Goal: Task Accomplishment & Management: Manage account settings

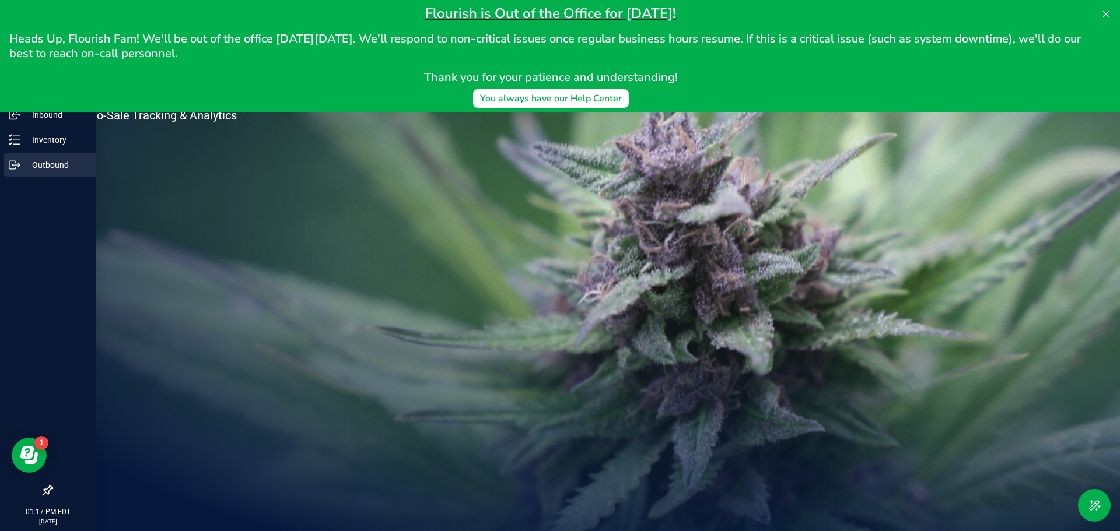
click at [36, 166] on p "Outbound" at bounding box center [55, 165] width 70 height 14
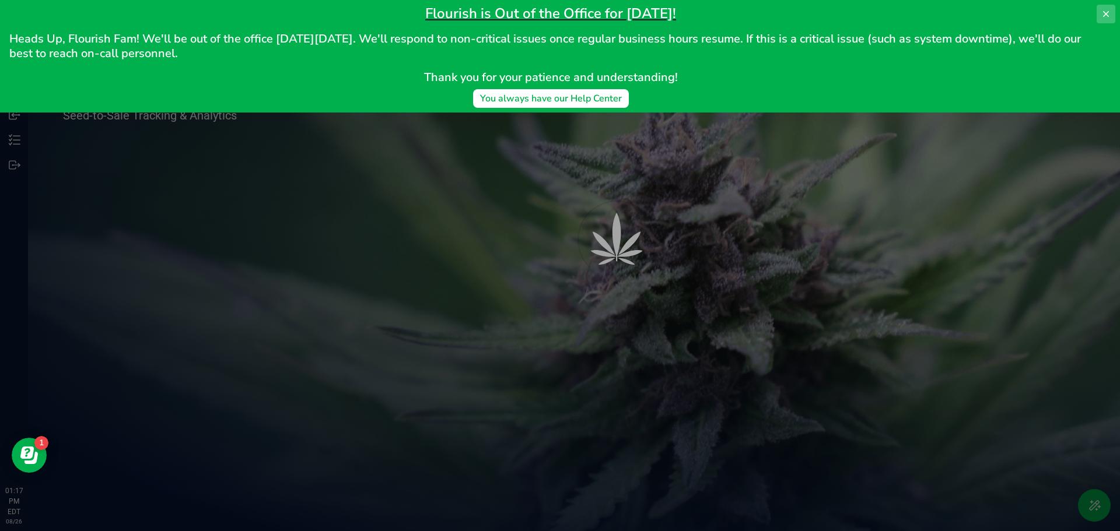
click at [1108, 11] on icon at bounding box center [1105, 13] width 9 height 9
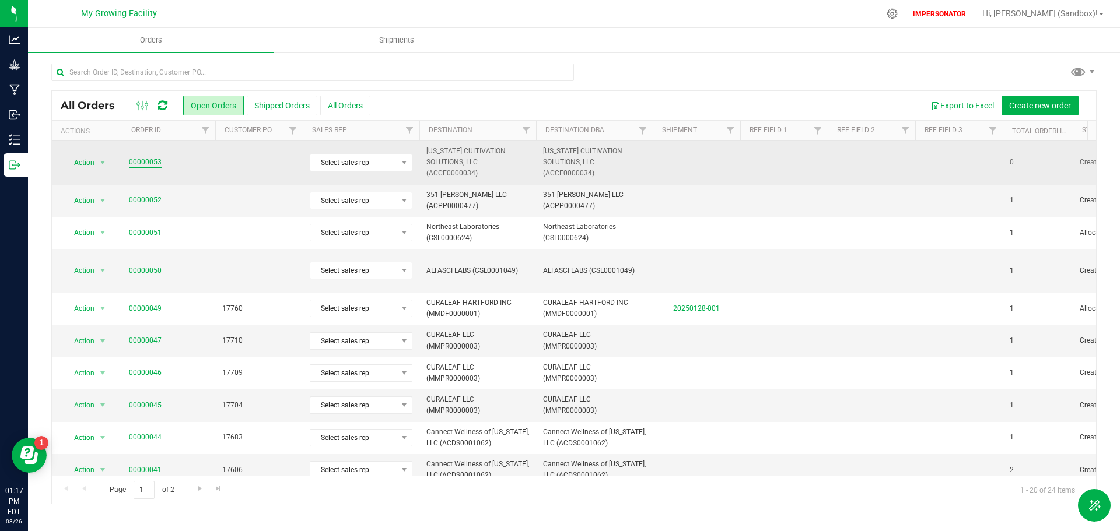
click at [135, 160] on link "00000053" at bounding box center [145, 162] width 33 height 11
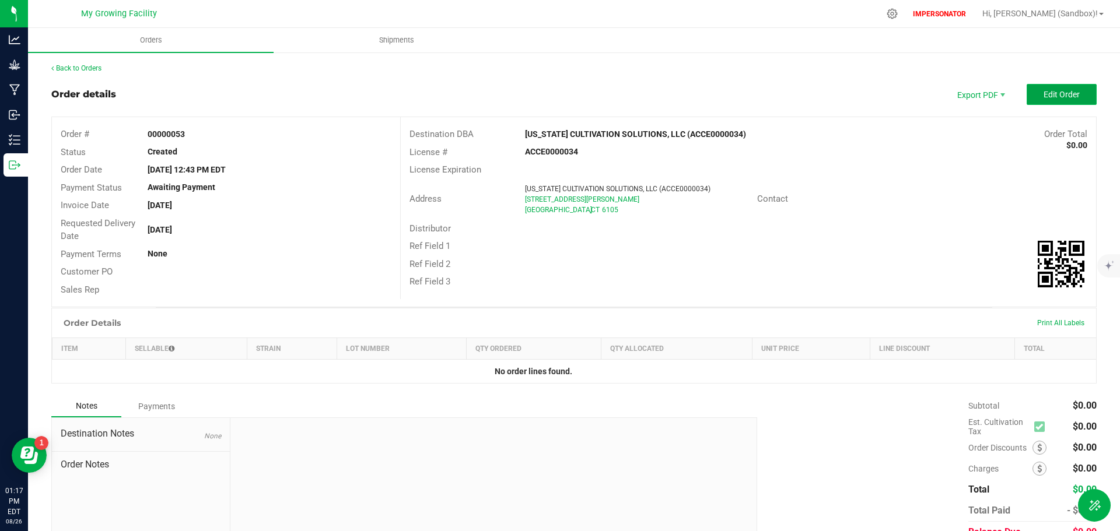
click at [1044, 94] on span "Edit Order" at bounding box center [1062, 94] width 36 height 9
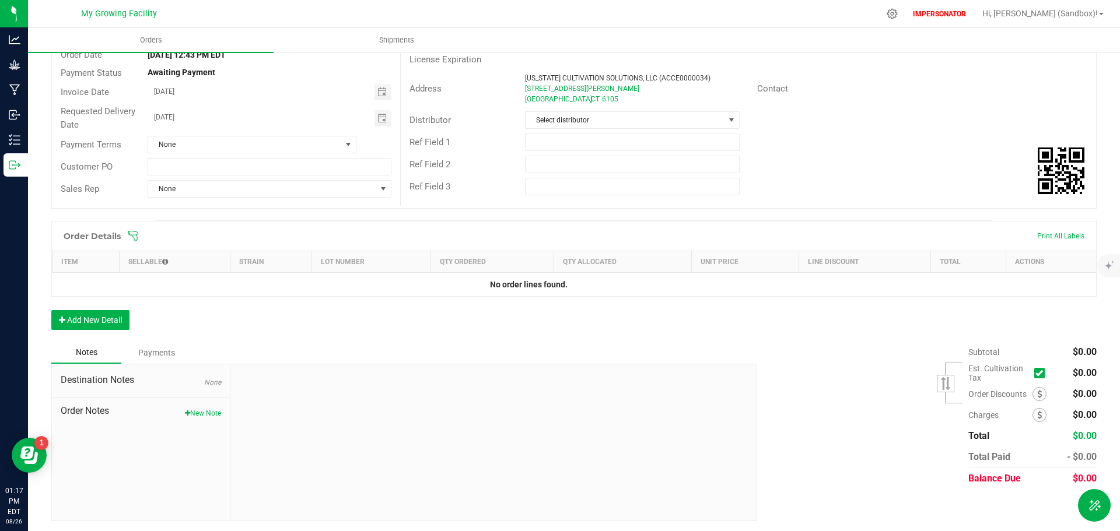
scroll to position [117, 0]
click at [108, 319] on button "Add New Detail" at bounding box center [90, 319] width 78 height 20
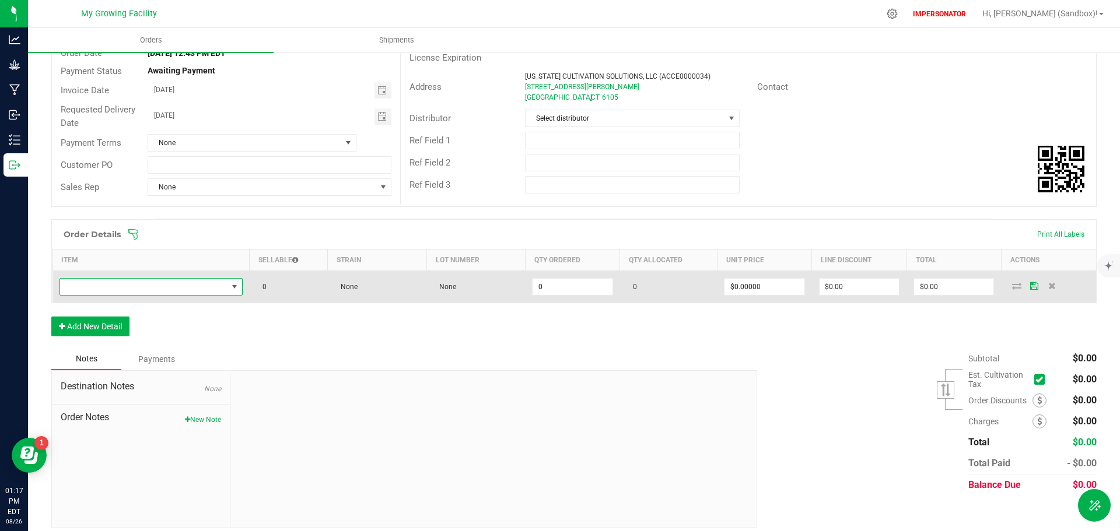
click at [156, 284] on span "NO DATA FOUND" at bounding box center [143, 287] width 167 height 16
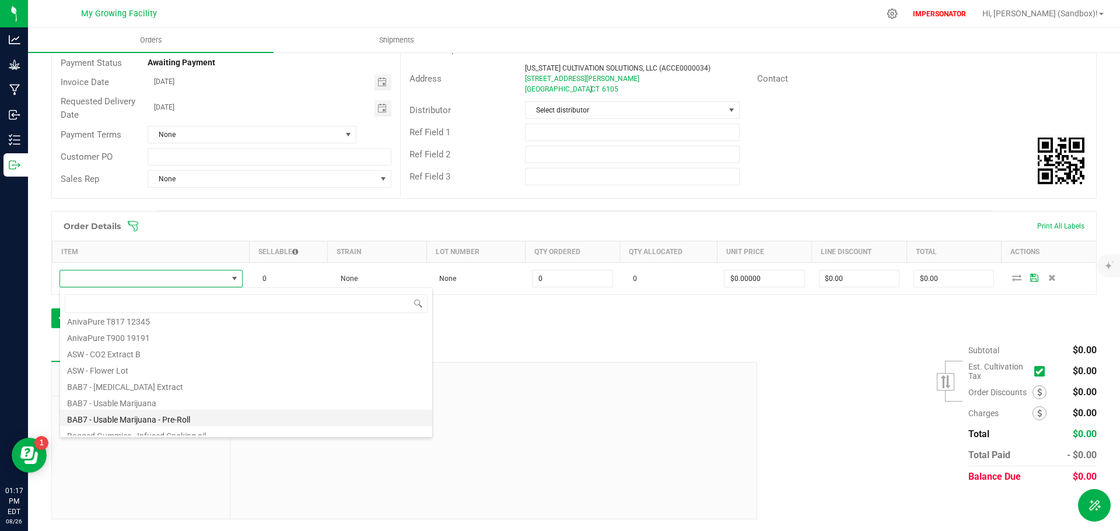
scroll to position [210, 0]
click at [111, 303] on input at bounding box center [246, 304] width 363 height 18
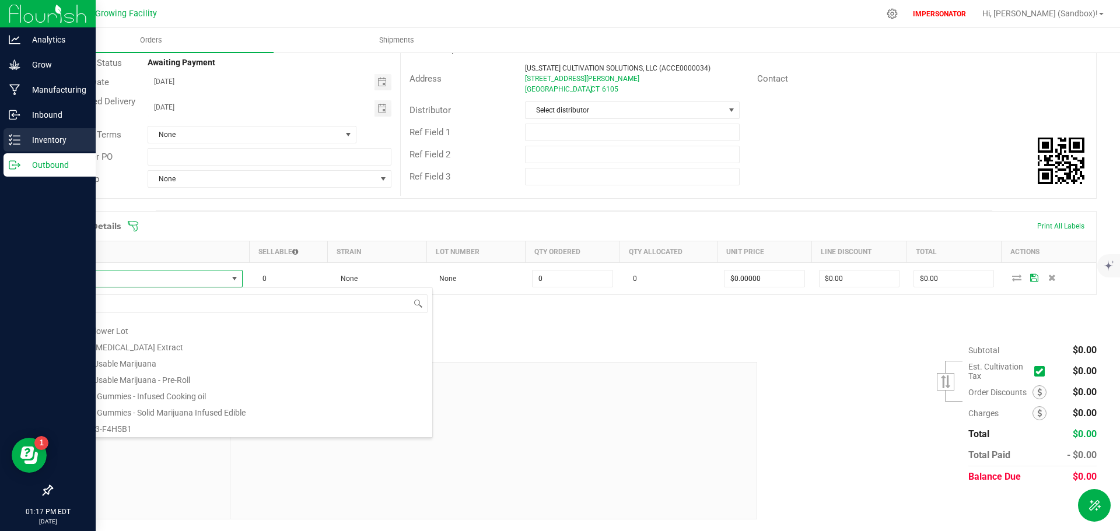
click at [25, 140] on p "Inventory" at bounding box center [55, 140] width 70 height 14
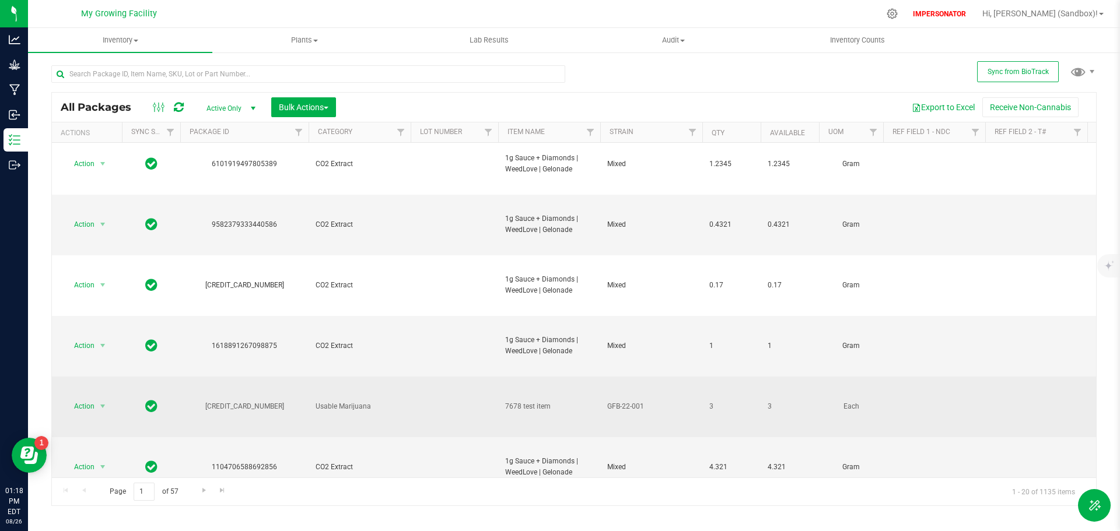
scroll to position [625, 0]
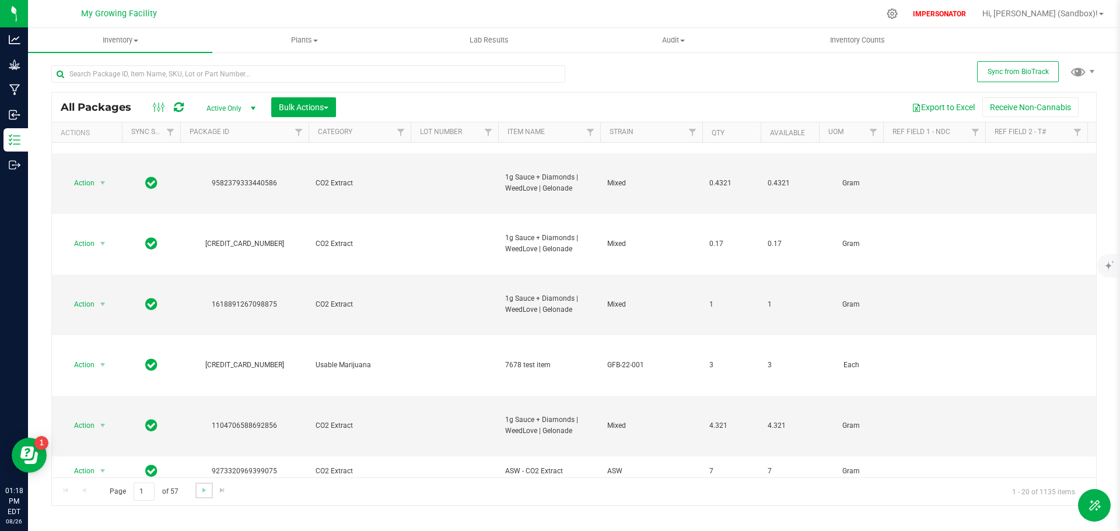
click at [198, 489] on link "Go to the next page" at bounding box center [203, 491] width 17 height 16
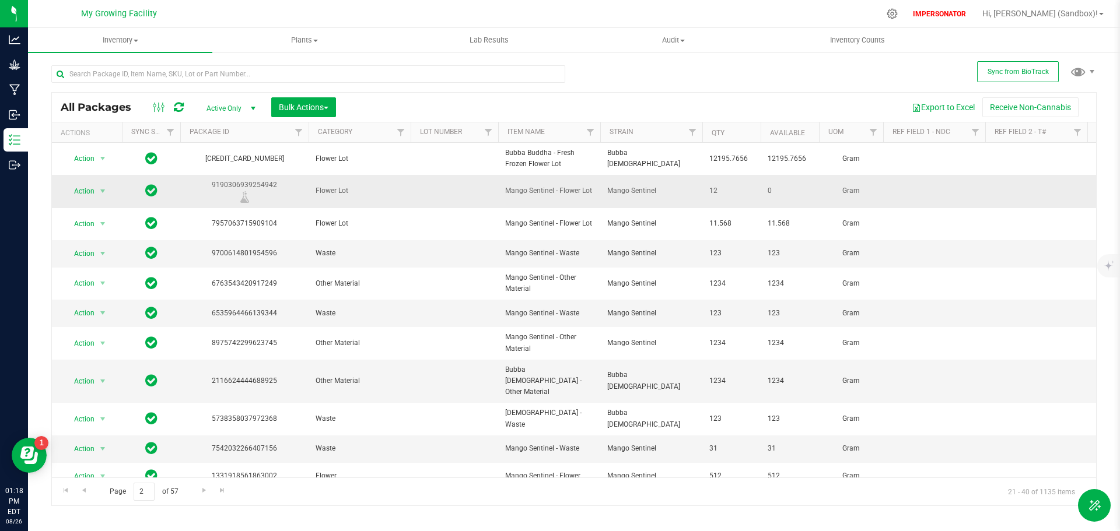
drag, startPoint x: 592, startPoint y: 187, endPoint x: 494, endPoint y: 190, distance: 98.0
copy tr "Mango Sentinel - Flower Lot"
click at [193, 75] on input "text" at bounding box center [308, 74] width 514 height 18
paste input "Mango Sentinel - Flower Lot"
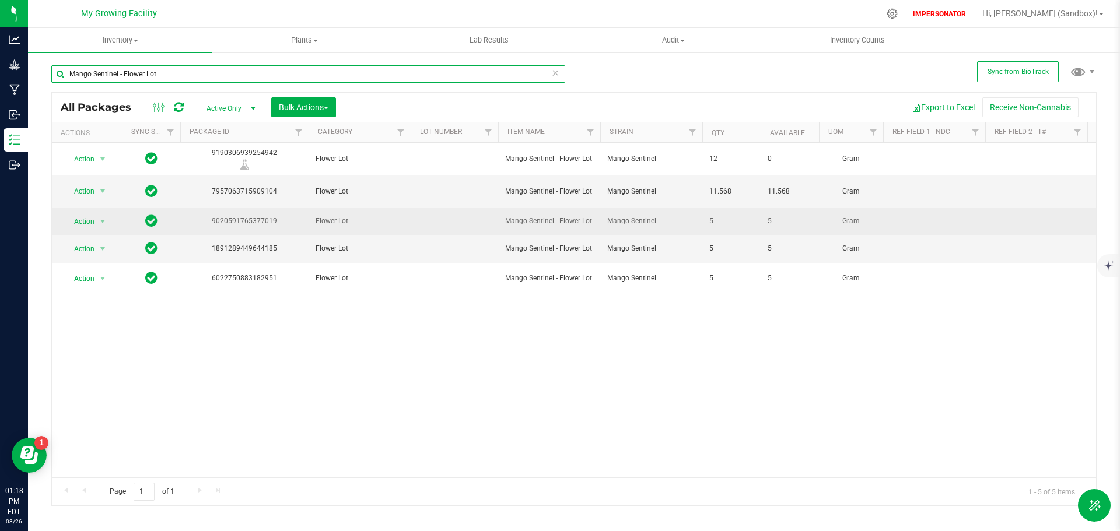
type input "Mango Sentinel - Flower Lot"
click at [426, 216] on td at bounding box center [455, 221] width 88 height 27
type input "test"
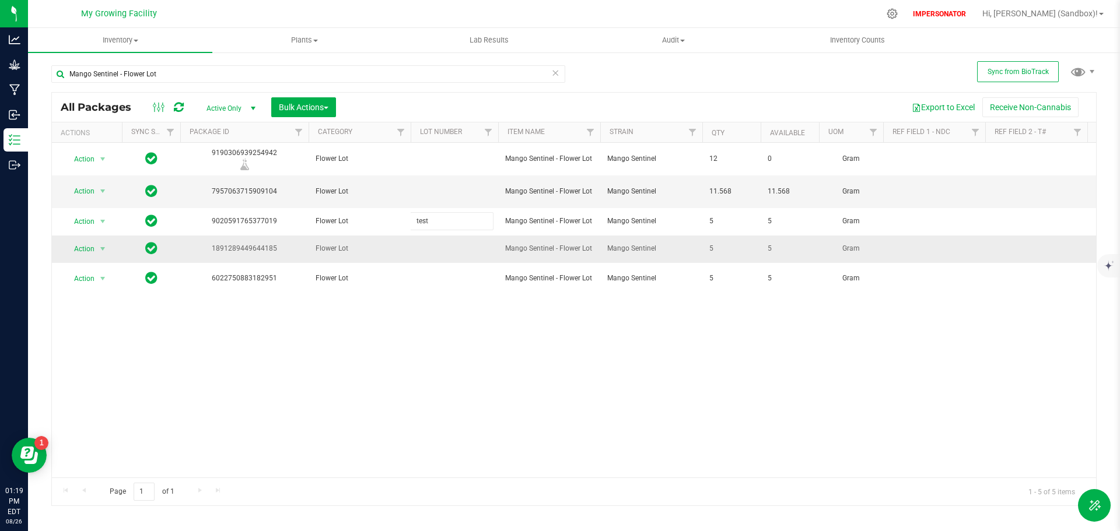
click at [435, 249] on div "All Packages Active Only Active Only Lab Samples Locked All External Internal B…" at bounding box center [573, 299] width 1045 height 414
click at [424, 243] on td at bounding box center [455, 249] width 88 height 27
type input "test"
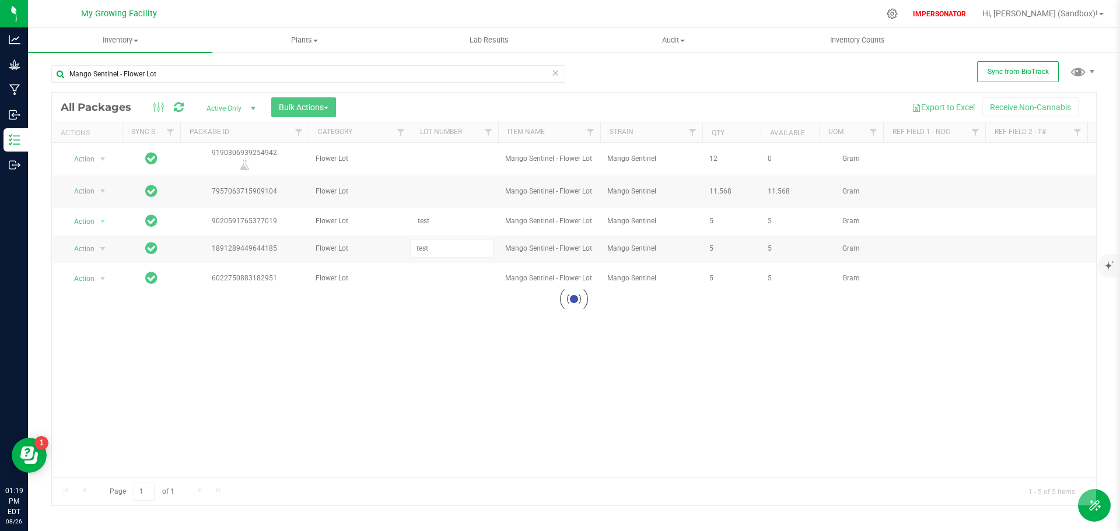
click at [418, 300] on div "Loading... All Packages Active Only Active Only Lab Samples Locked All External…" at bounding box center [573, 299] width 1045 height 414
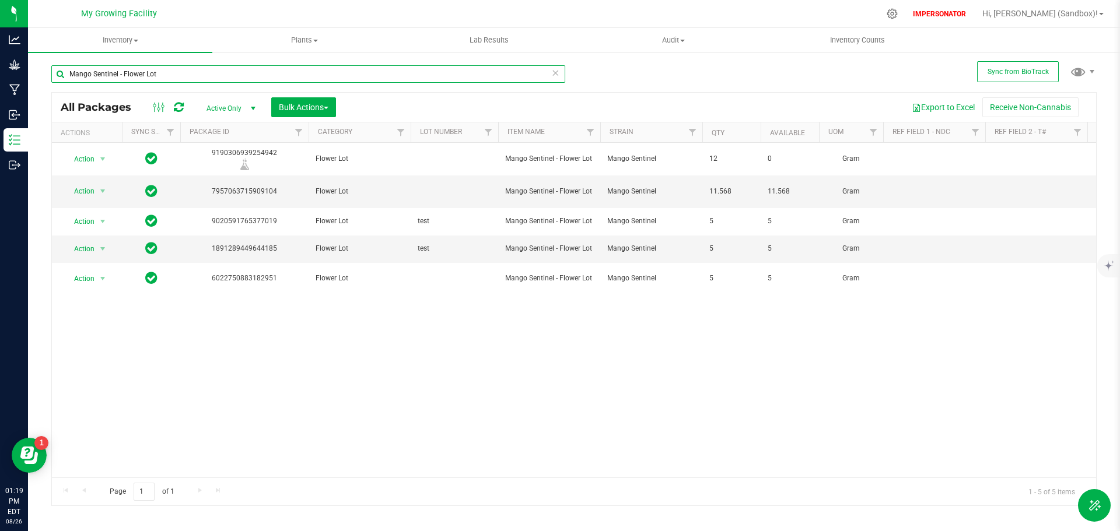
drag, startPoint x: 184, startPoint y: 75, endPoint x: 78, endPoint y: 78, distance: 105.6
click at [78, 78] on input "Mango Sentinel - Flower Lot" at bounding box center [308, 74] width 514 height 18
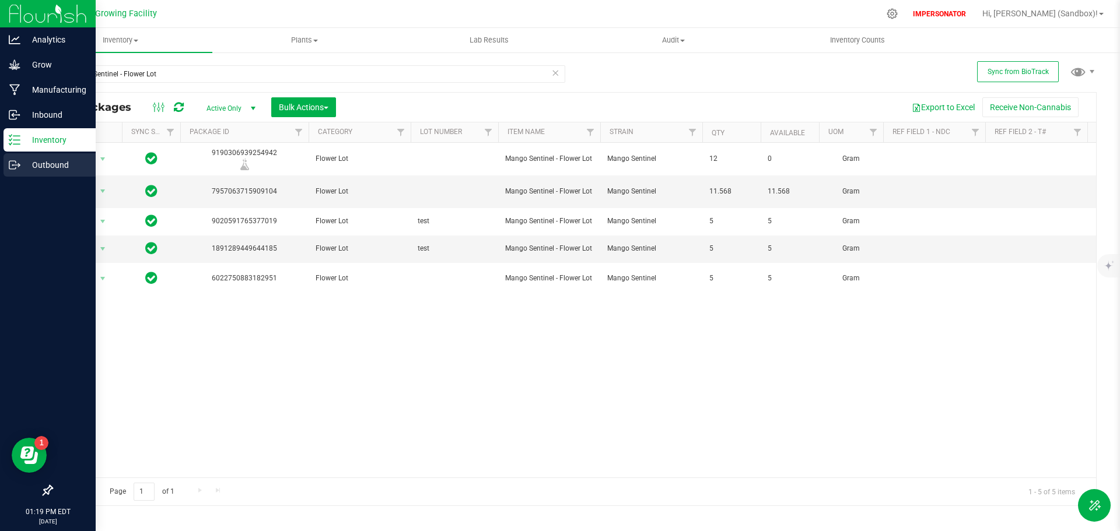
click at [34, 167] on p "Outbound" at bounding box center [55, 165] width 70 height 14
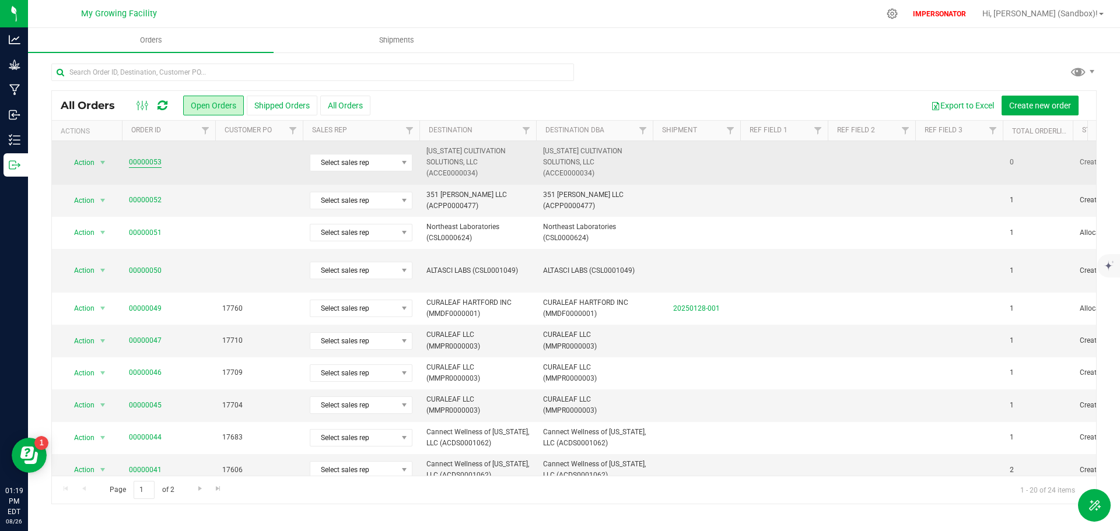
click at [156, 164] on link "00000053" at bounding box center [145, 162] width 33 height 11
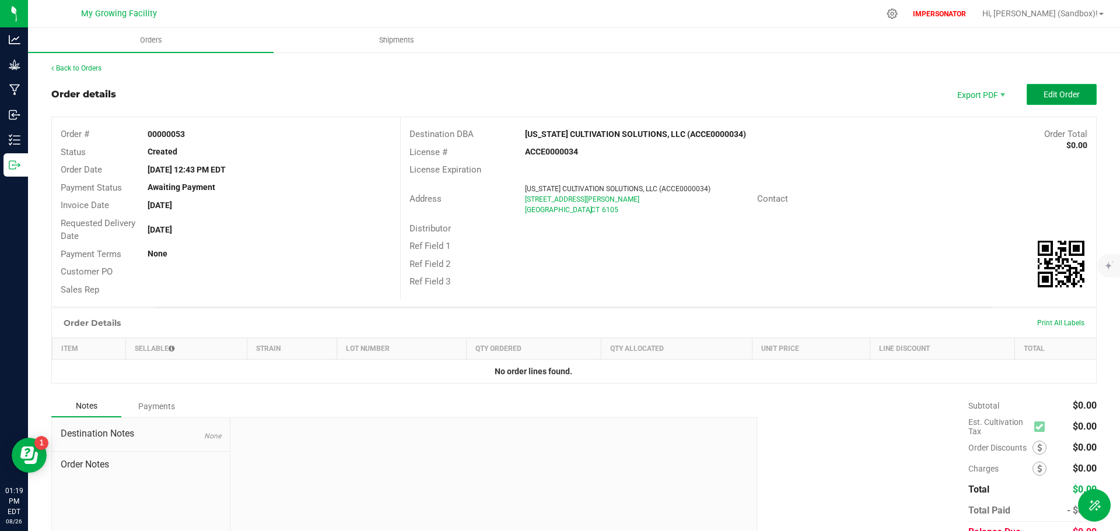
click at [1060, 97] on span "Edit Order" at bounding box center [1062, 94] width 36 height 9
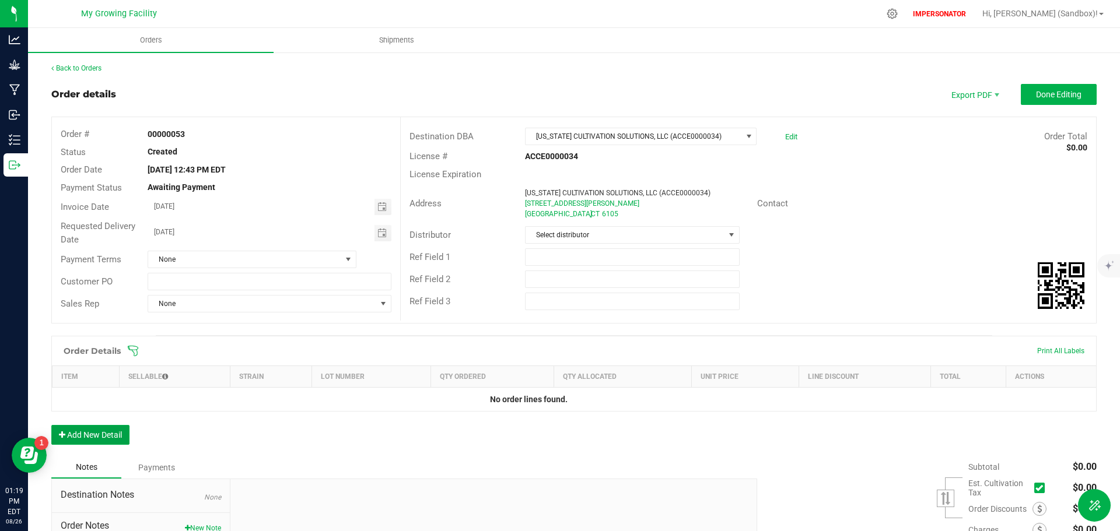
click at [114, 435] on button "Add New Detail" at bounding box center [90, 435] width 78 height 20
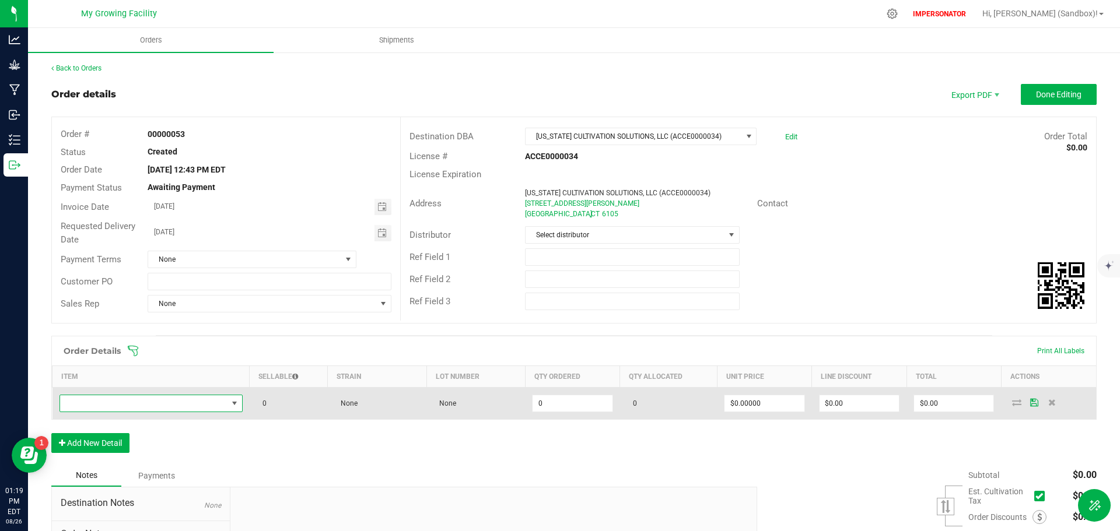
click at [120, 404] on span "NO DATA FOUND" at bounding box center [143, 404] width 167 height 16
type input "Mango Sentinel - Flower Lot"
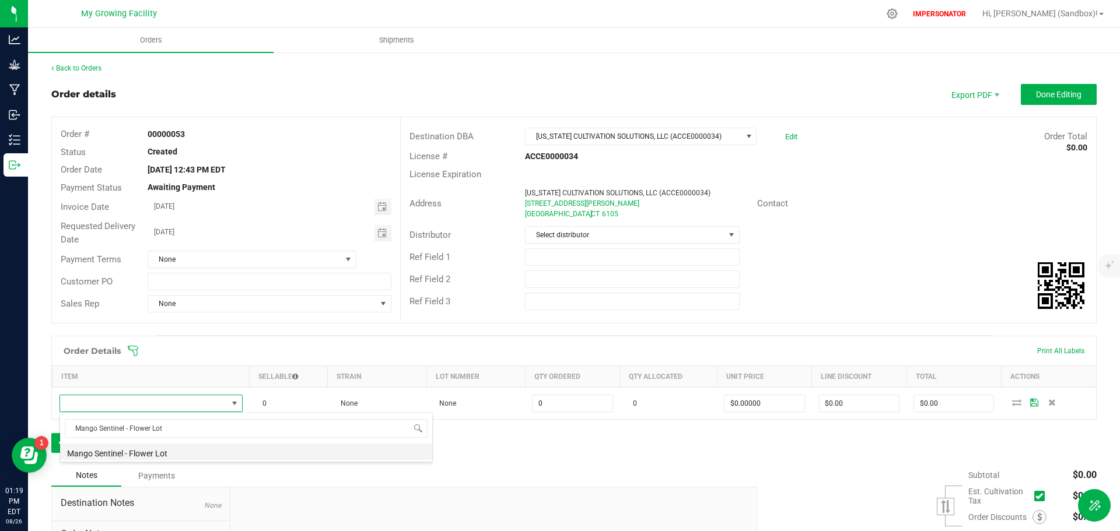
click at [141, 452] on li "Mango Sentinel - Flower Lot" at bounding box center [246, 452] width 372 height 16
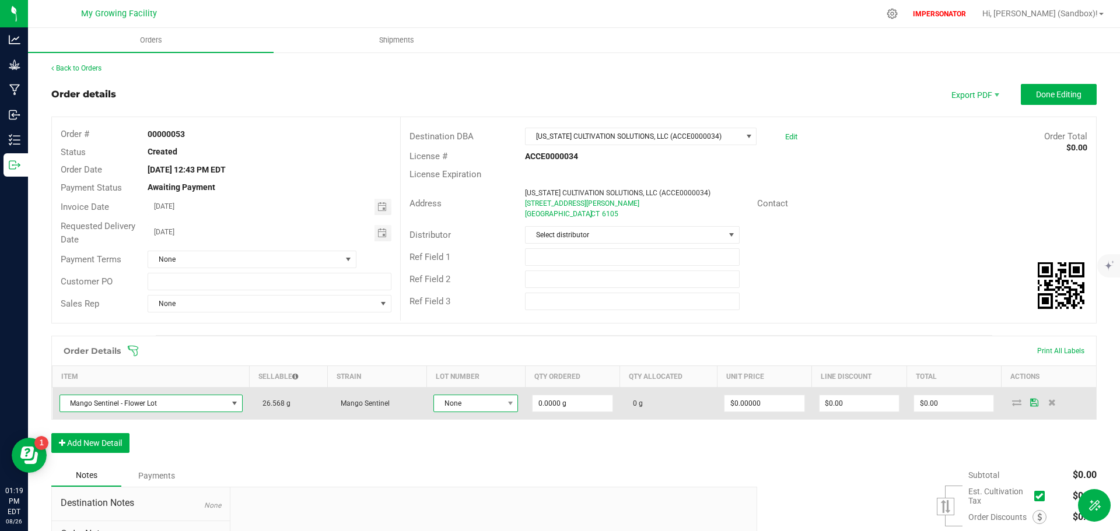
click at [456, 403] on span "None" at bounding box center [468, 404] width 69 height 16
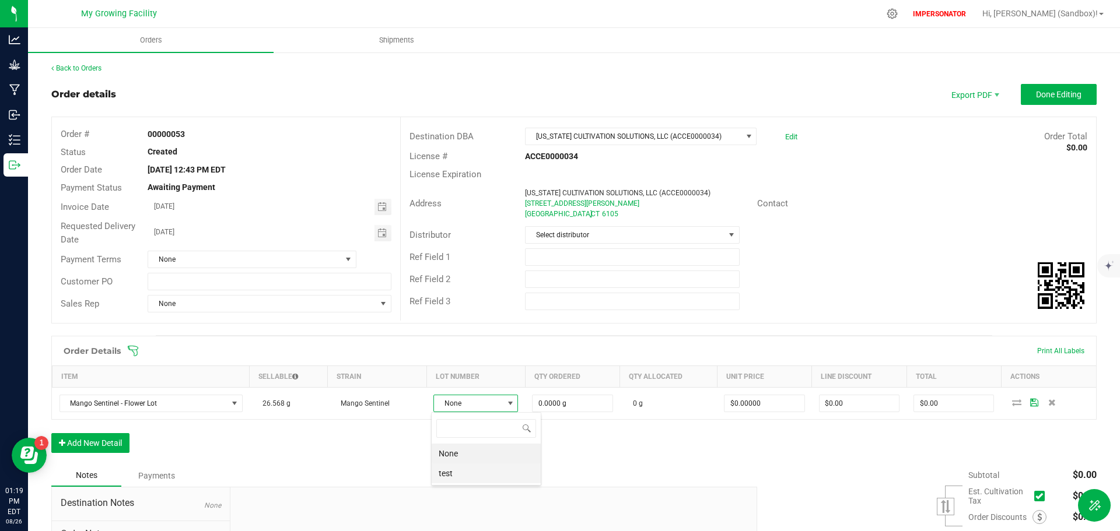
click at [448, 479] on li "test" at bounding box center [486, 474] width 109 height 20
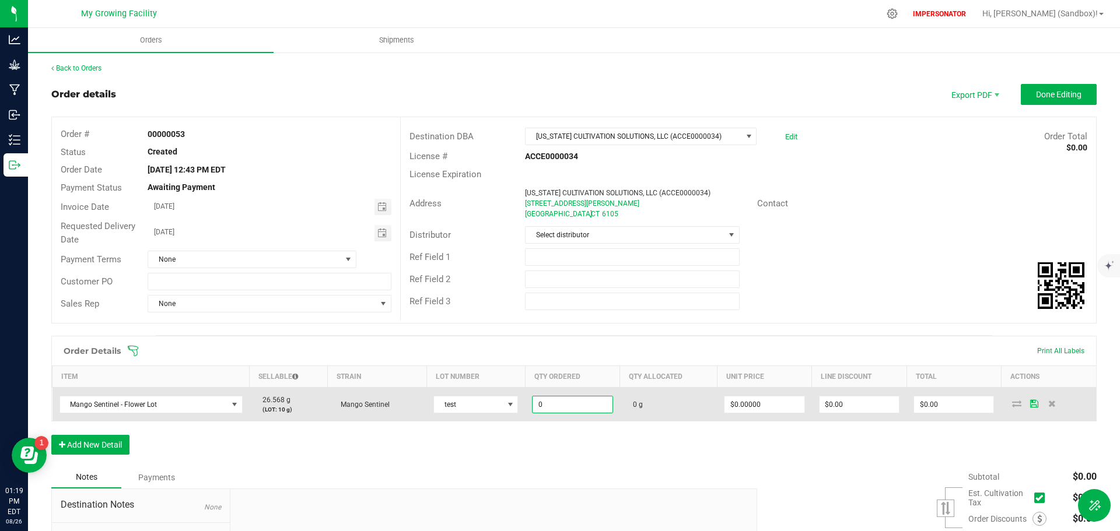
click at [566, 405] on input "0" at bounding box center [572, 405] width 79 height 16
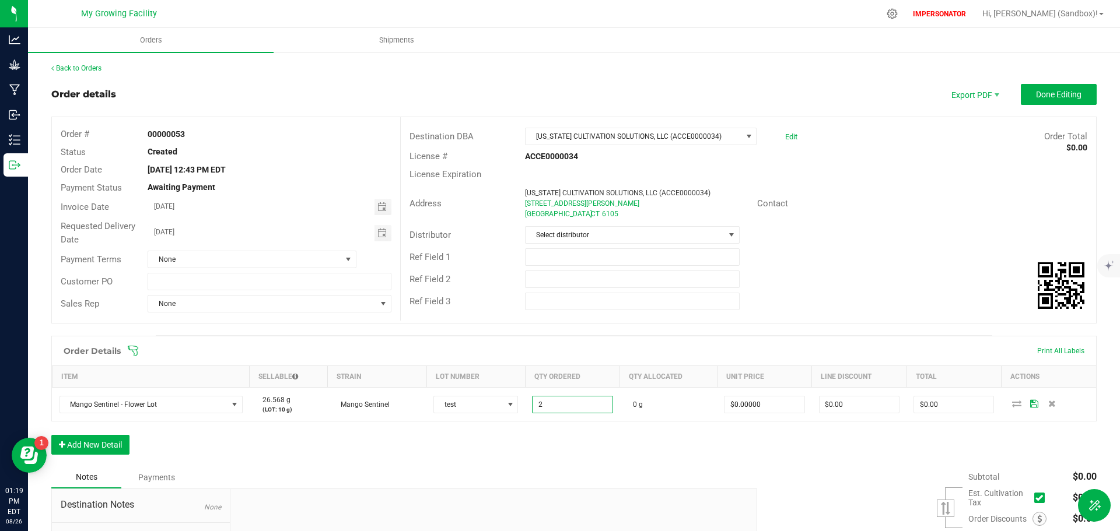
type input "2.0000 g"
click at [1016, 439] on div "Order Details Print All Labels Item Sellable Strain Lot Number Qty Ordered Qty …" at bounding box center [573, 401] width 1045 height 131
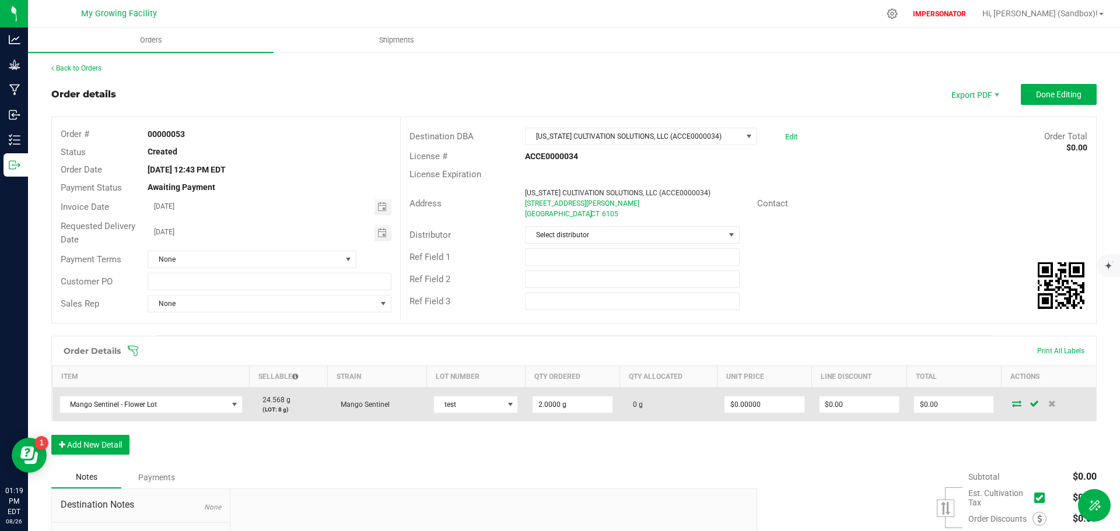
click at [1012, 405] on icon at bounding box center [1016, 403] width 9 height 7
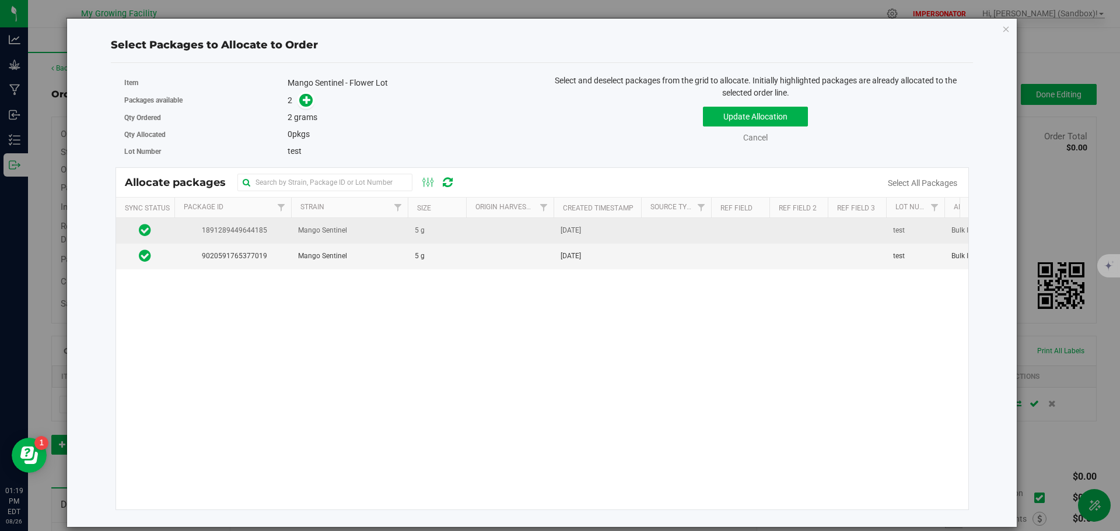
click at [323, 227] on span "Mango Sentinel" at bounding box center [322, 230] width 49 height 11
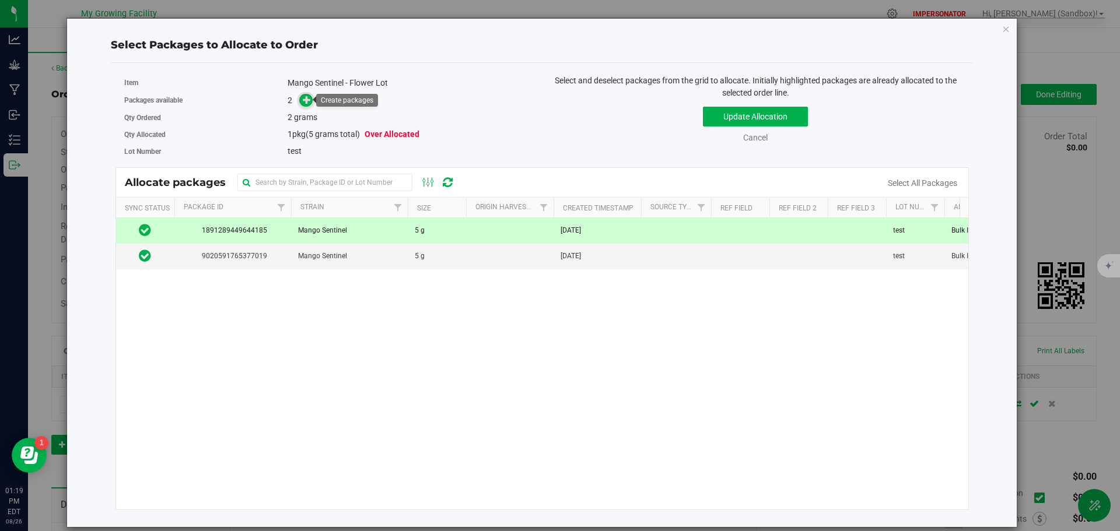
click at [308, 103] on icon at bounding box center [307, 100] width 8 height 8
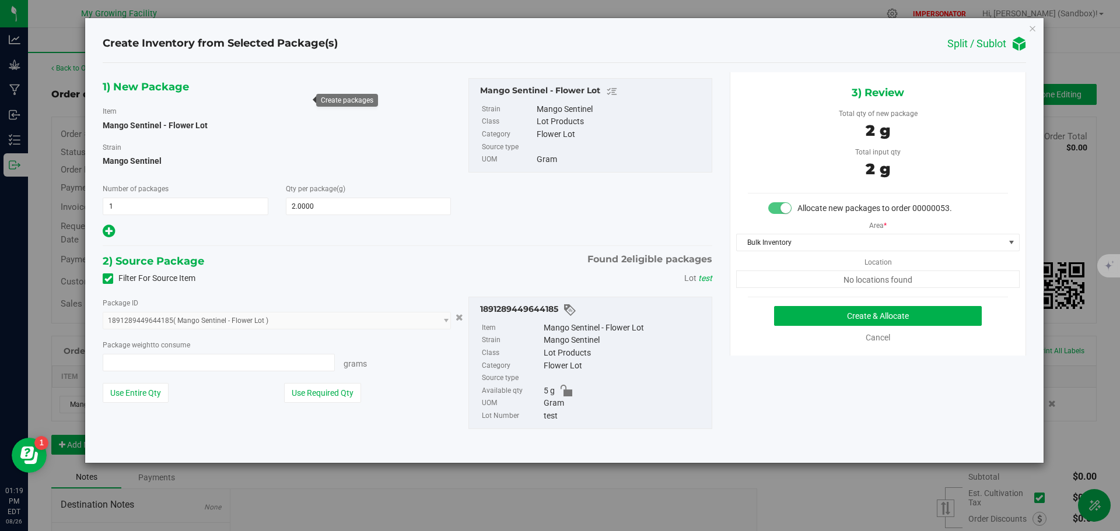
type input "2.0000 g"
click at [880, 317] on button "Create & Allocate" at bounding box center [878, 316] width 208 height 20
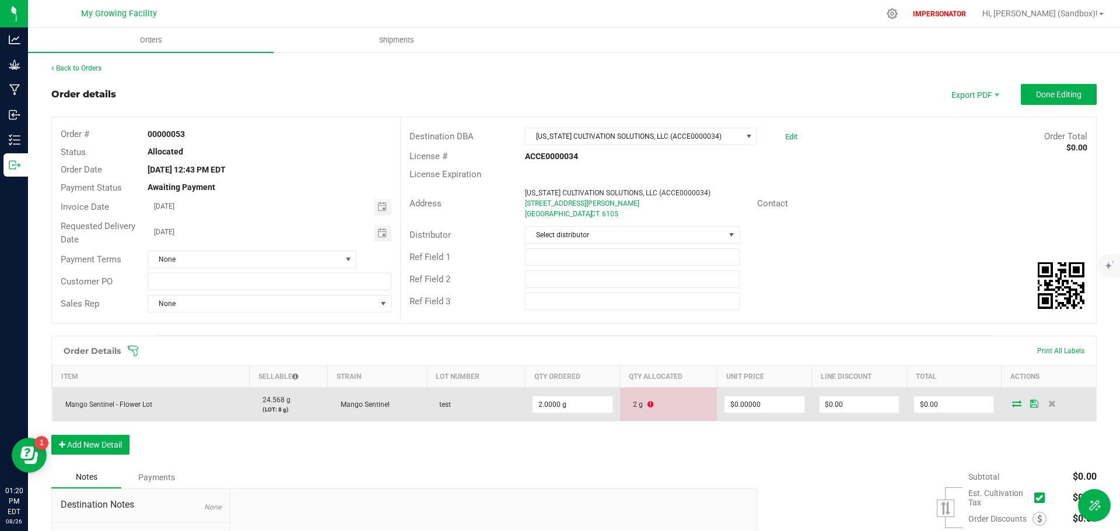
click at [648, 404] on icon at bounding box center [651, 404] width 6 height 7
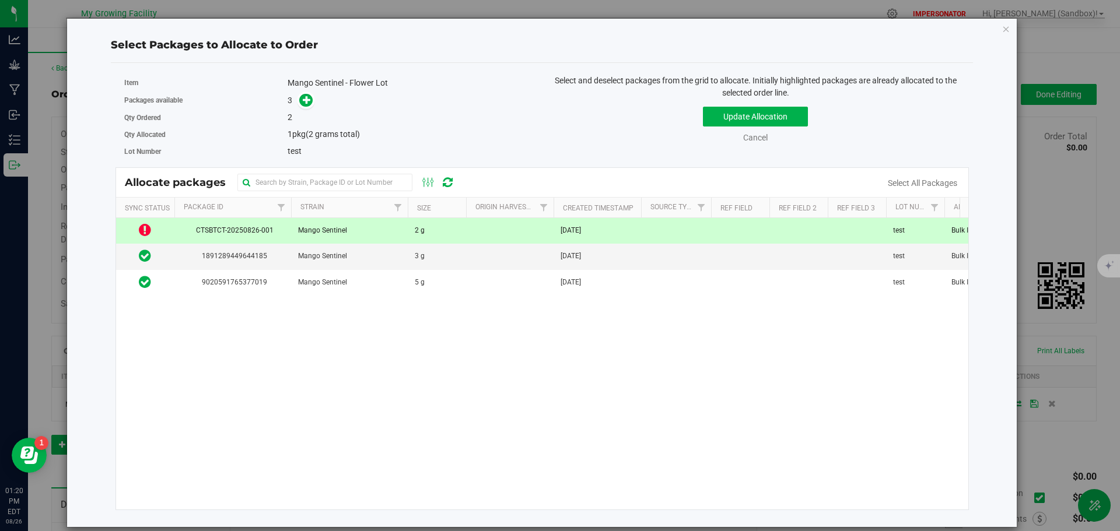
click at [148, 231] on icon at bounding box center [145, 230] width 12 height 14
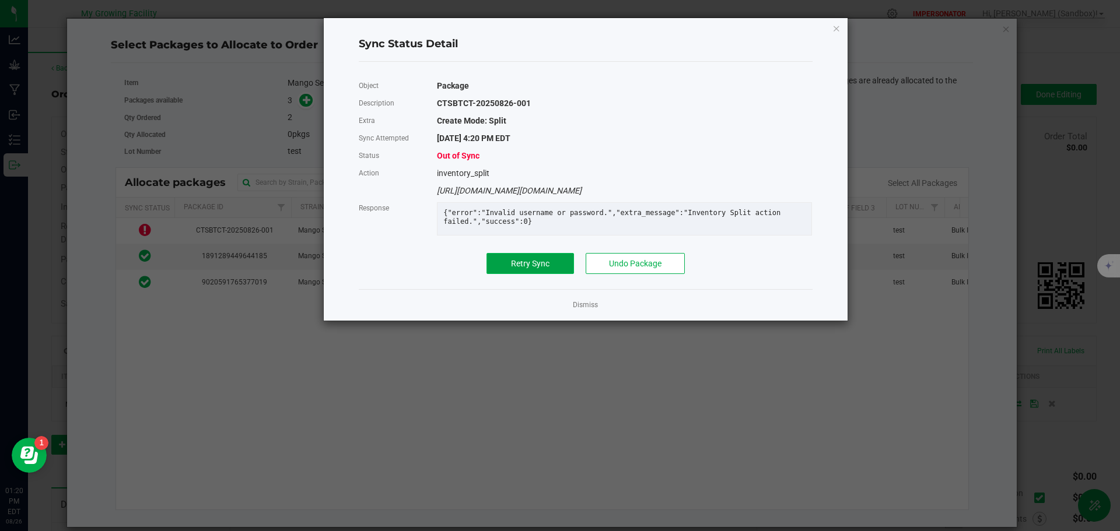
click at [524, 268] on span "Retry Sync" at bounding box center [530, 263] width 39 height 9
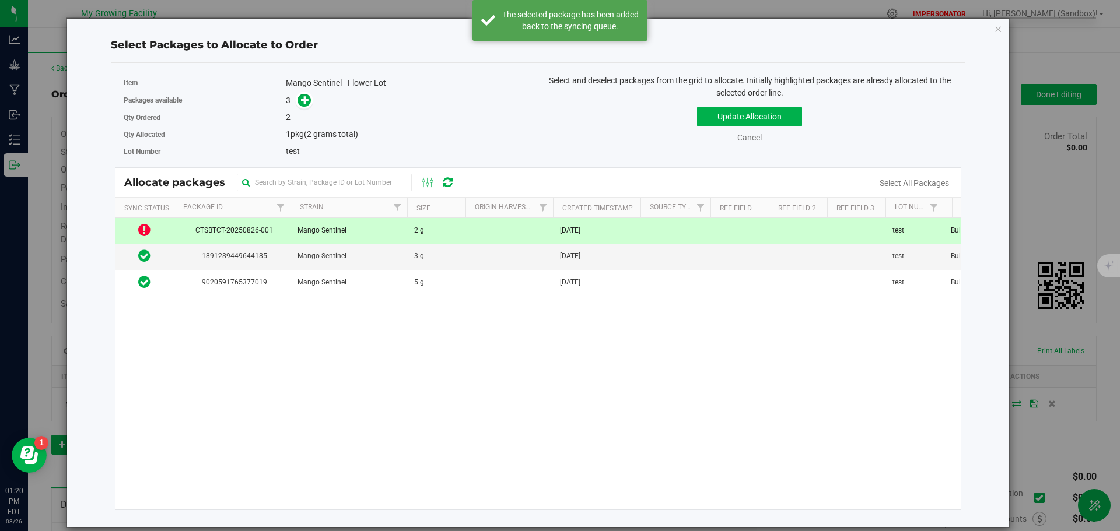
click at [142, 232] on icon at bounding box center [144, 230] width 12 height 14
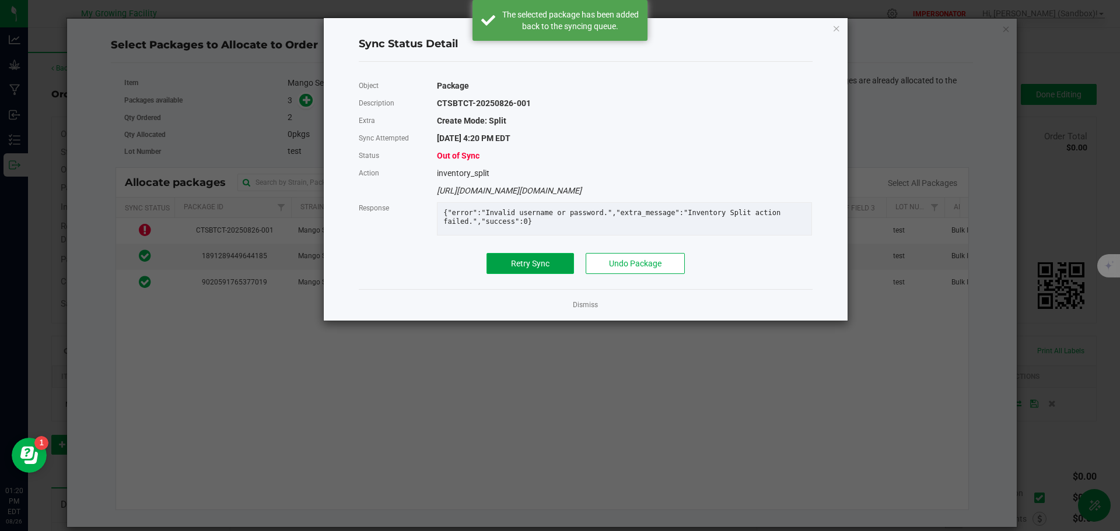
click at [523, 268] on span "Retry Sync" at bounding box center [530, 263] width 39 height 9
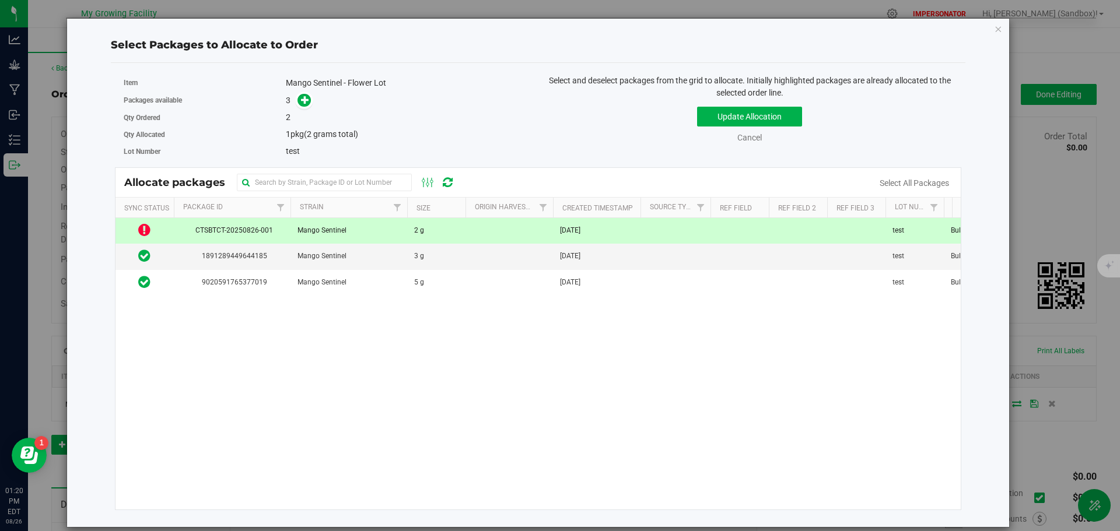
click at [148, 233] on icon at bounding box center [144, 230] width 12 height 14
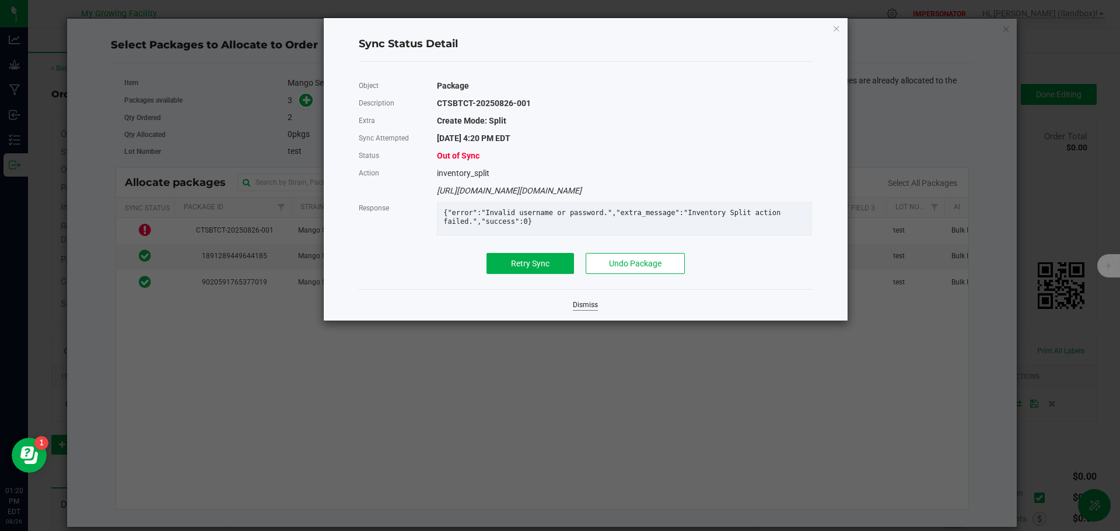
click at [582, 310] on link "Dismiss" at bounding box center [585, 305] width 25 height 10
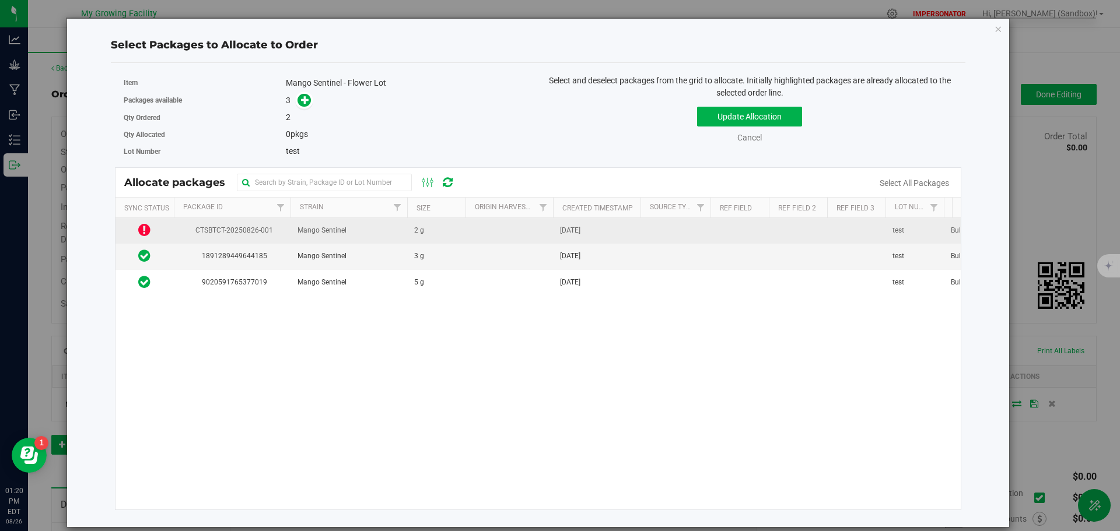
click at [503, 230] on td at bounding box center [510, 231] width 88 height 26
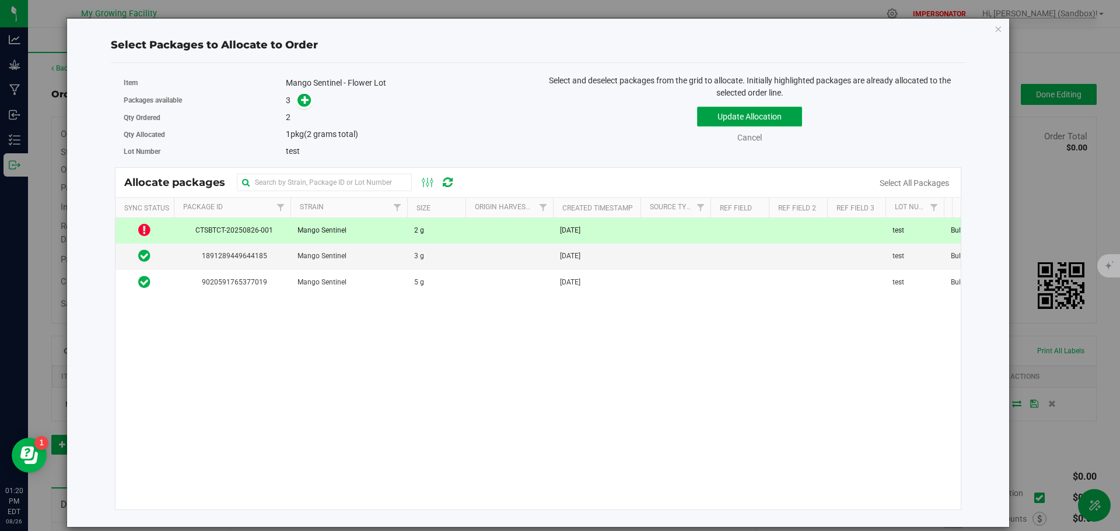
click at [740, 113] on button "Update Allocation" at bounding box center [749, 117] width 105 height 20
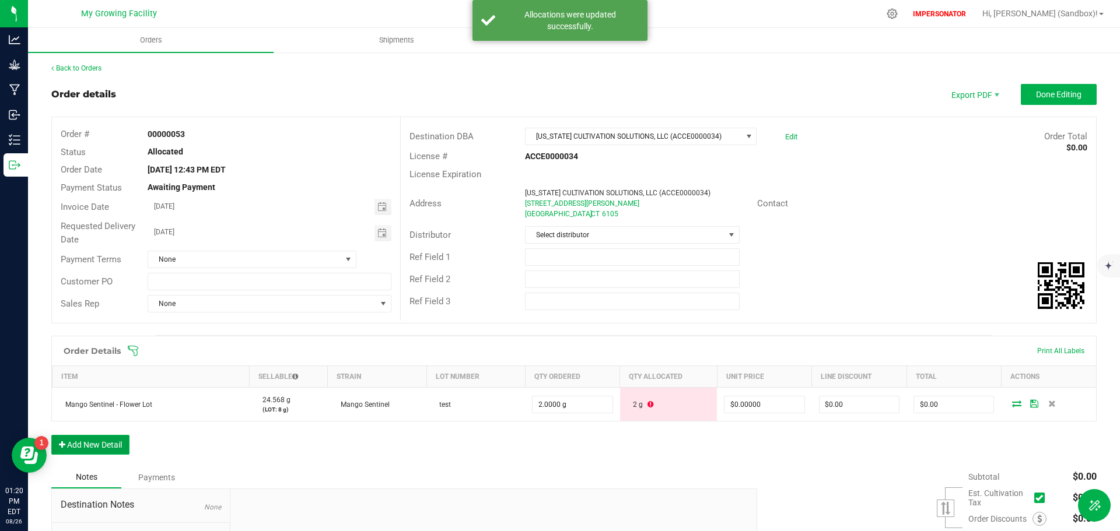
click at [103, 446] on button "Add New Detail" at bounding box center [90, 445] width 78 height 20
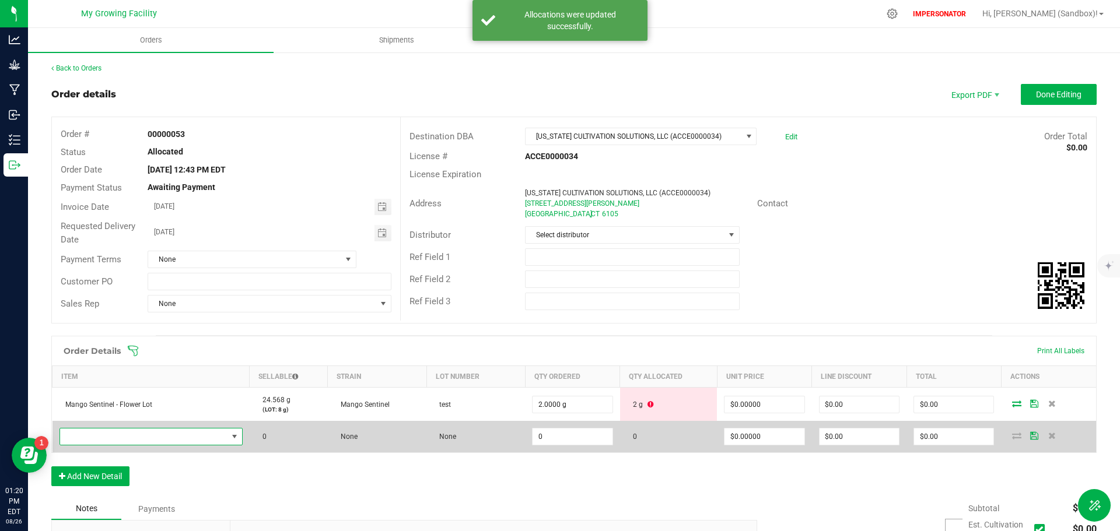
click at [108, 438] on span "NO DATA FOUND" at bounding box center [143, 437] width 167 height 16
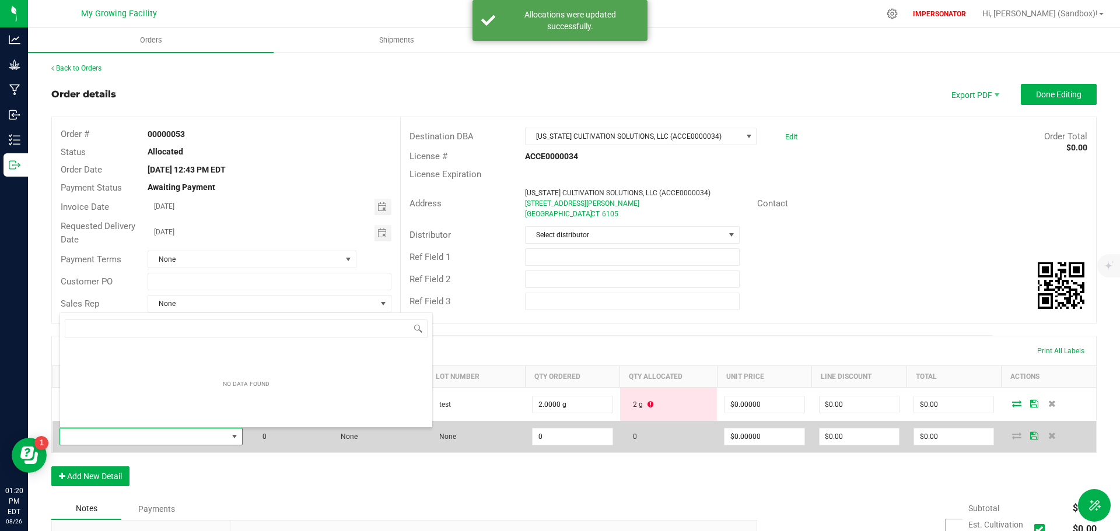
scroll to position [18, 180]
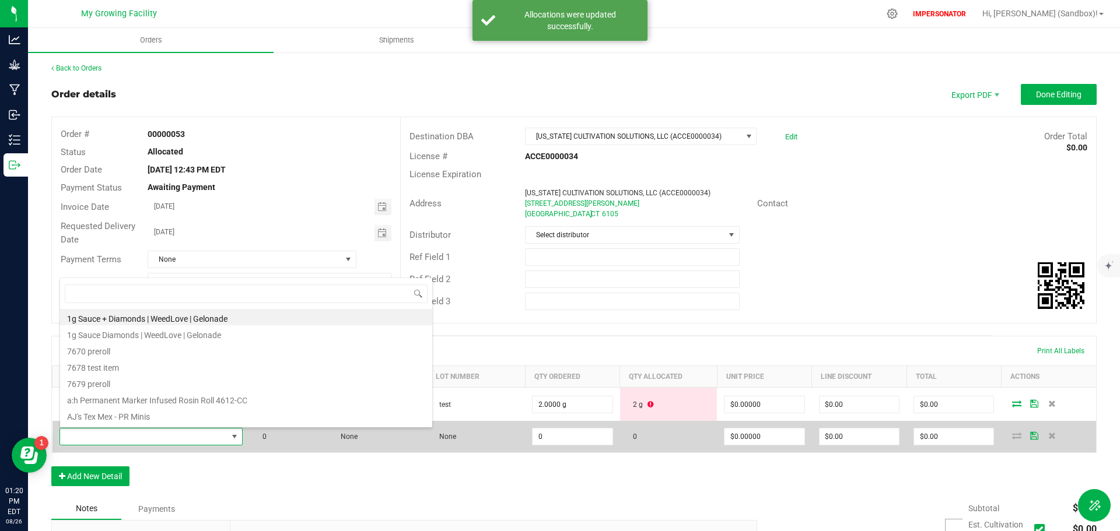
type input "Mango Sentinel - Flower Lot"
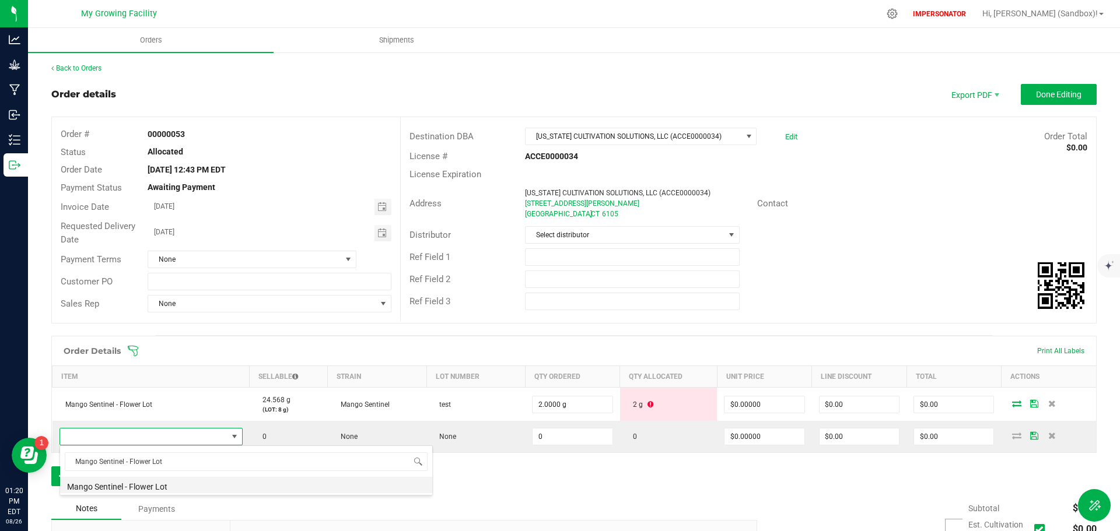
click at [122, 484] on li "Mango Sentinel - Flower Lot" at bounding box center [246, 485] width 372 height 16
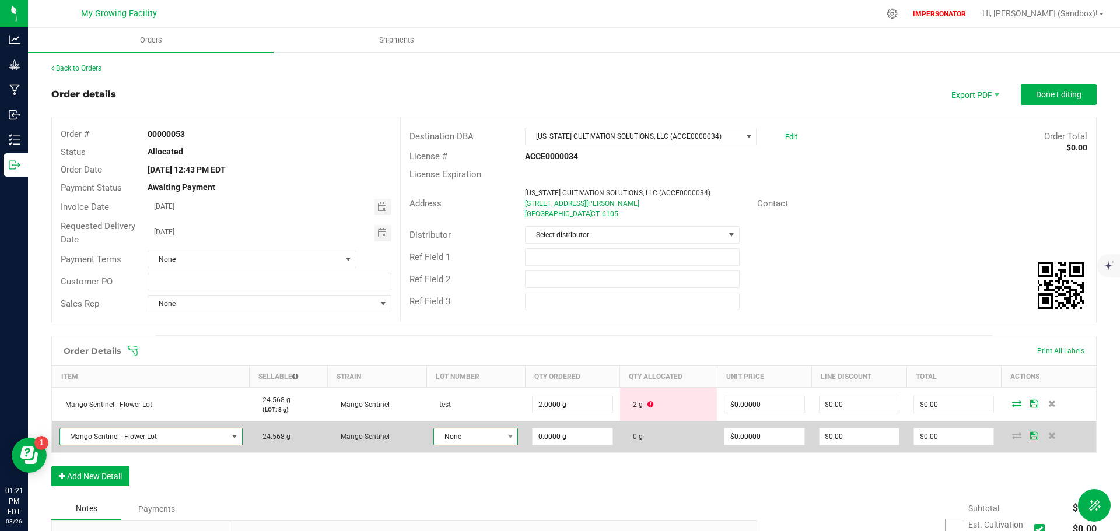
click at [489, 434] on span "None" at bounding box center [468, 437] width 69 height 16
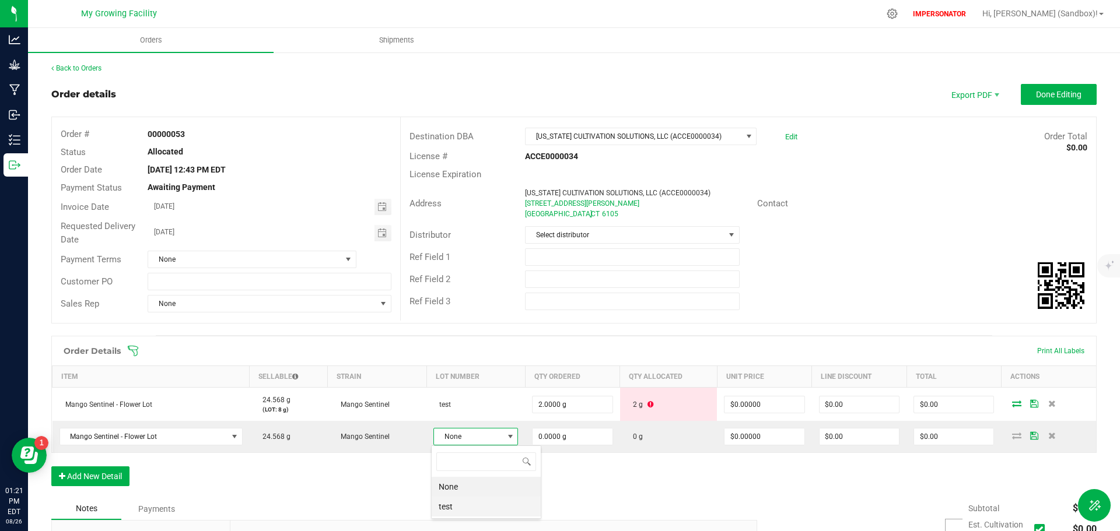
click at [457, 504] on li "test" at bounding box center [486, 507] width 109 height 20
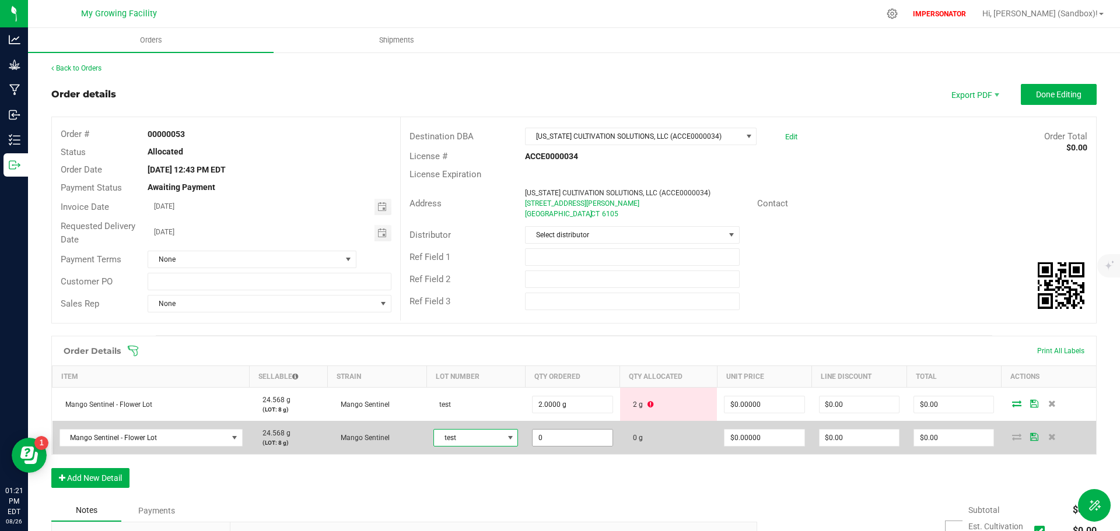
click at [584, 436] on input "0" at bounding box center [572, 438] width 79 height 16
type input "3"
click at [539, 436] on input "3" at bounding box center [572, 438] width 79 height 16
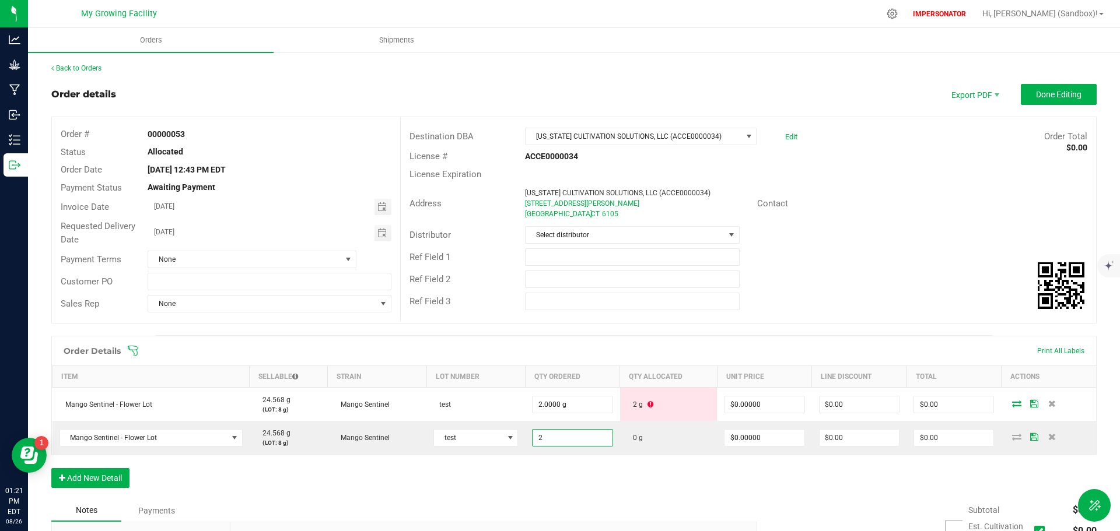
type input "2.0000 g"
click at [619, 480] on div "Order Details Print All Labels Item Sellable Strain Lot Number Qty Ordered Qty …" at bounding box center [573, 418] width 1045 height 164
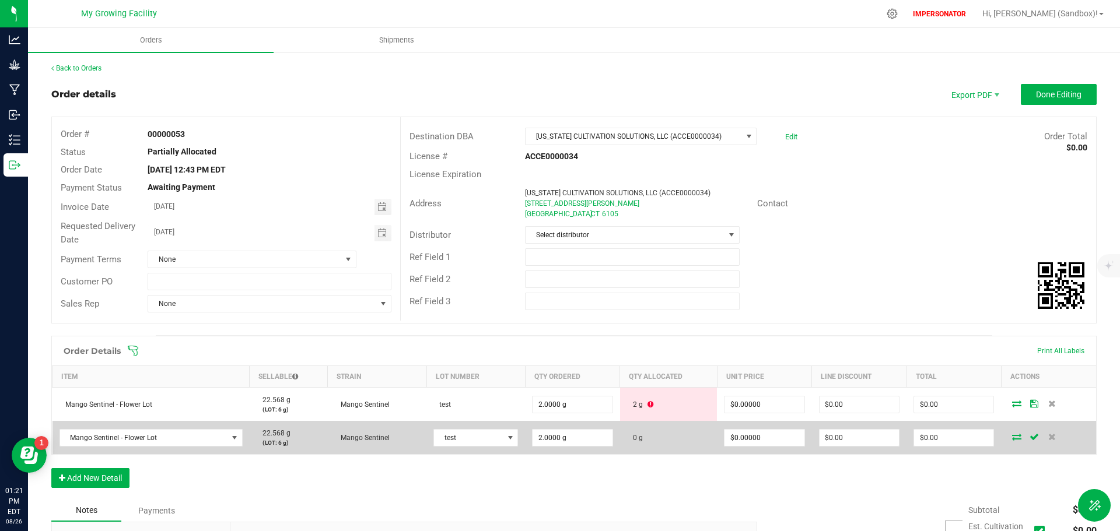
click at [1012, 437] on icon at bounding box center [1016, 436] width 9 height 7
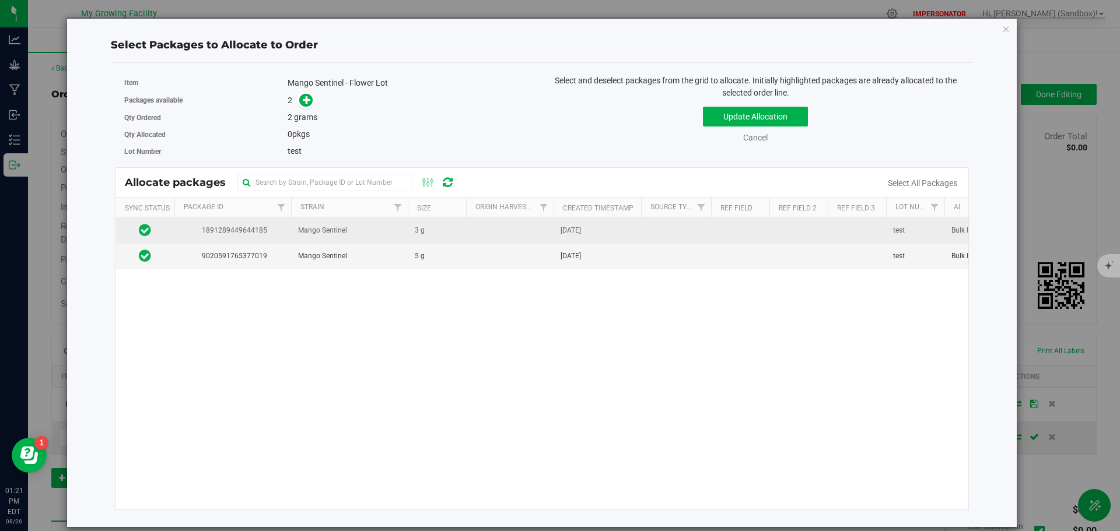
click at [257, 232] on span "1891289449644185" at bounding box center [232, 230] width 103 height 11
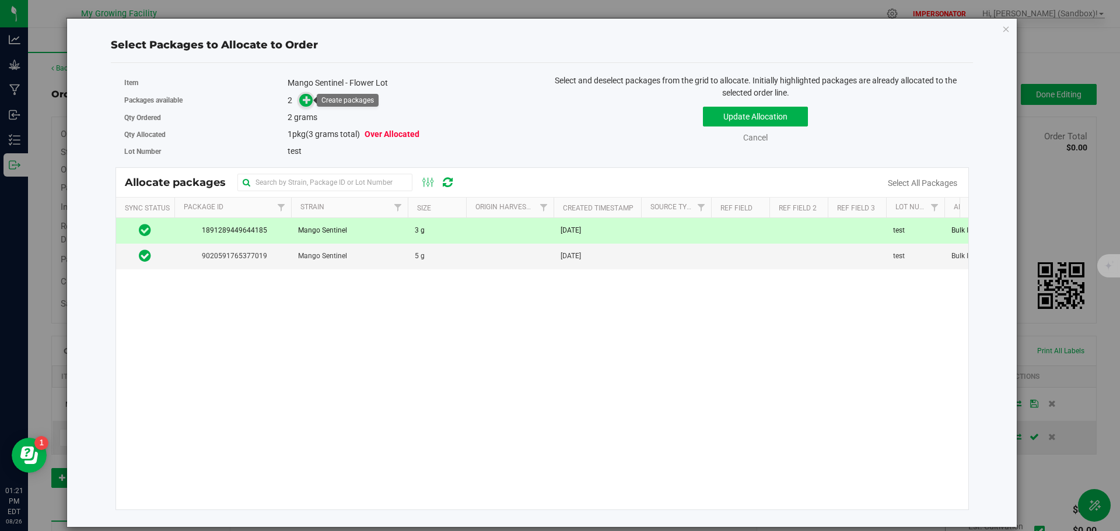
click at [309, 101] on icon at bounding box center [307, 99] width 9 height 9
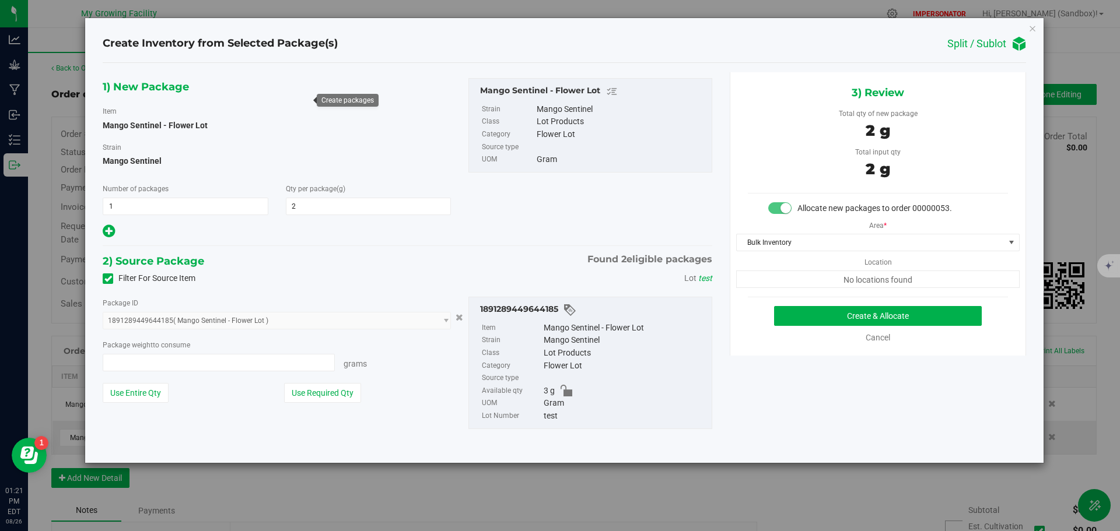
type input "2.0000"
type input "2.0000 g"
click at [837, 318] on button "Create & Allocate" at bounding box center [878, 316] width 208 height 20
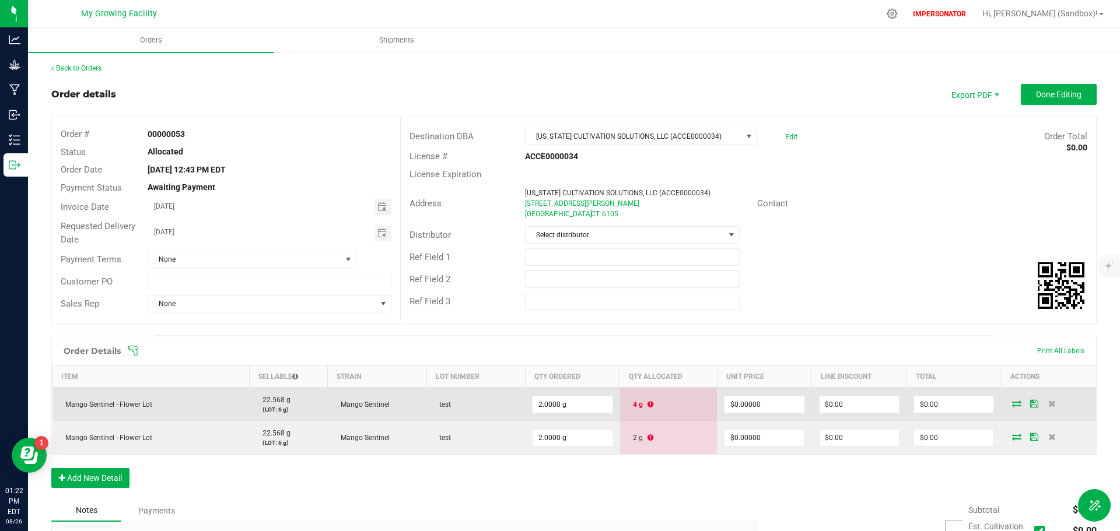
click at [1001, 401] on td at bounding box center [1048, 405] width 95 height 34
click at [1012, 403] on icon at bounding box center [1016, 403] width 9 height 7
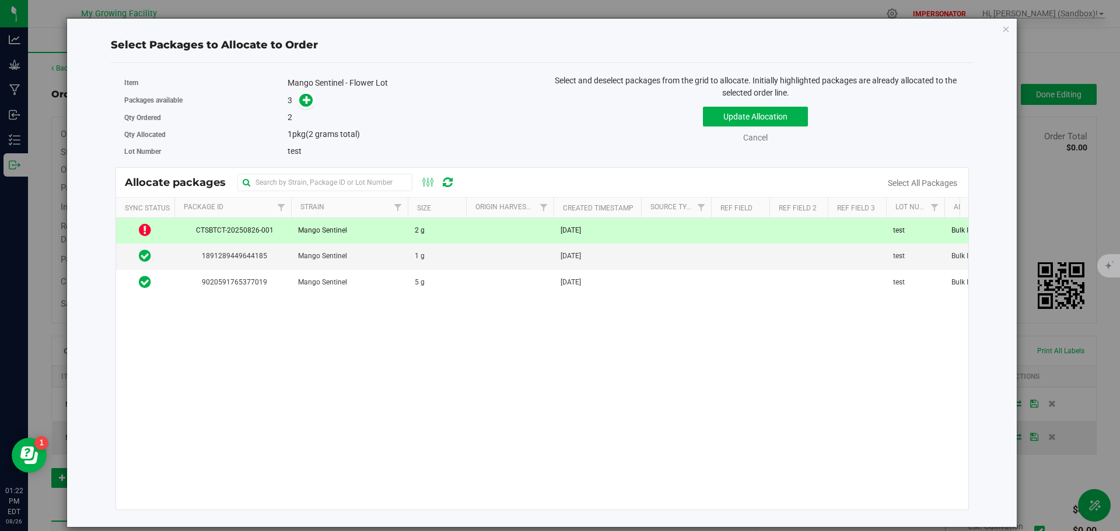
click at [482, 236] on td at bounding box center [510, 231] width 88 height 26
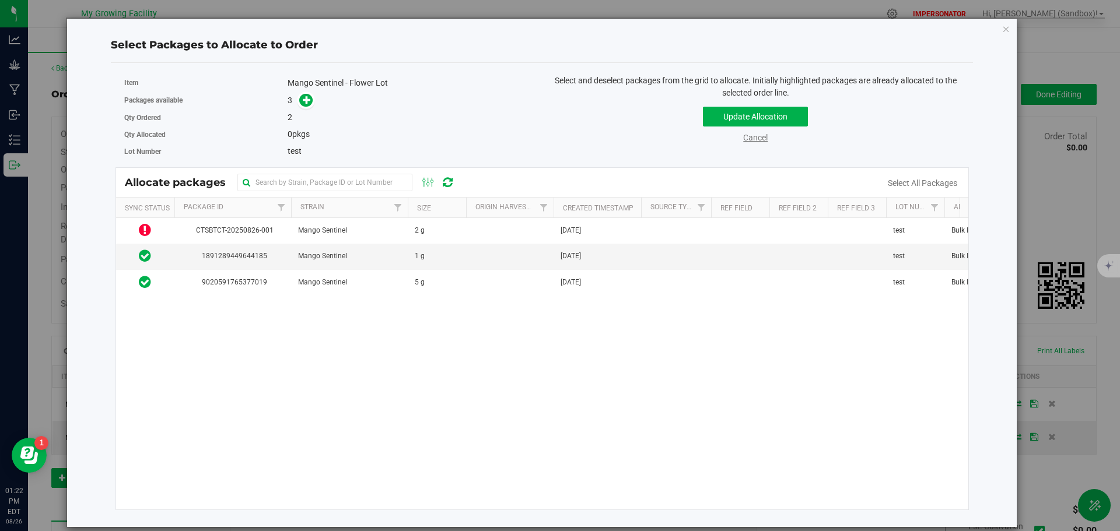
click at [755, 139] on link "Cancel" at bounding box center [755, 137] width 25 height 9
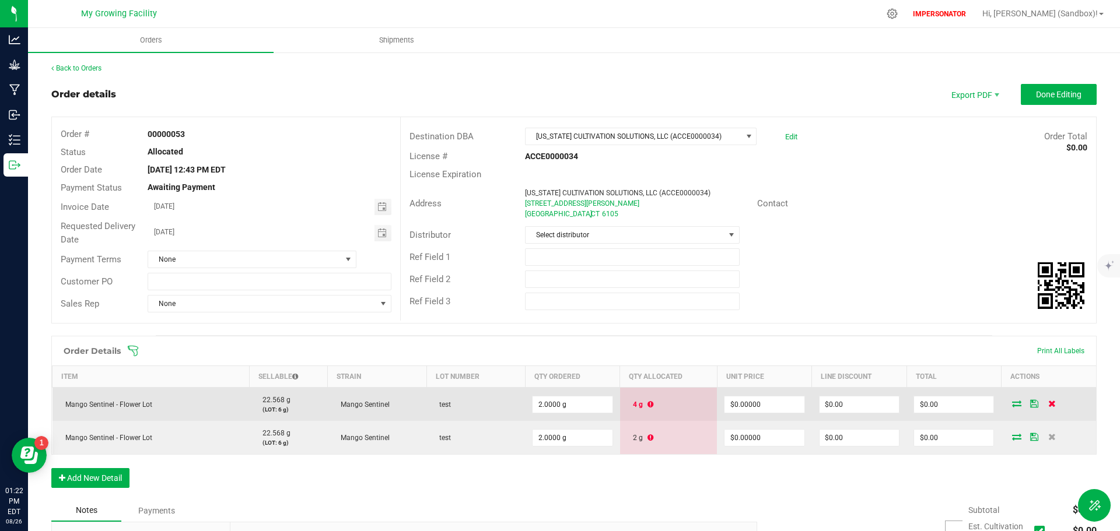
click at [1048, 403] on icon at bounding box center [1052, 403] width 8 height 7
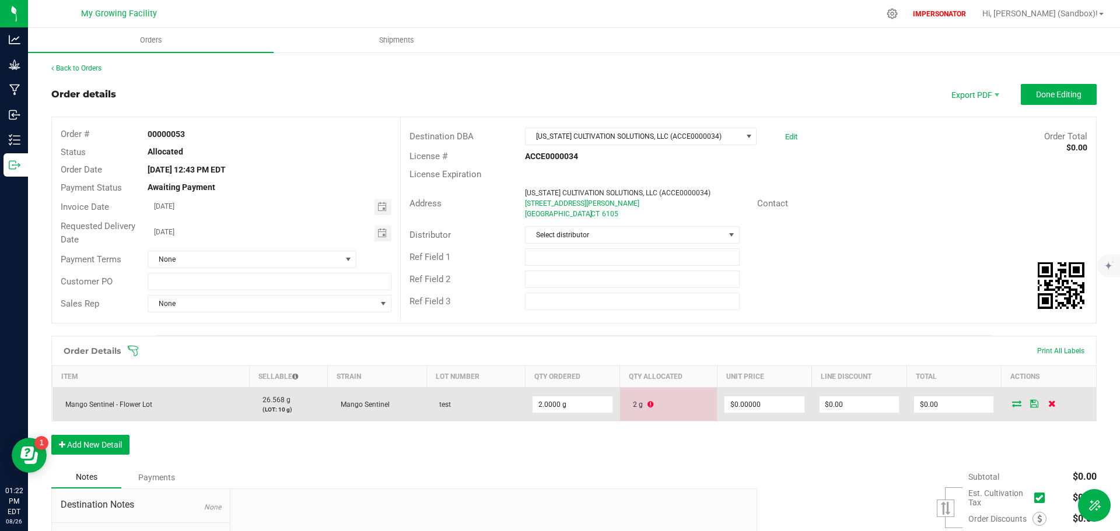
click at [1048, 404] on icon at bounding box center [1052, 403] width 8 height 7
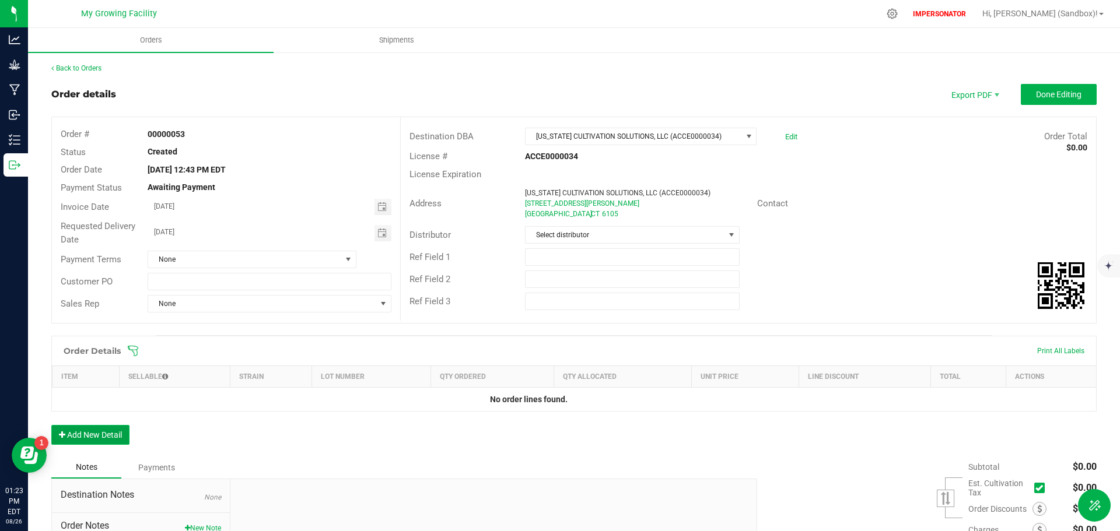
click at [101, 437] on button "Add New Detail" at bounding box center [90, 435] width 78 height 20
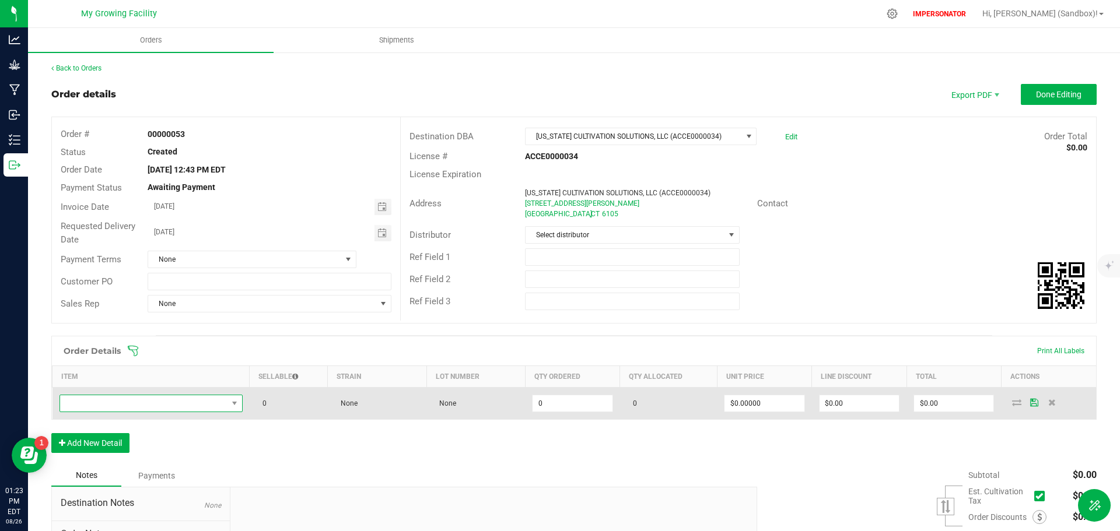
click at [131, 401] on span "NO DATA FOUND" at bounding box center [143, 404] width 167 height 16
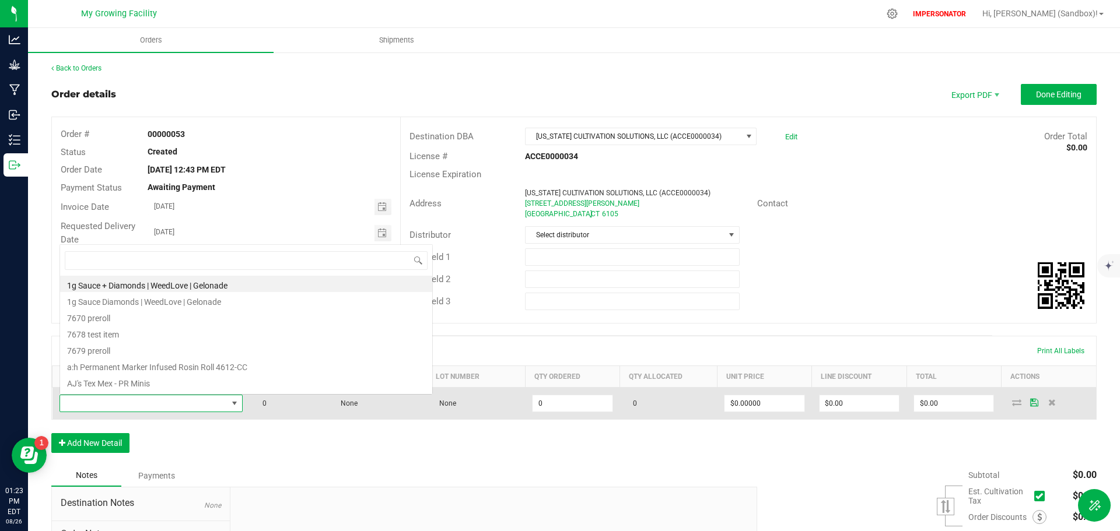
scroll to position [18, 180]
type input "Mango Sentinel - Flower Lot"
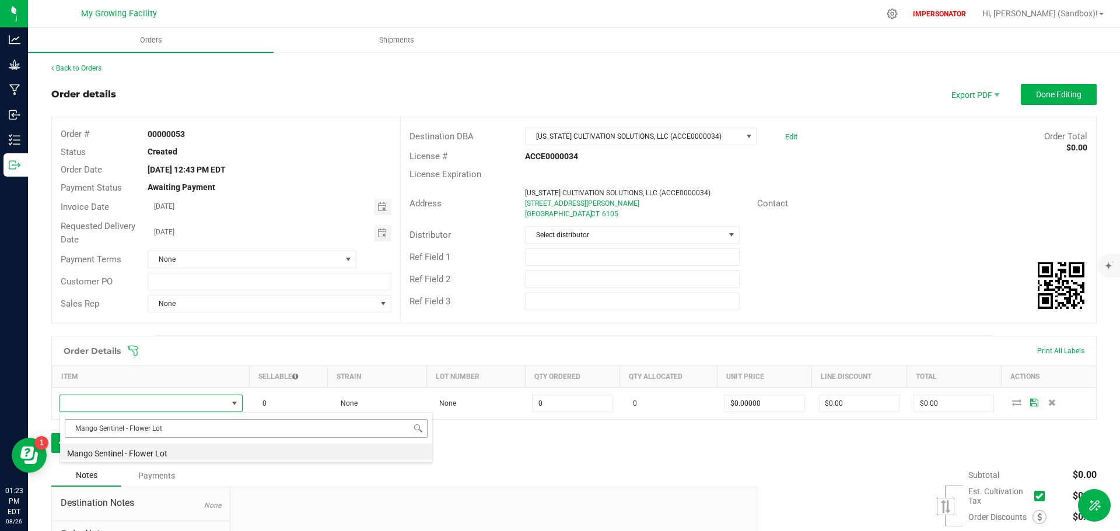
click at [141, 428] on input "Mango Sentinel - Flower Lot" at bounding box center [246, 428] width 363 height 18
click at [155, 452] on li "Mango Sentinel - Flower Lot" at bounding box center [246, 452] width 372 height 16
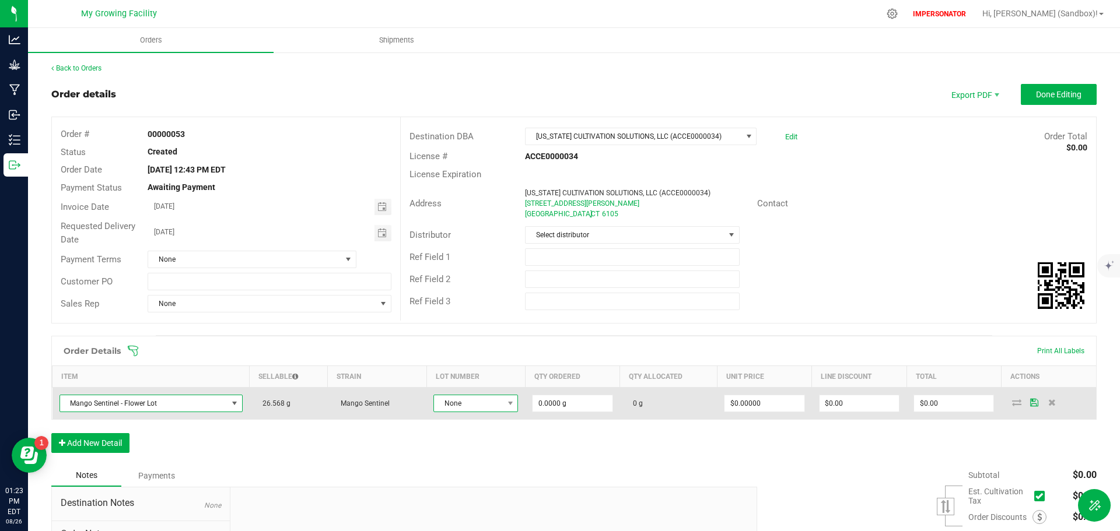
click at [503, 398] on span at bounding box center [510, 404] width 15 height 16
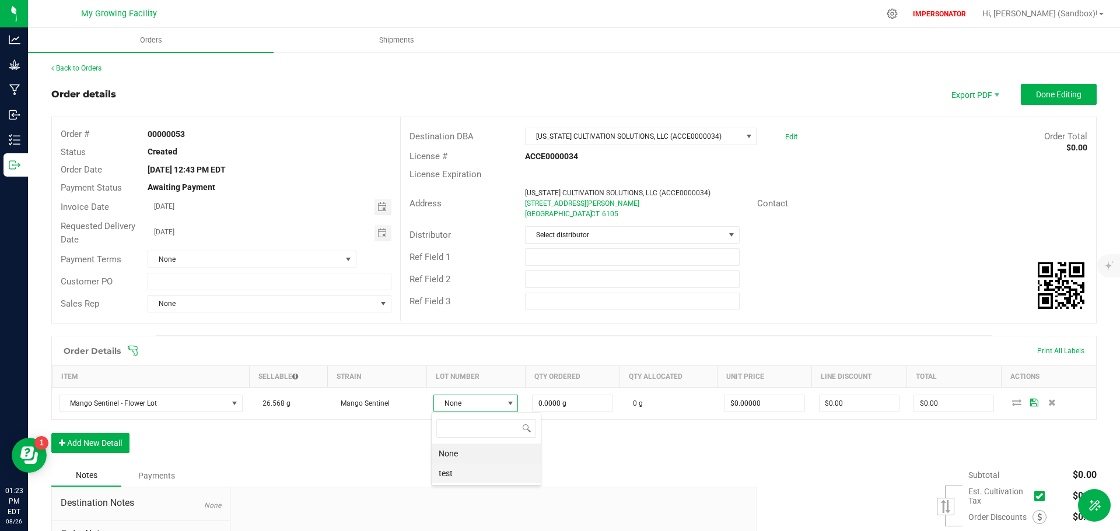
click at [458, 476] on li "test" at bounding box center [486, 474] width 109 height 20
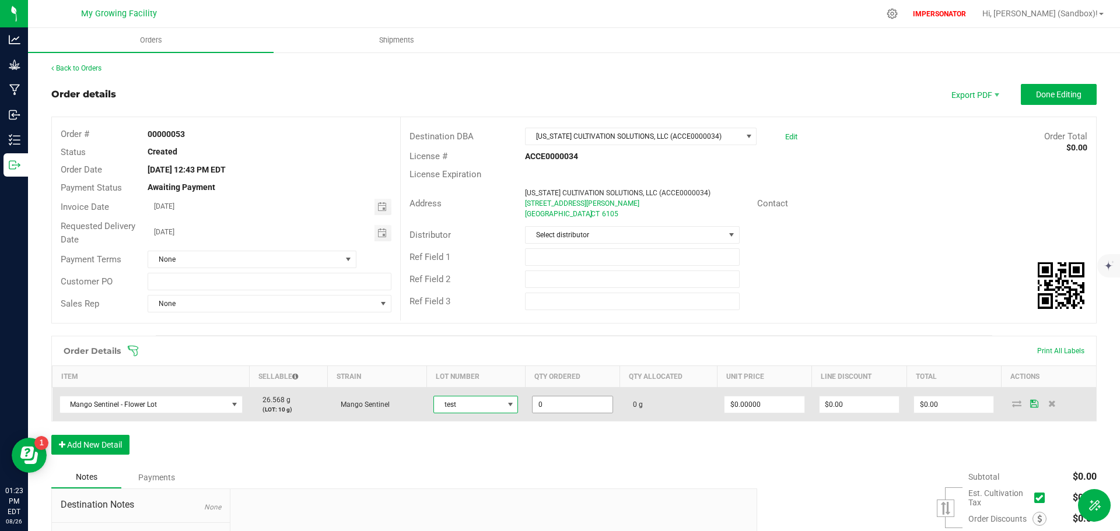
click at [540, 405] on input "0" at bounding box center [572, 405] width 79 height 16
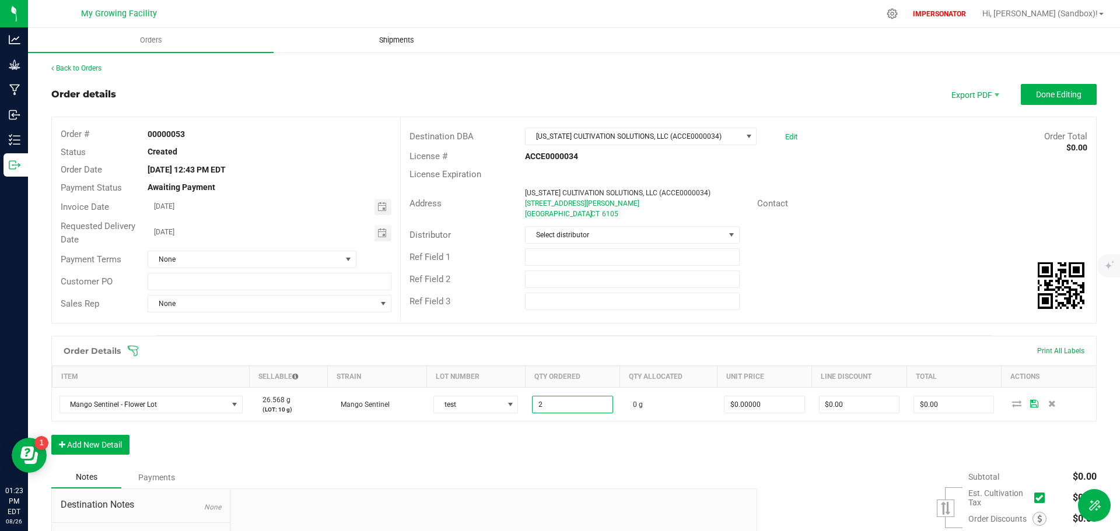
type input "2.0000 g"
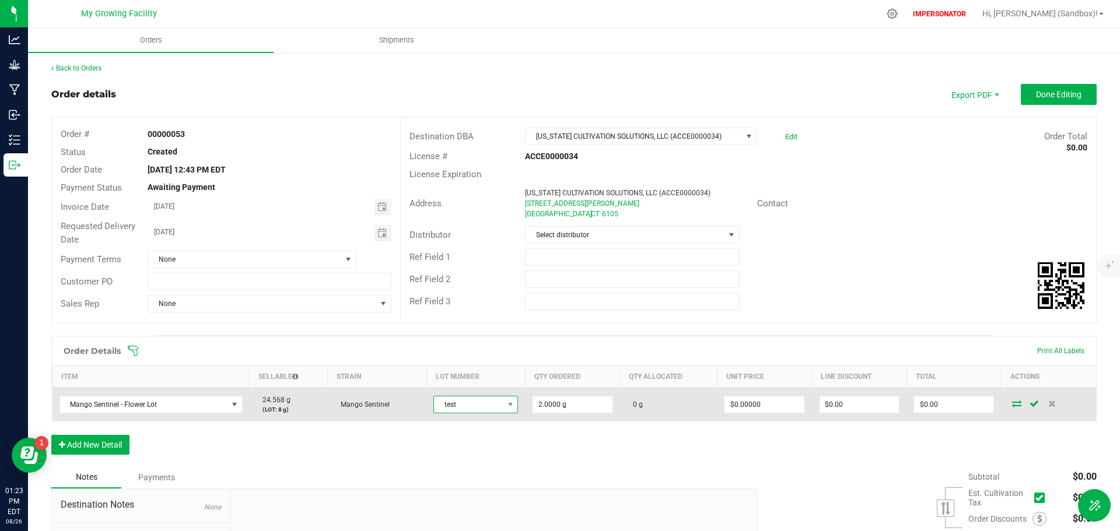
click at [475, 405] on span "test" at bounding box center [468, 405] width 69 height 16
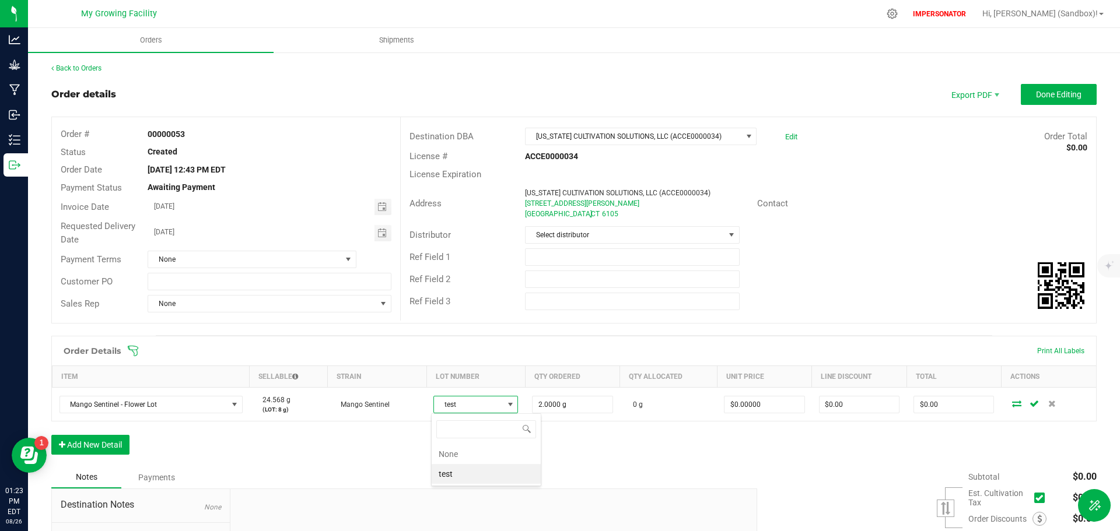
click at [341, 473] on div "Notes Payments" at bounding box center [399, 478] width 697 height 22
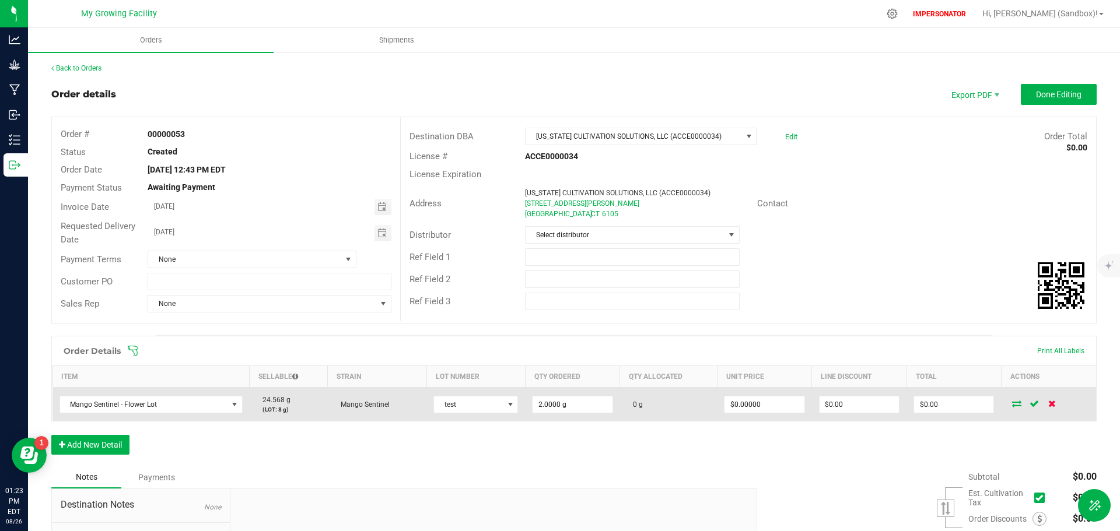
click at [1048, 407] on icon at bounding box center [1052, 403] width 8 height 7
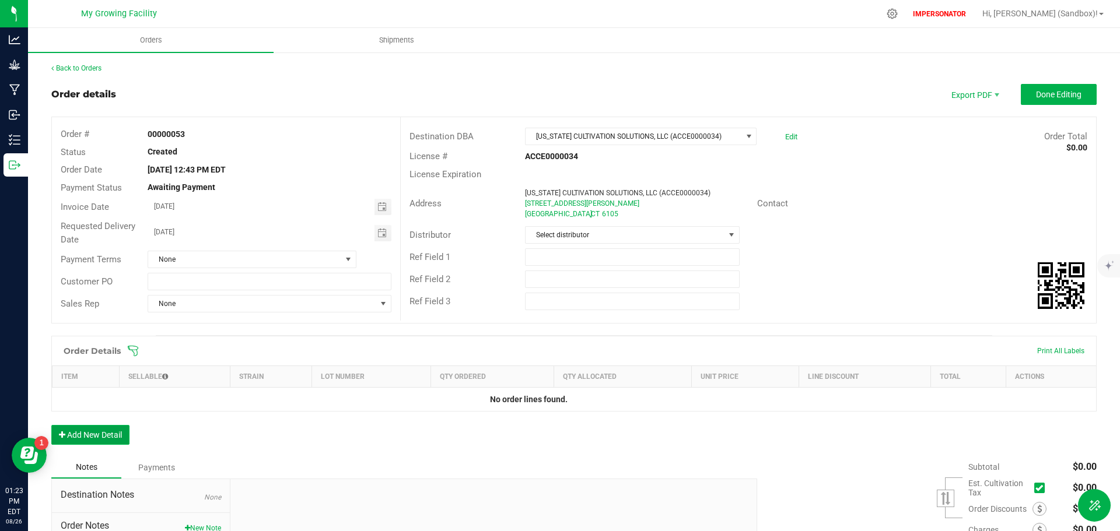
click at [119, 437] on button "Add New Detail" at bounding box center [90, 435] width 78 height 20
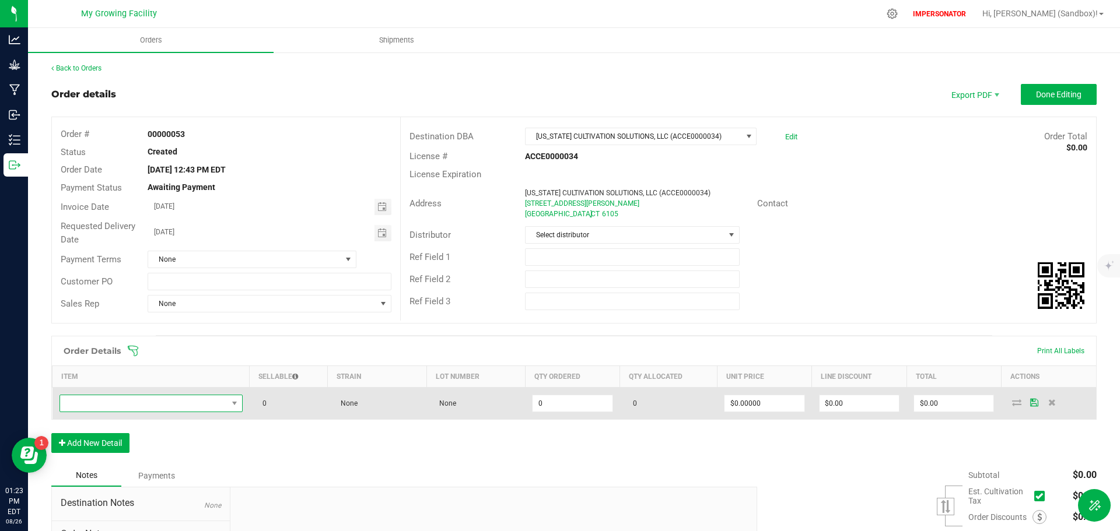
click at [96, 407] on span "NO DATA FOUND" at bounding box center [143, 404] width 167 height 16
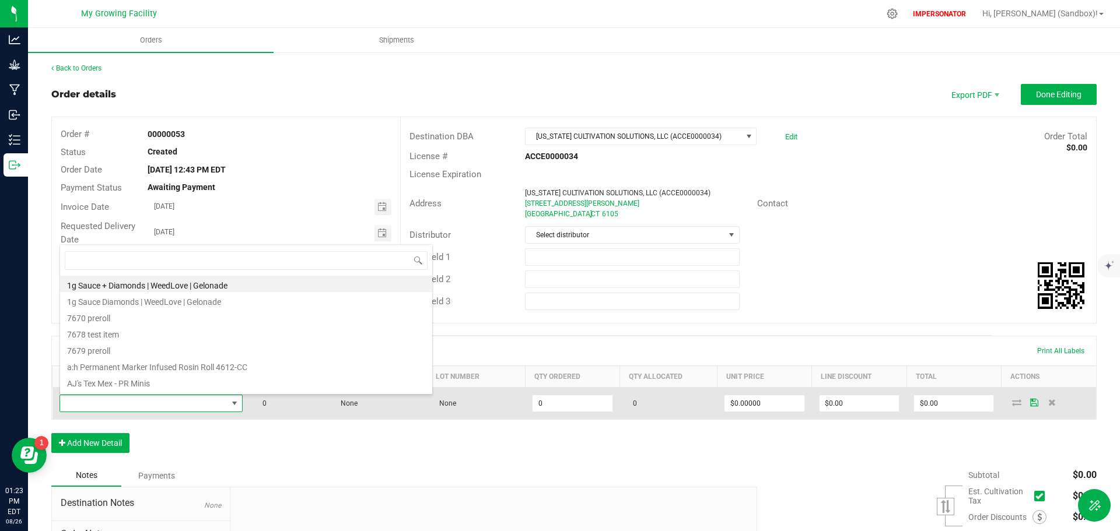
scroll to position [18, 180]
type input "Mango Sentinel - Flower Lot"
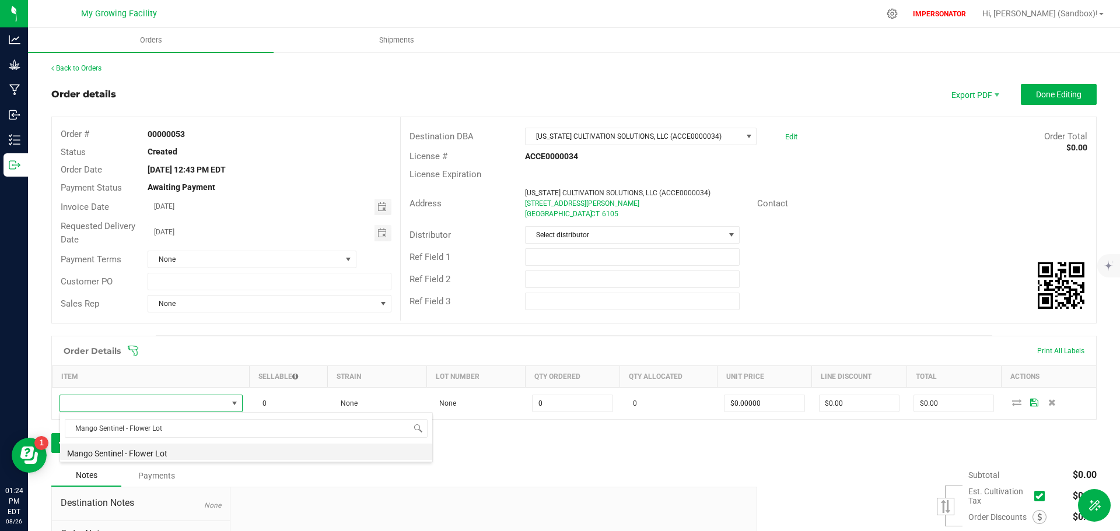
click at [163, 456] on li "Mango Sentinel - Flower Lot" at bounding box center [246, 452] width 372 height 16
type input "0.0000 g"
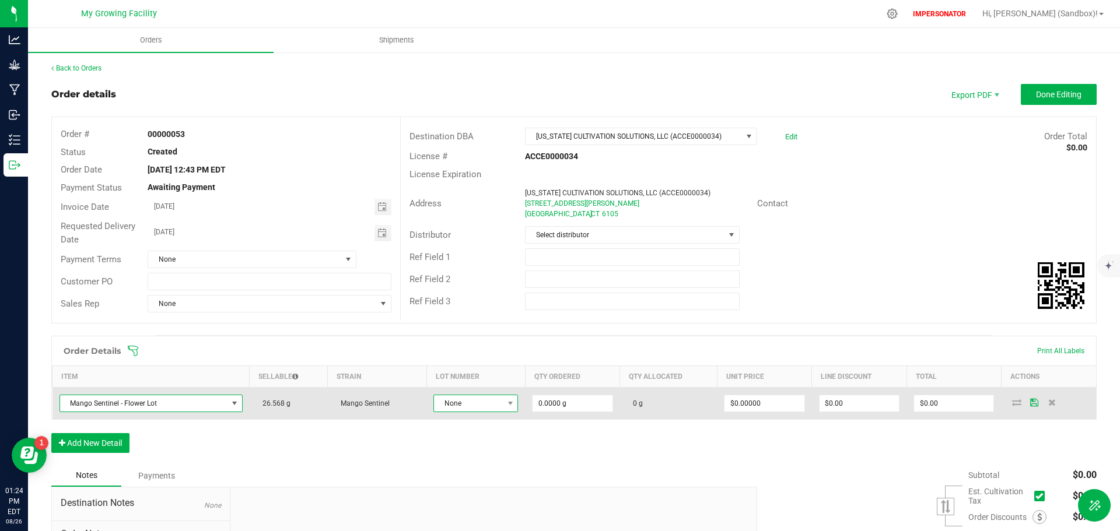
click at [485, 403] on span "None" at bounding box center [468, 404] width 69 height 16
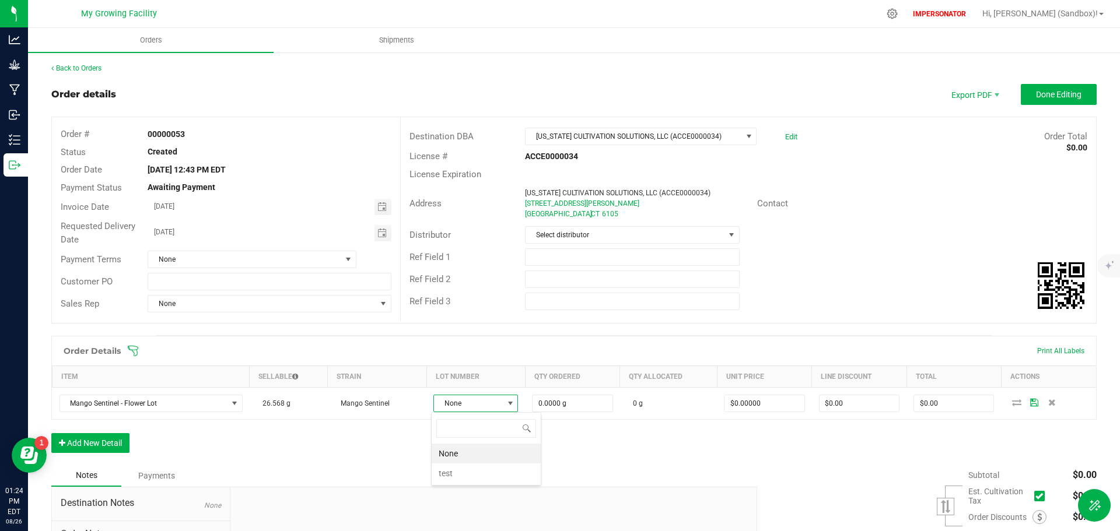
click at [392, 450] on div "Order Details Print All Labels Item Sellable Strain Lot Number Qty Ordered Qty …" at bounding box center [573, 400] width 1045 height 129
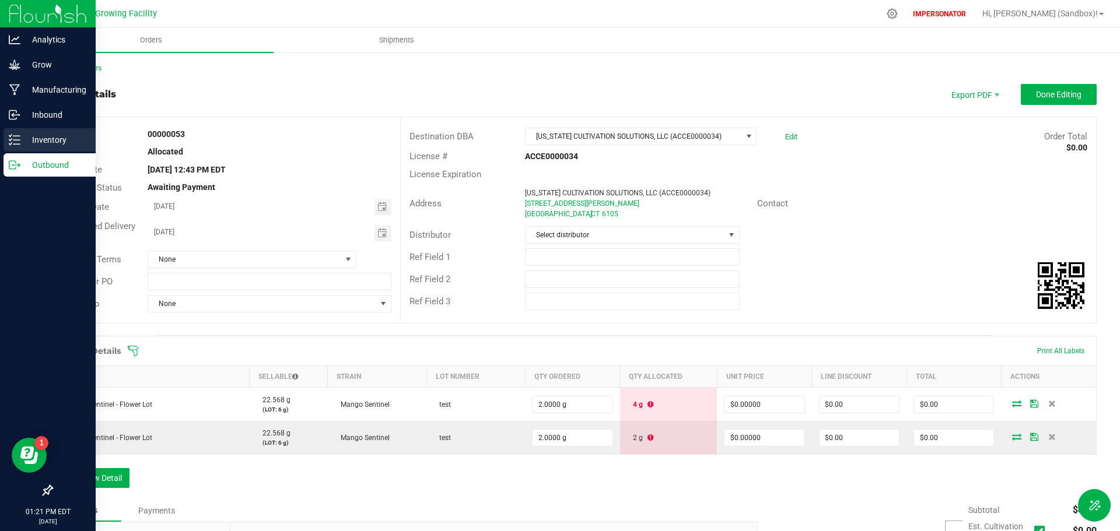
click at [44, 137] on p "Inventory" at bounding box center [55, 140] width 70 height 14
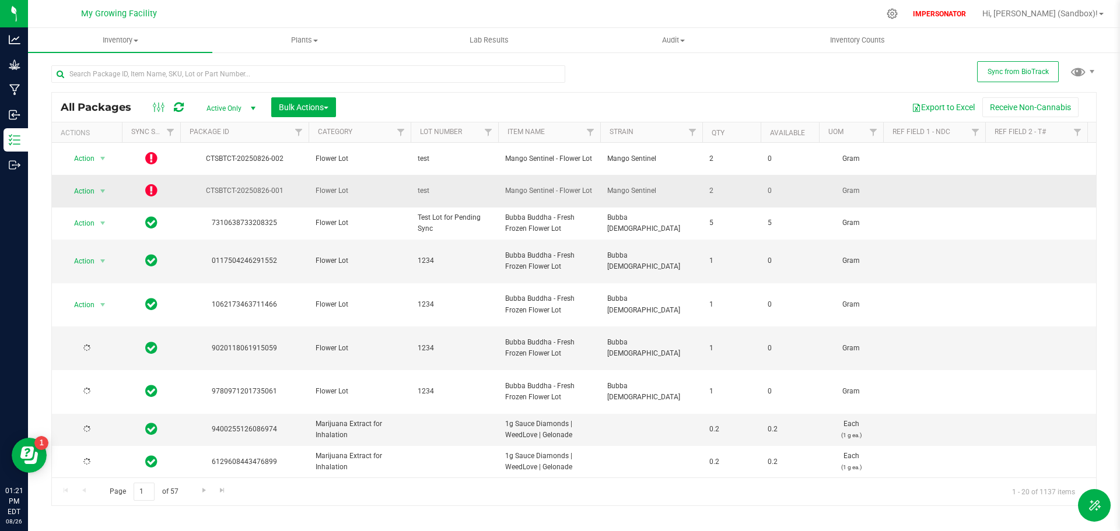
click at [152, 190] on icon at bounding box center [151, 190] width 12 height 14
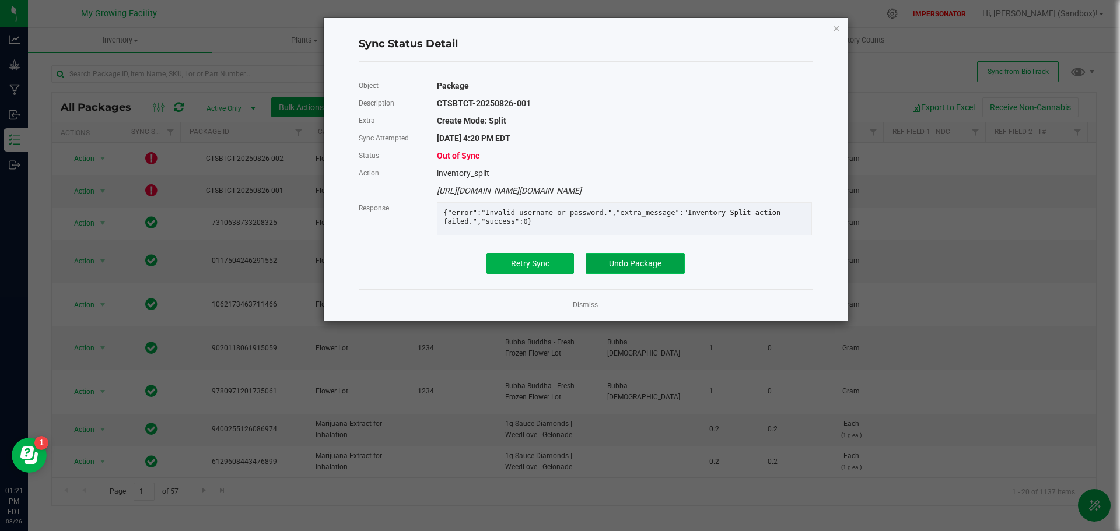
click at [628, 268] on span "Undo Package" at bounding box center [635, 263] width 53 height 9
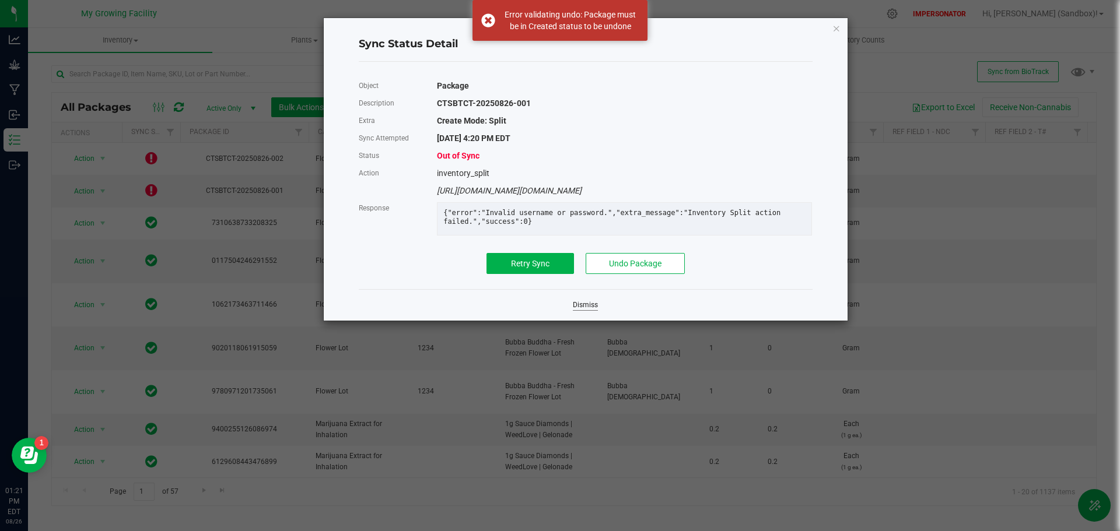
click at [583, 310] on link "Dismiss" at bounding box center [585, 305] width 25 height 10
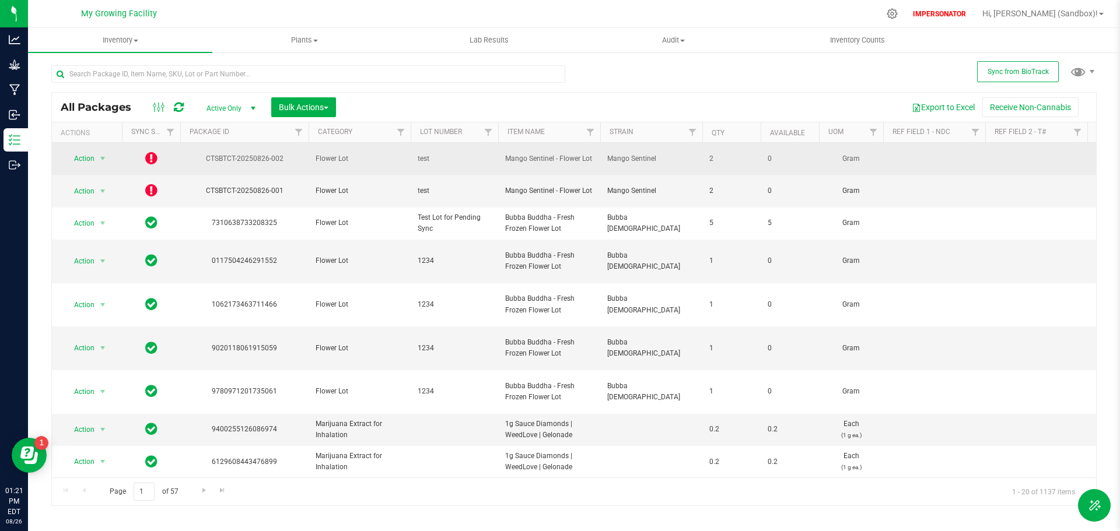
click at [145, 160] on icon at bounding box center [151, 158] width 12 height 14
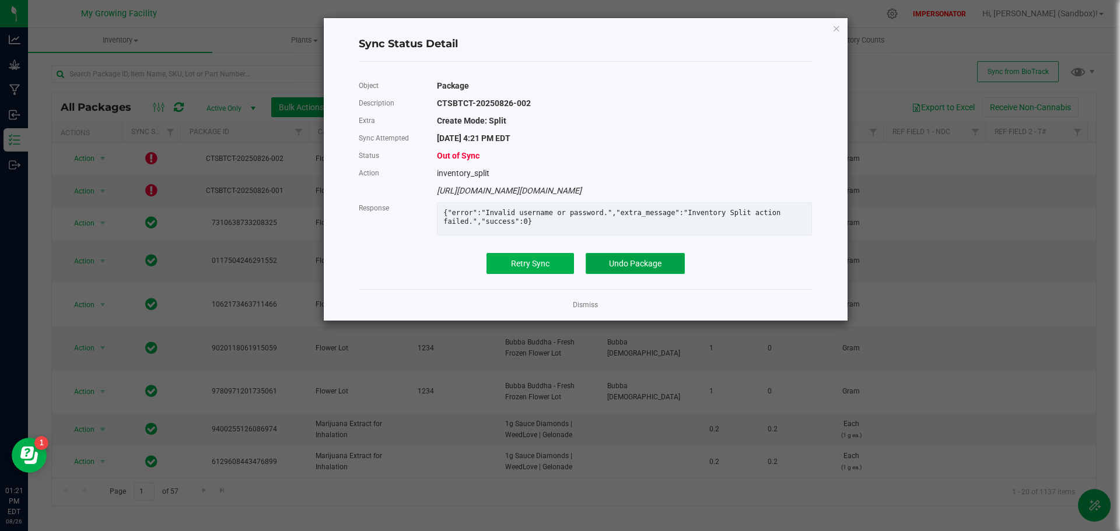
click at [620, 274] on button "Undo Package" at bounding box center [635, 263] width 99 height 21
drag, startPoint x: 834, startPoint y: 27, endPoint x: 821, endPoint y: 31, distance: 13.5
click at [834, 27] on icon "Close" at bounding box center [836, 28] width 8 height 14
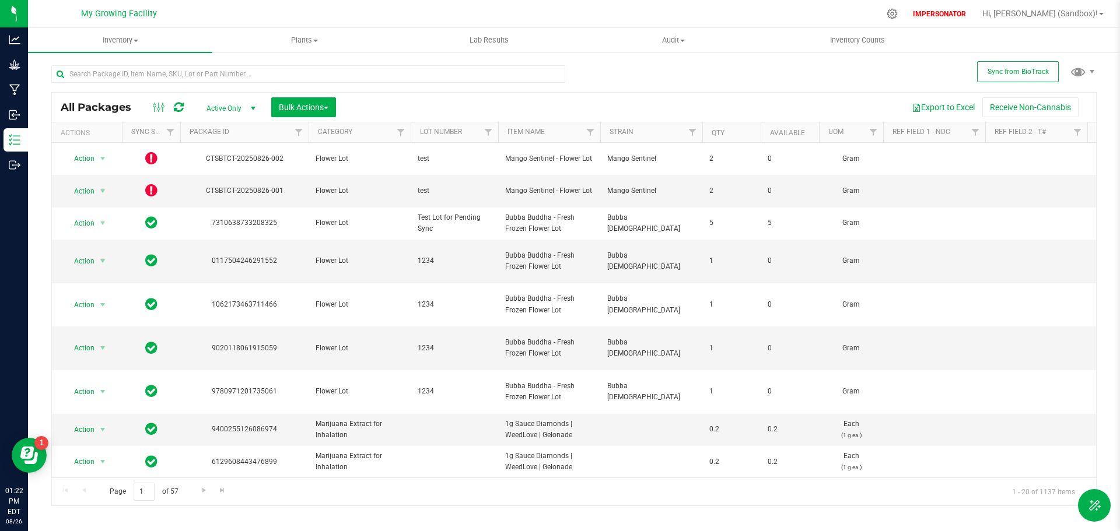
click at [178, 107] on icon at bounding box center [179, 108] width 10 height 12
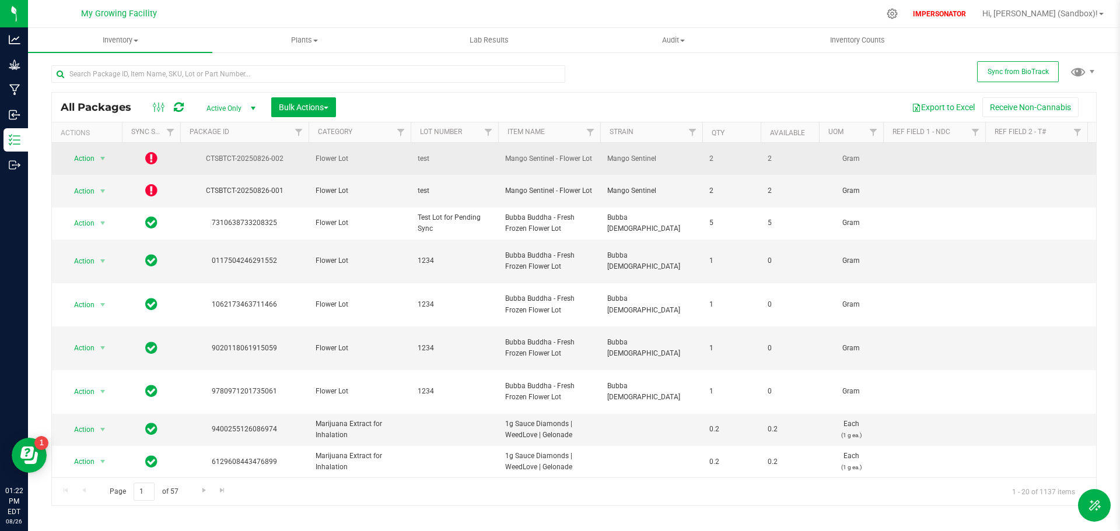
click at [151, 155] on icon at bounding box center [151, 158] width 12 height 14
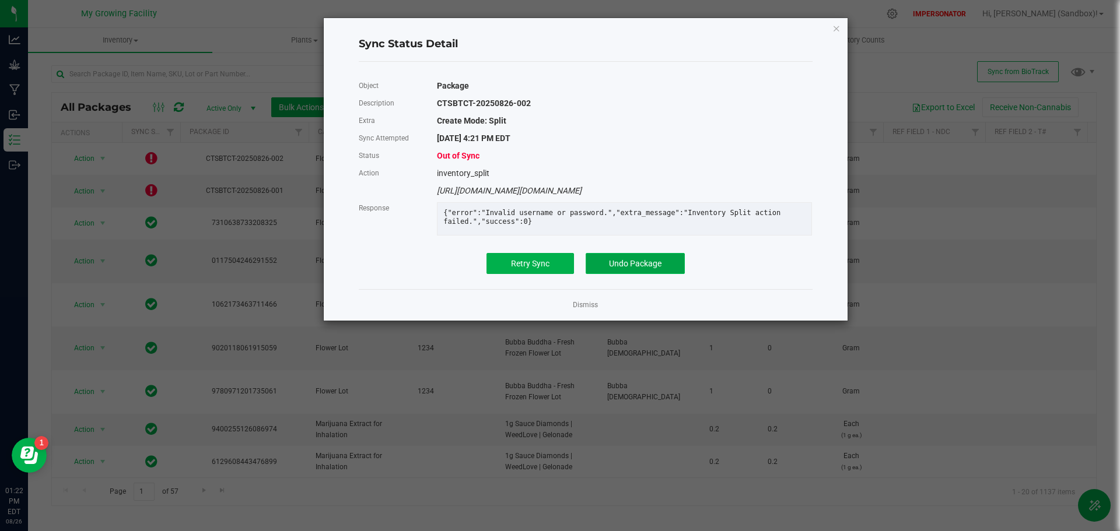
click at [629, 268] on span "Undo Package" at bounding box center [635, 263] width 53 height 9
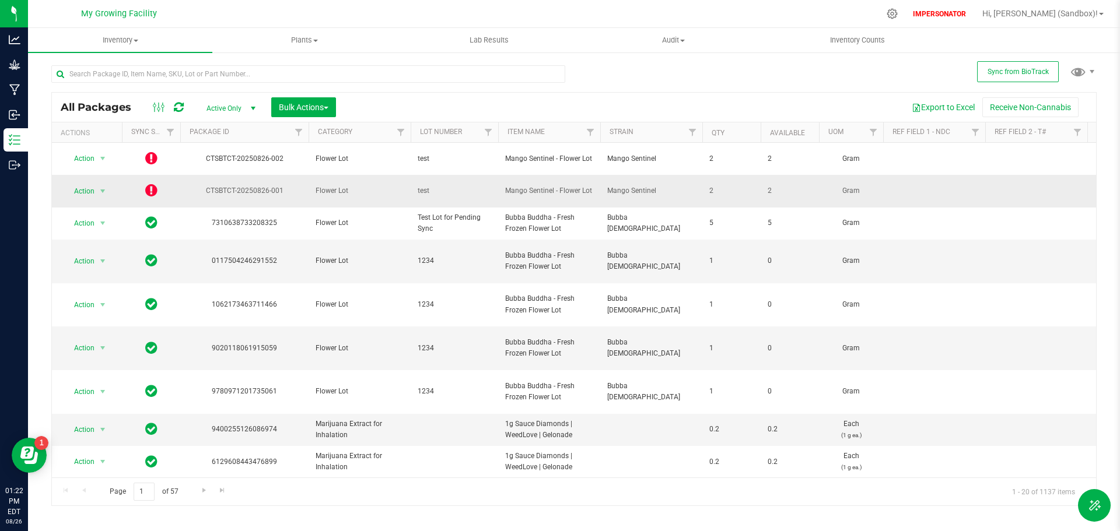
click at [150, 184] on icon at bounding box center [151, 190] width 12 height 14
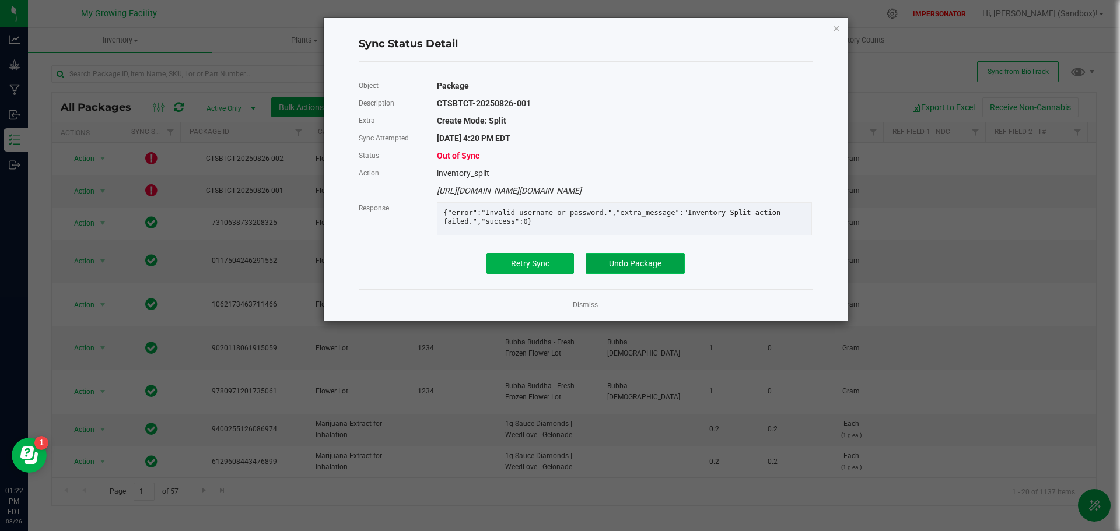
click at [641, 268] on span "Undo Package" at bounding box center [635, 263] width 53 height 9
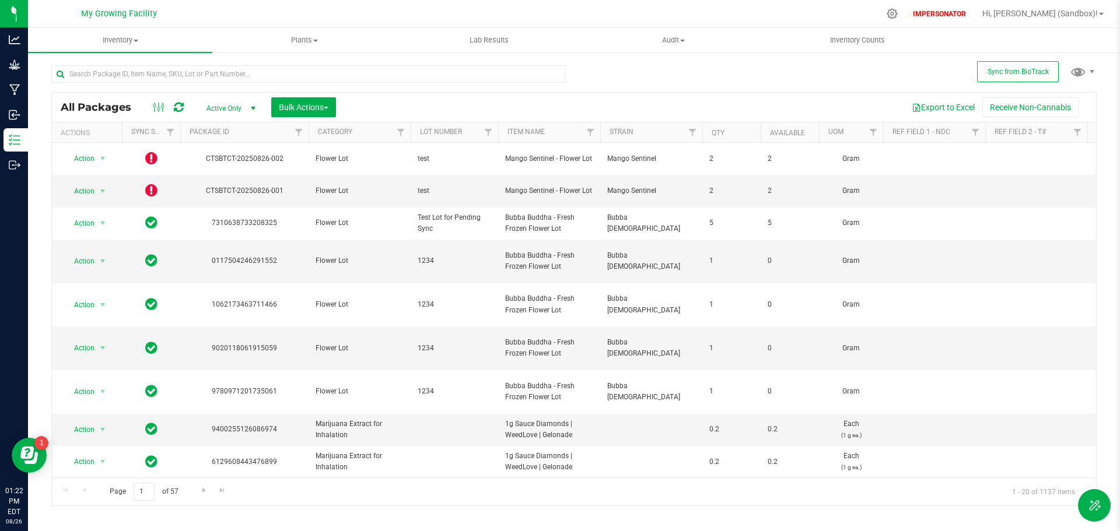
click at [179, 106] on icon at bounding box center [179, 108] width 10 height 12
click at [152, 183] on icon at bounding box center [151, 190] width 12 height 14
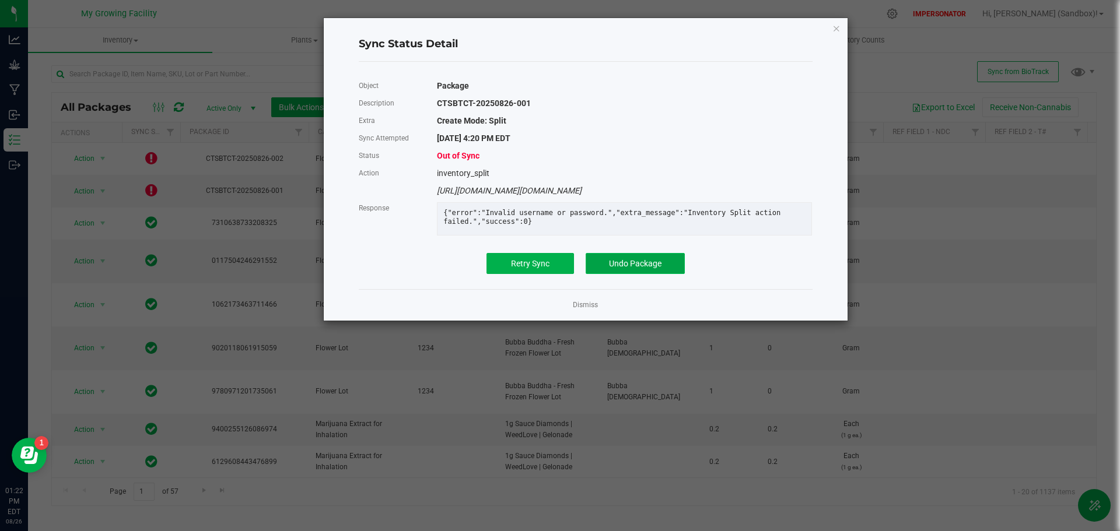
click at [646, 268] on span "Undo Package" at bounding box center [635, 263] width 53 height 9
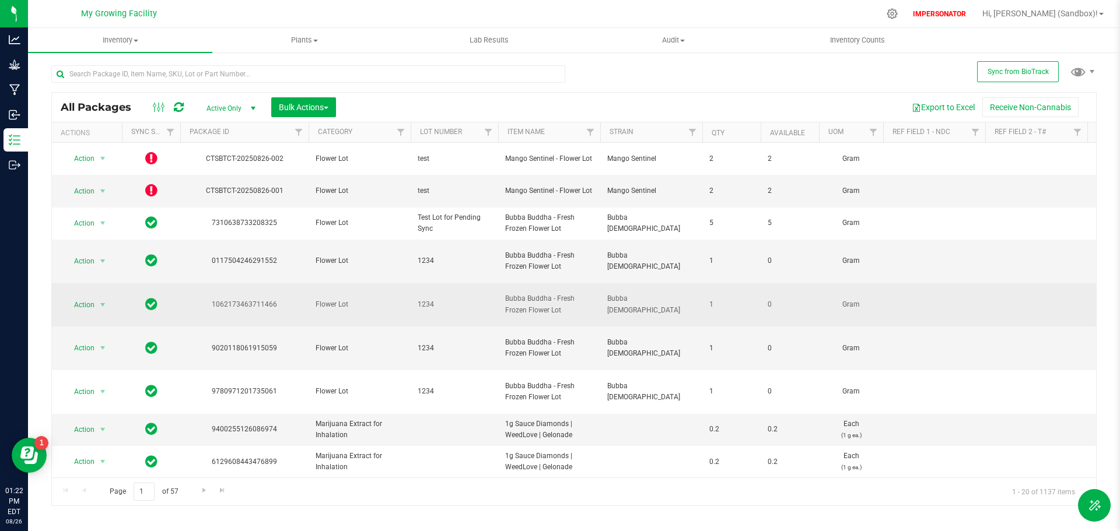
click at [217, 299] on div "1062173463711466" at bounding box center [245, 304] width 132 height 11
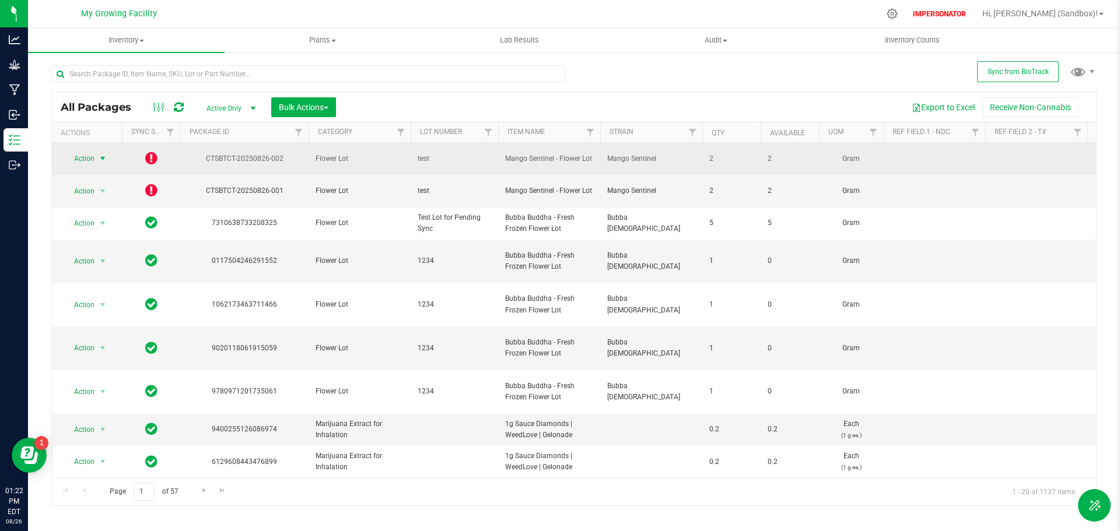
click at [79, 158] on span "Action" at bounding box center [80, 159] width 32 height 16
click at [79, 155] on span "Action" at bounding box center [80, 159] width 32 height 16
click at [148, 155] on icon at bounding box center [151, 158] width 12 height 14
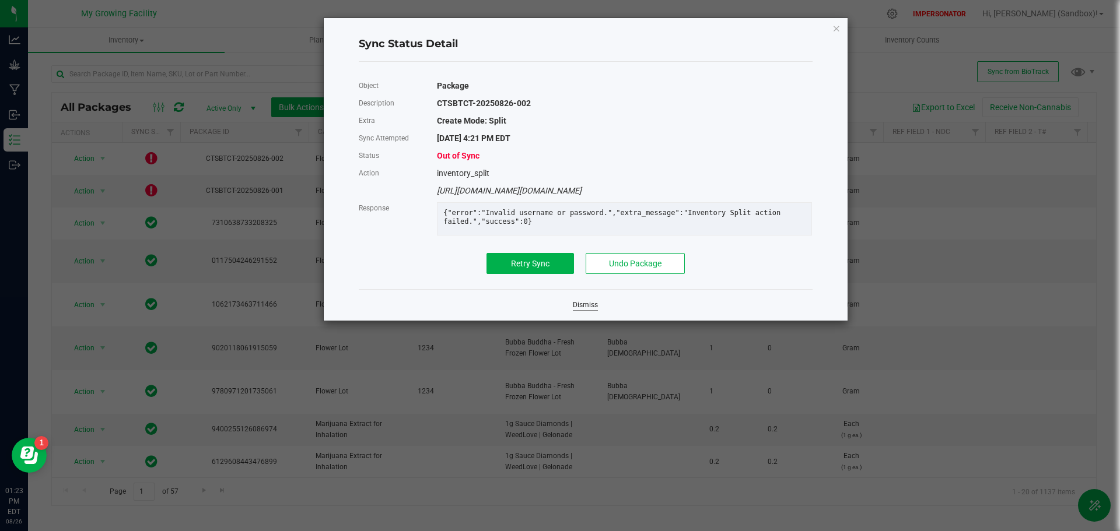
click at [584, 310] on link "Dismiss" at bounding box center [585, 305] width 25 height 10
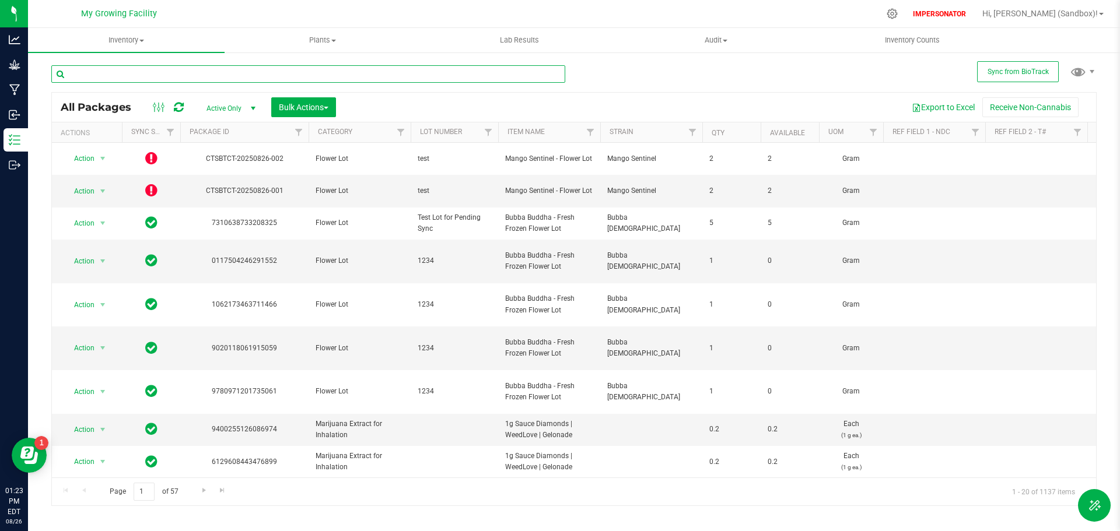
click at [222, 81] on input "text" at bounding box center [308, 74] width 514 height 18
paste input "Mango Sentinel - Flower Lot"
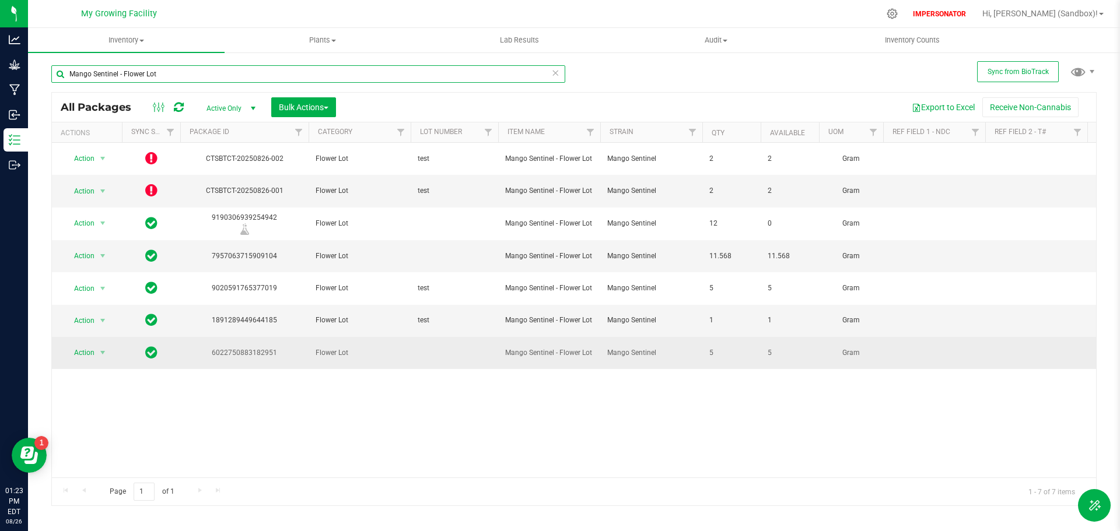
type input "Mango Sentinel - Flower Lot"
click at [412, 337] on td at bounding box center [455, 353] width 88 height 32
type input "test2"
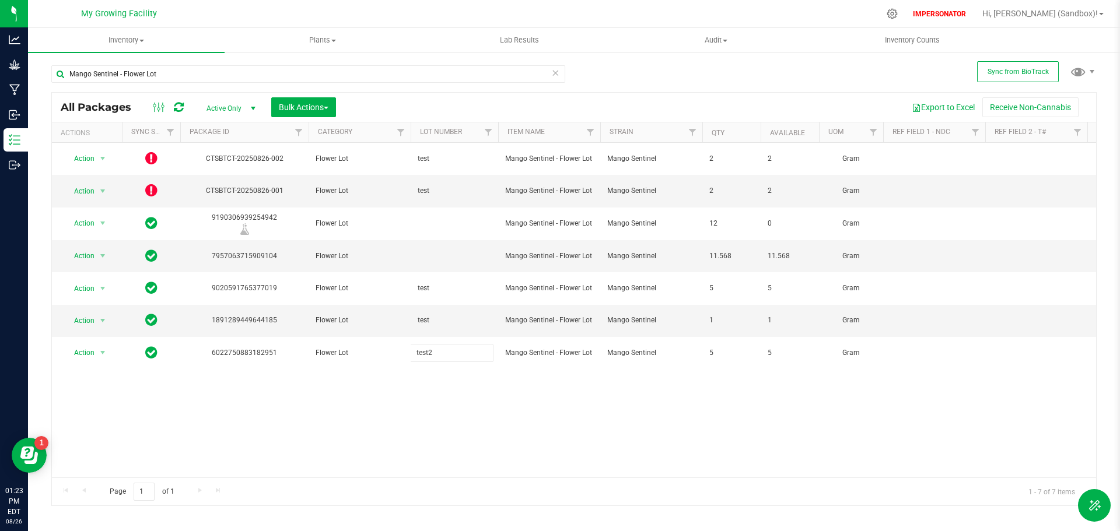
click at [404, 391] on div "All Packages Active Only Active Only Lab Samples Locked All External Internal B…" at bounding box center [573, 299] width 1045 height 414
click at [347, 378] on div "Action Action Edit attributes Global inventory Lock package Package audit log P…" at bounding box center [574, 310] width 1044 height 335
click at [177, 107] on icon at bounding box center [179, 108] width 10 height 12
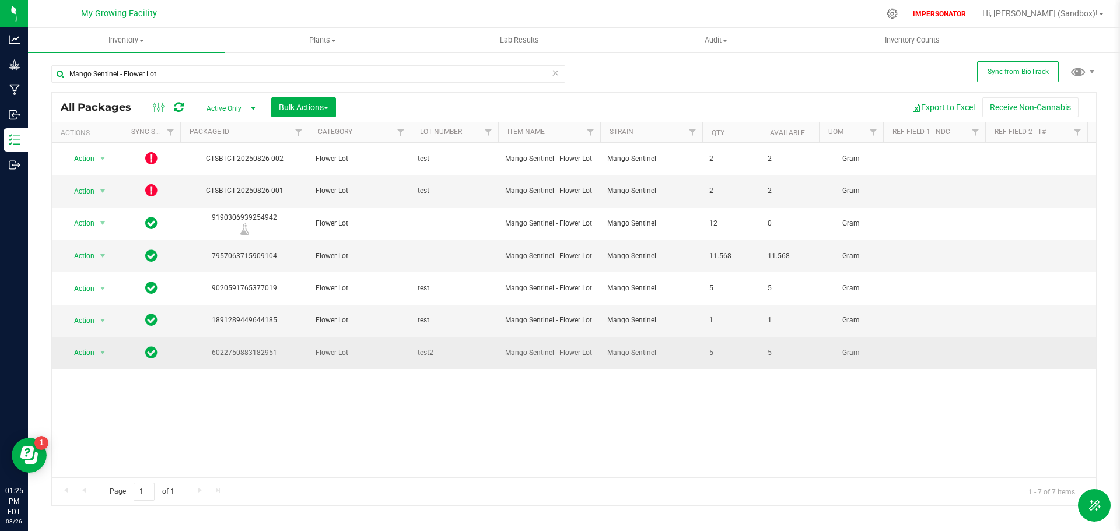
drag, startPoint x: 276, startPoint y: 328, endPoint x: 211, endPoint y: 331, distance: 64.8
click at [211, 348] on div "6022750883182951" at bounding box center [245, 353] width 132 height 11
copy div "6022750883182951"
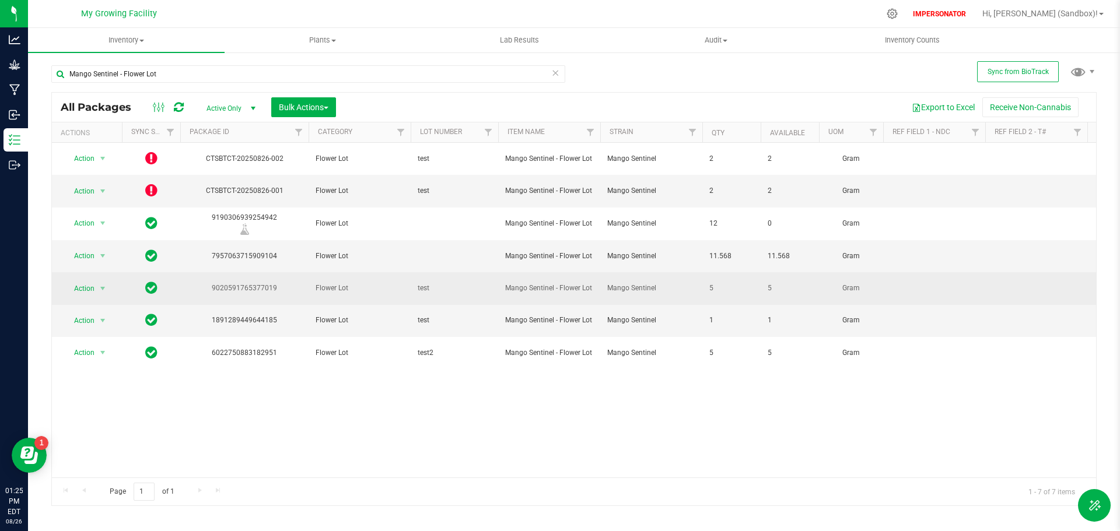
click at [426, 283] on span "test" at bounding box center [455, 288] width 74 height 11
type input "test2"
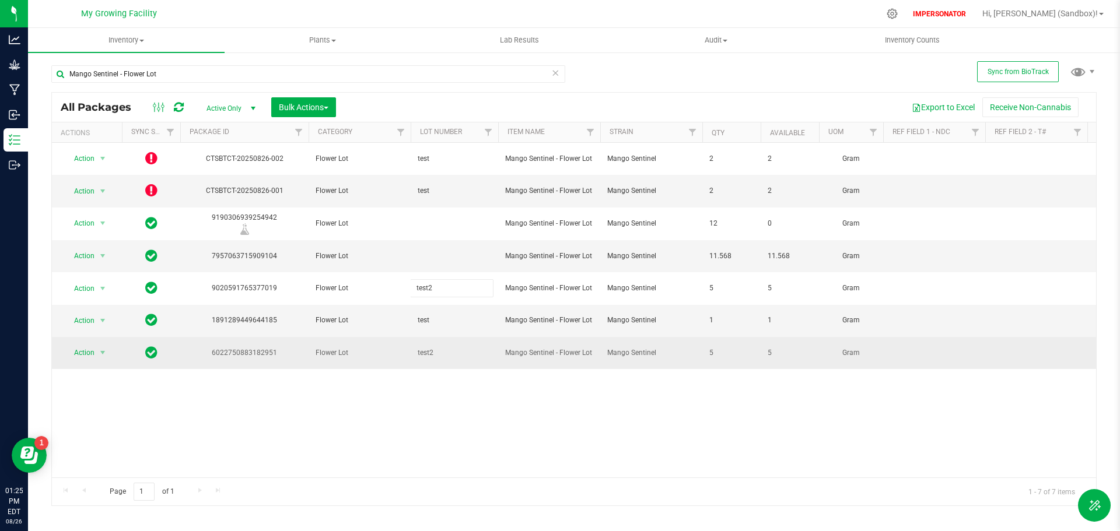
click at [434, 322] on div "All Packages Active Only Active Only Lab Samples Locked All External Internal B…" at bounding box center [573, 299] width 1045 height 414
drag, startPoint x: 597, startPoint y: 331, endPoint x: 507, endPoint y: 332, distance: 90.4
click at [507, 337] on td "Mango Sentinel - Flower Lot" at bounding box center [549, 353] width 102 height 32
copy span "Mango Sentinel - Flower Lot"
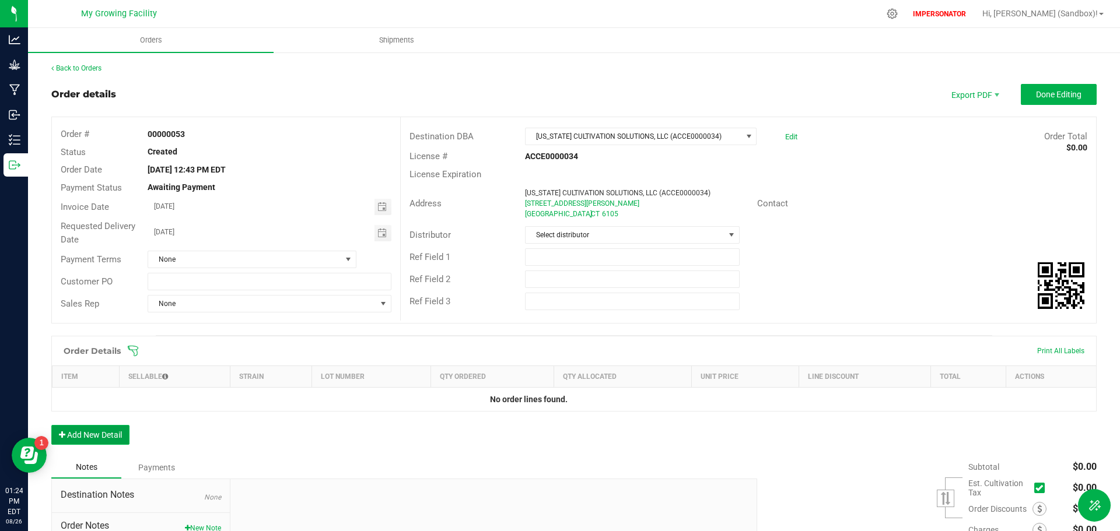
click at [99, 441] on button "Add New Detail" at bounding box center [90, 435] width 78 height 20
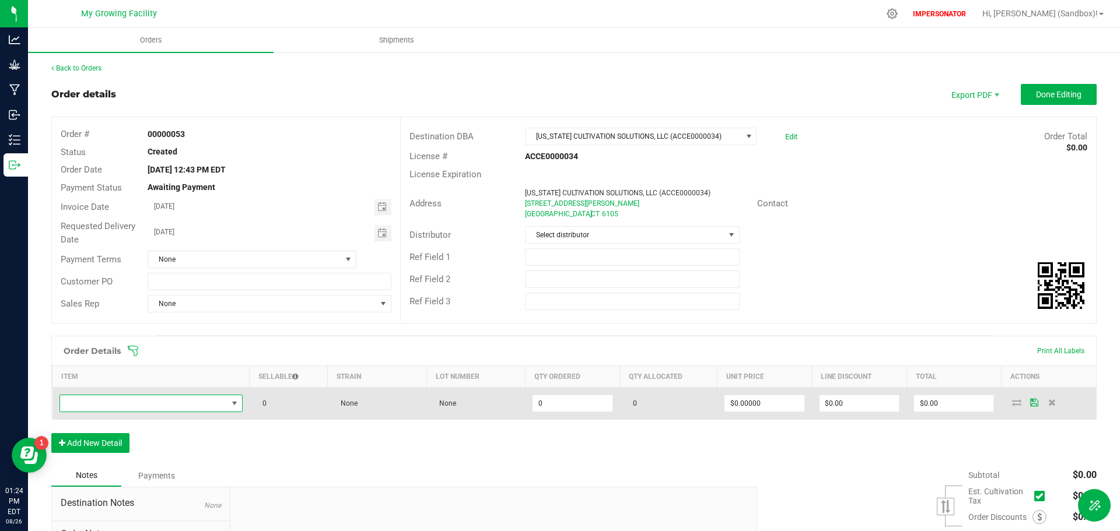
click at [104, 403] on span "NO DATA FOUND" at bounding box center [143, 404] width 167 height 16
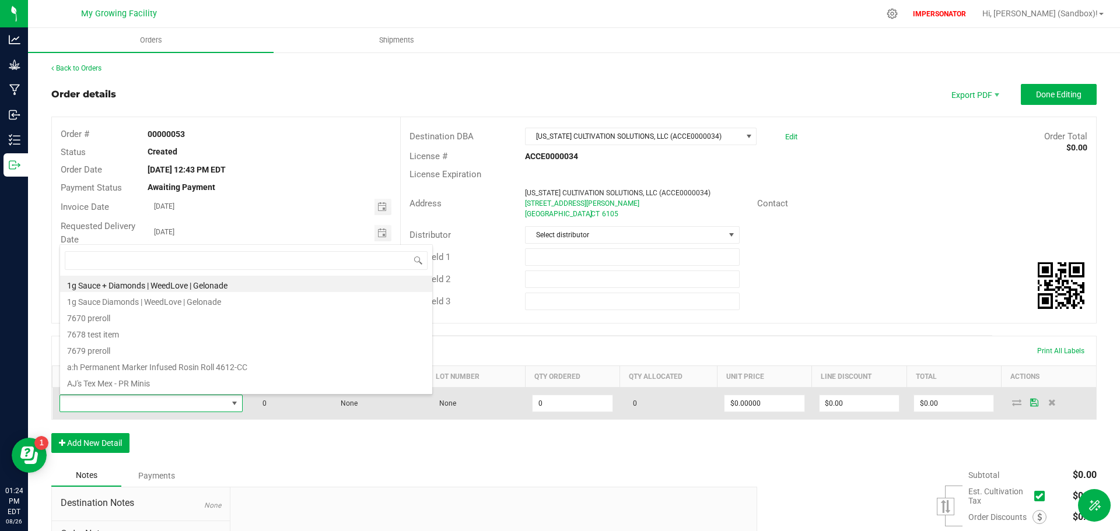
scroll to position [18, 180]
type input "Mango Sentinel - Flower Lot"
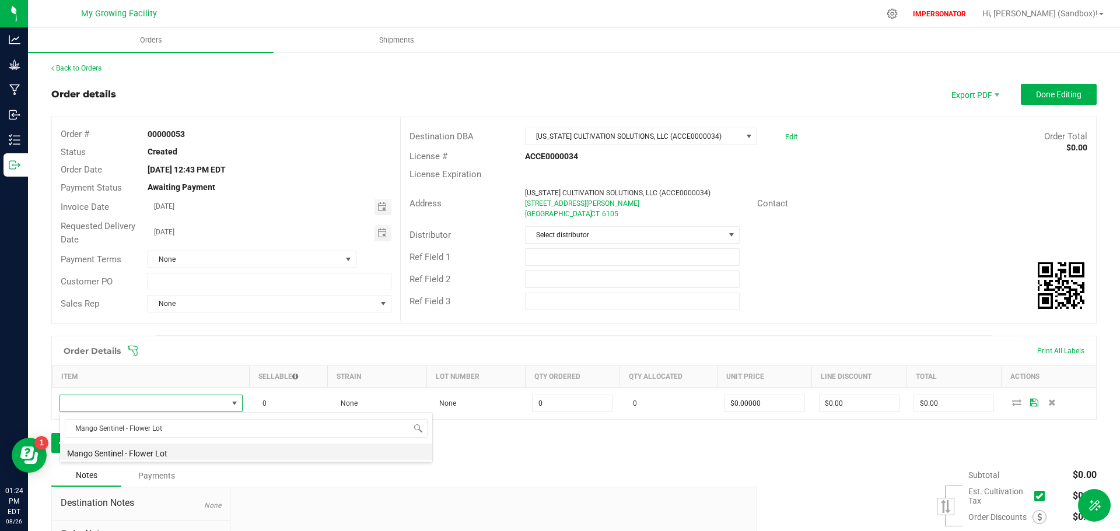
click at [150, 452] on li "Mango Sentinel - Flower Lot" at bounding box center [246, 452] width 372 height 16
type input "0.0000 g"
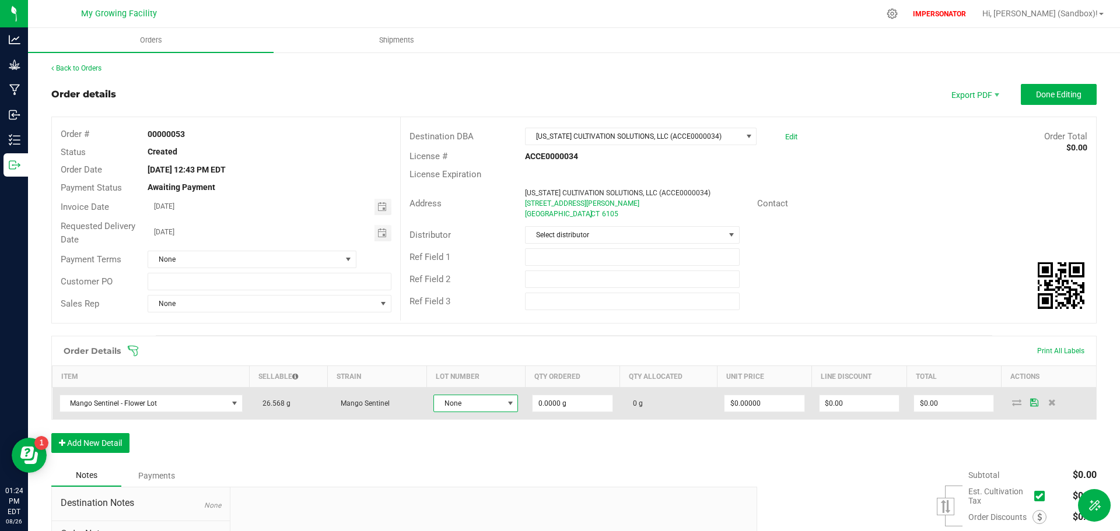
click at [496, 405] on span "None" at bounding box center [468, 404] width 69 height 16
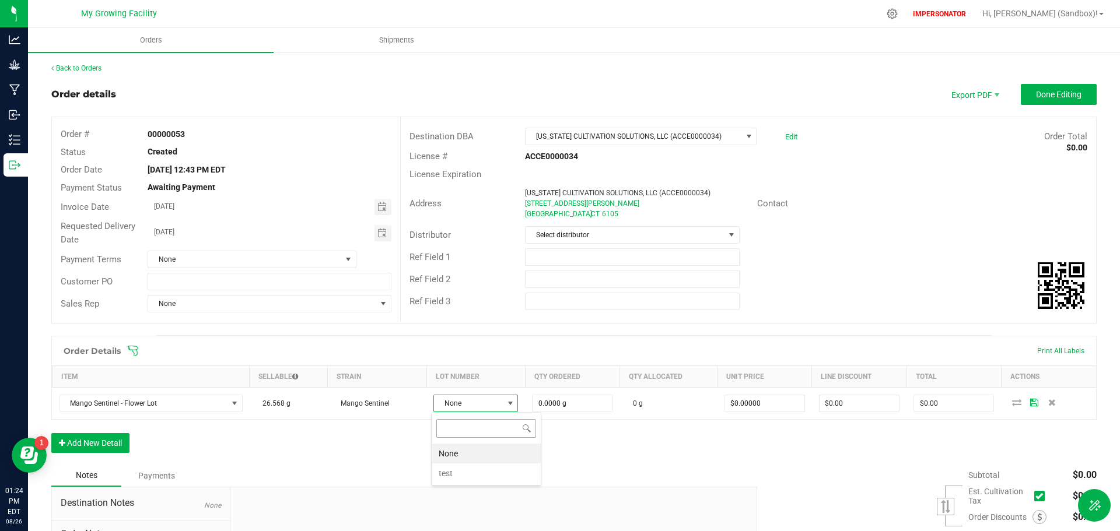
scroll to position [18, 83]
click at [600, 462] on div "Order Details Print All Labels Item Sellable Strain Lot Number Qty Ordered Qty …" at bounding box center [573, 400] width 1045 height 129
click at [88, 69] on link "Back to Orders" at bounding box center [76, 68] width 50 height 8
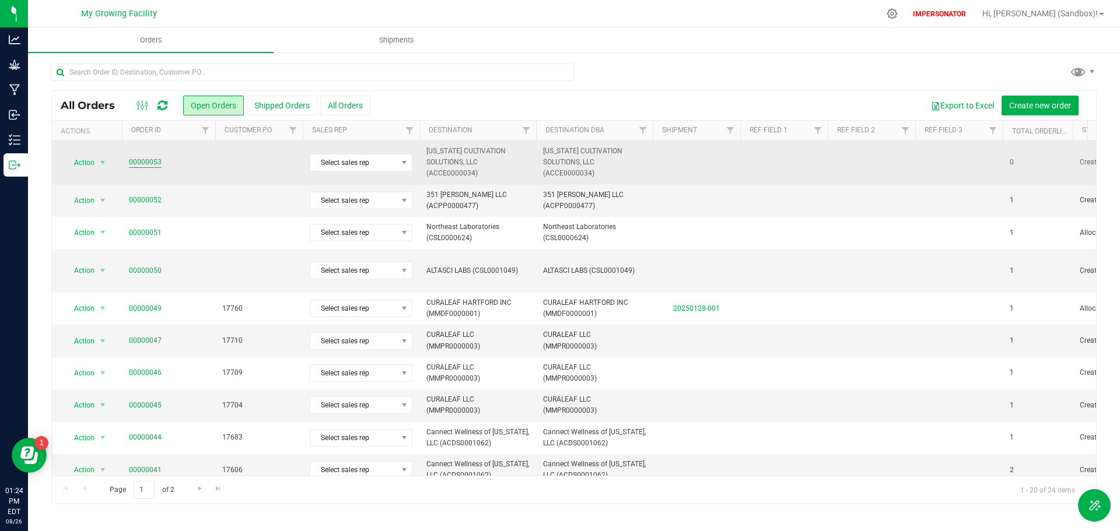
click at [149, 165] on link "00000053" at bounding box center [145, 162] width 33 height 11
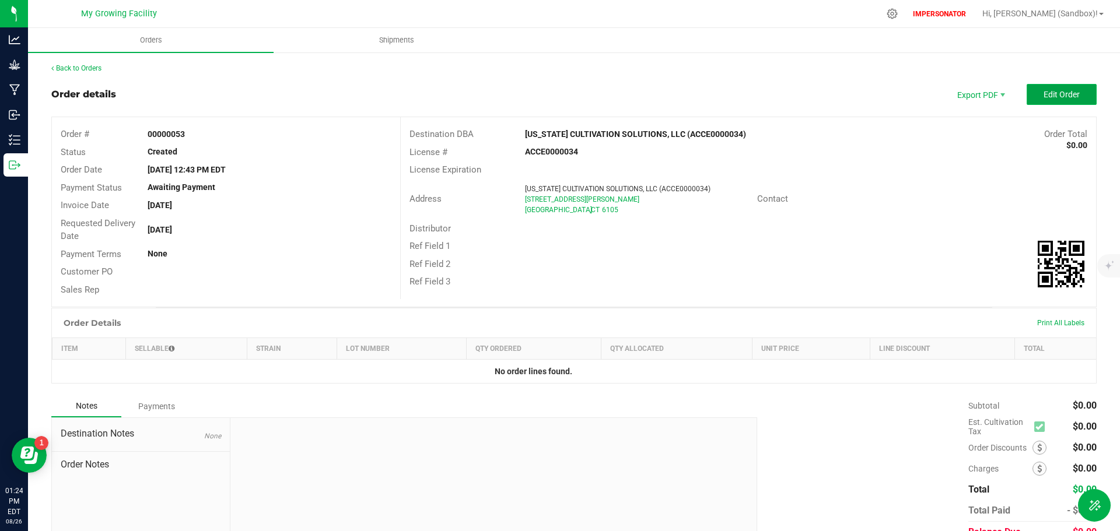
click at [1044, 97] on span "Edit Order" at bounding box center [1062, 94] width 36 height 9
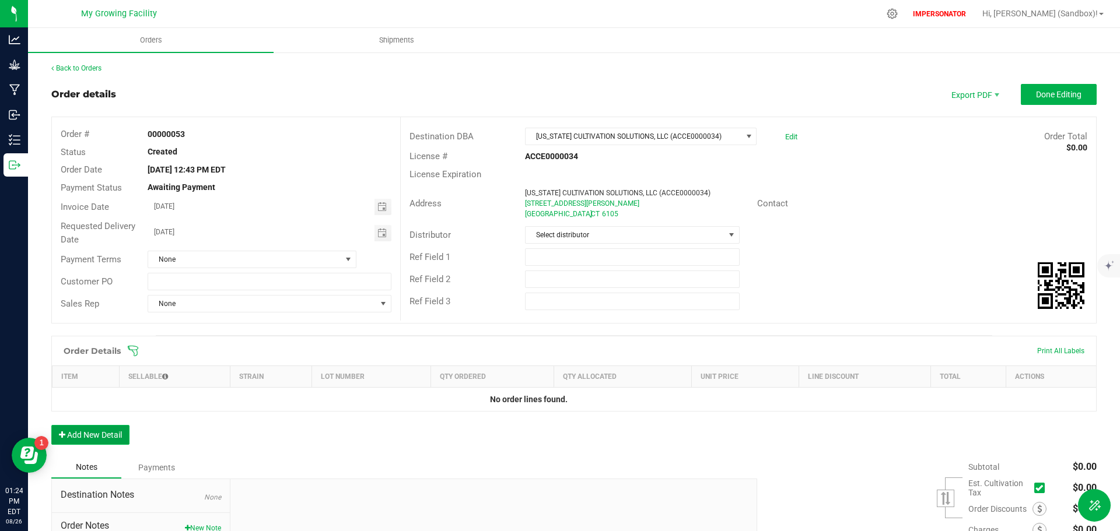
click at [96, 440] on button "Add New Detail" at bounding box center [90, 435] width 78 height 20
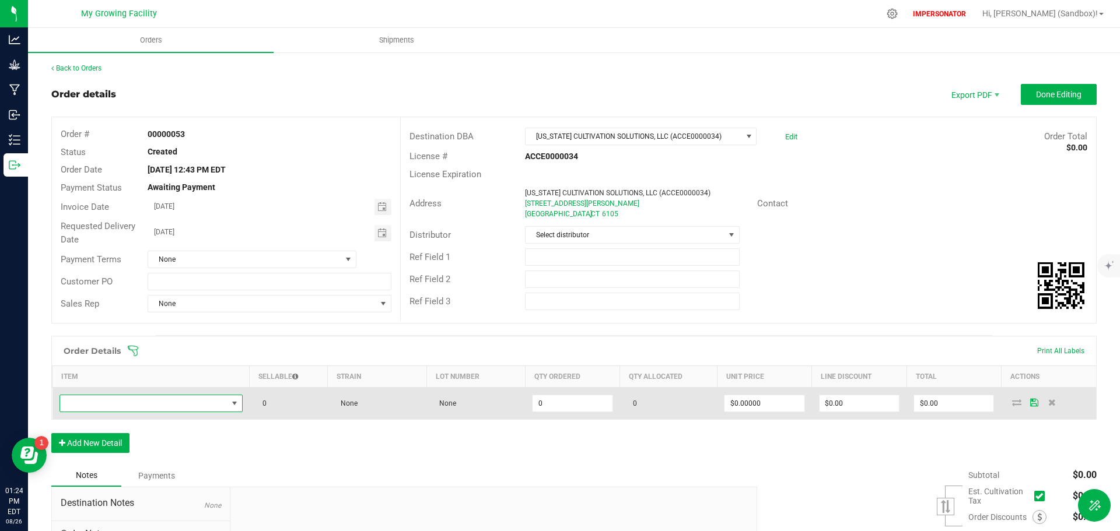
click at [127, 403] on span "NO DATA FOUND" at bounding box center [143, 404] width 167 height 16
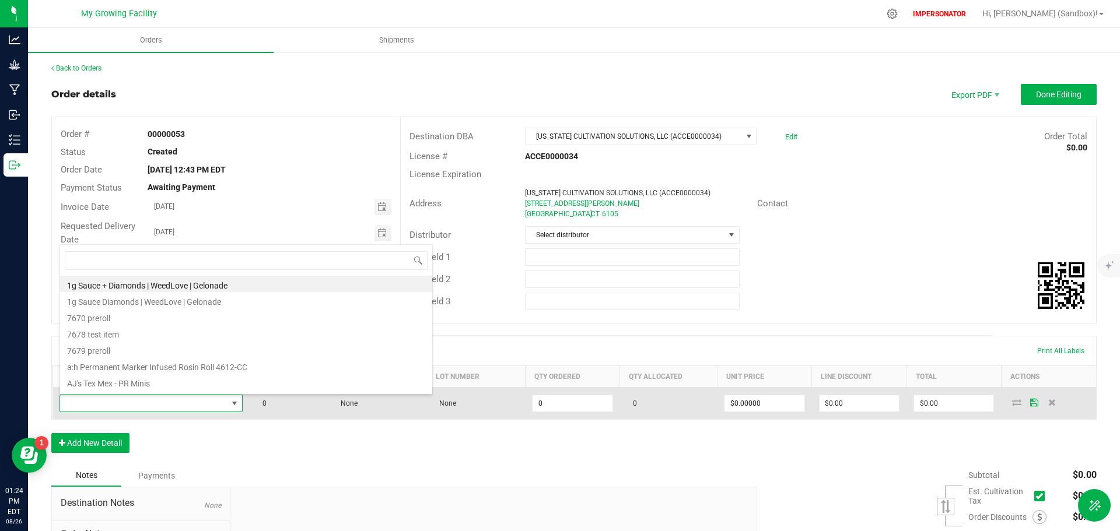
scroll to position [58319, 58155]
type input "Mango Sentinel - Flower Lot"
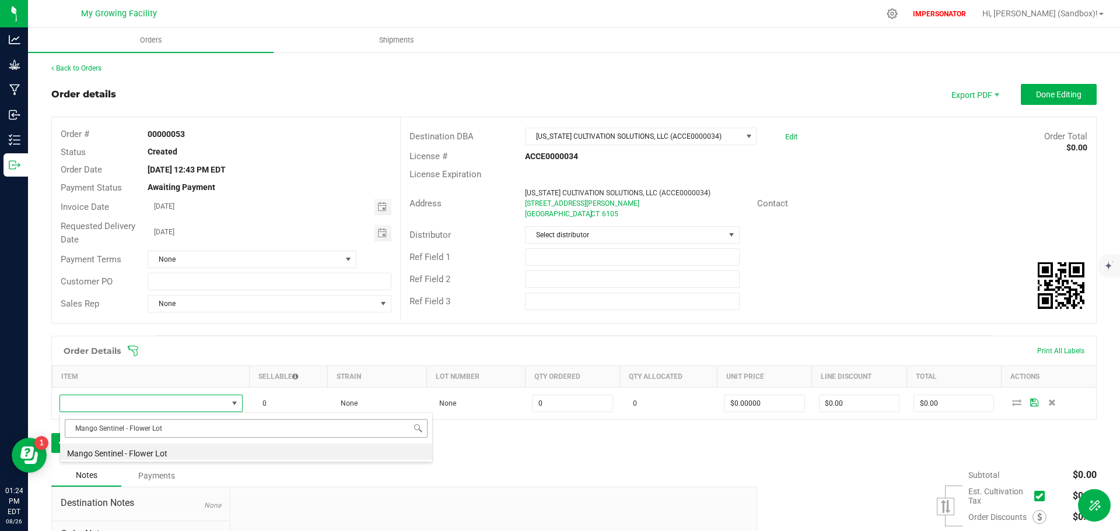
click at [124, 430] on input "Mango Sentinel - Flower Lot" at bounding box center [246, 428] width 363 height 18
click at [117, 450] on li "Mango Sentinel - Flower Lot" at bounding box center [246, 452] width 372 height 16
type input "0.0000 g"
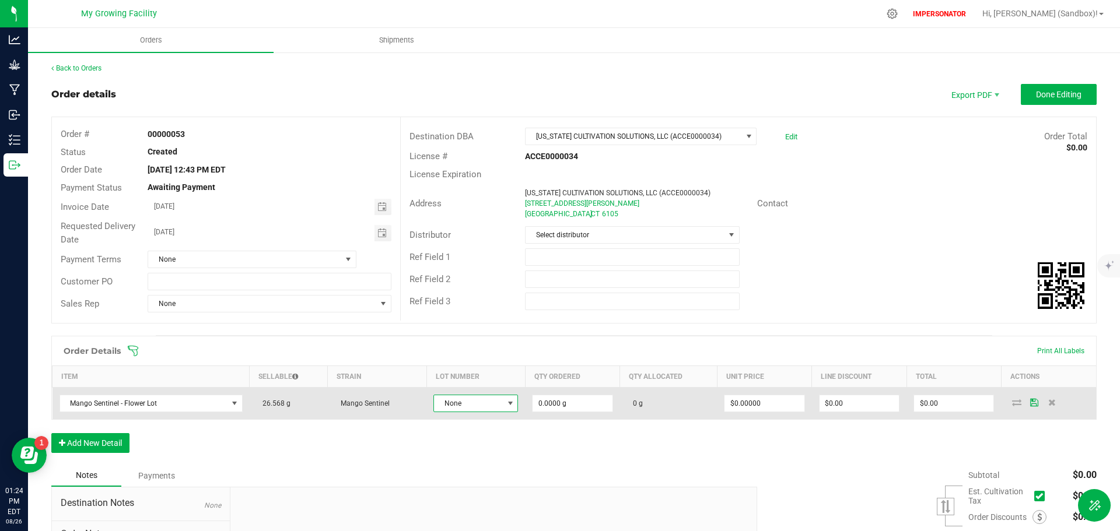
click at [471, 399] on span "None" at bounding box center [468, 404] width 69 height 16
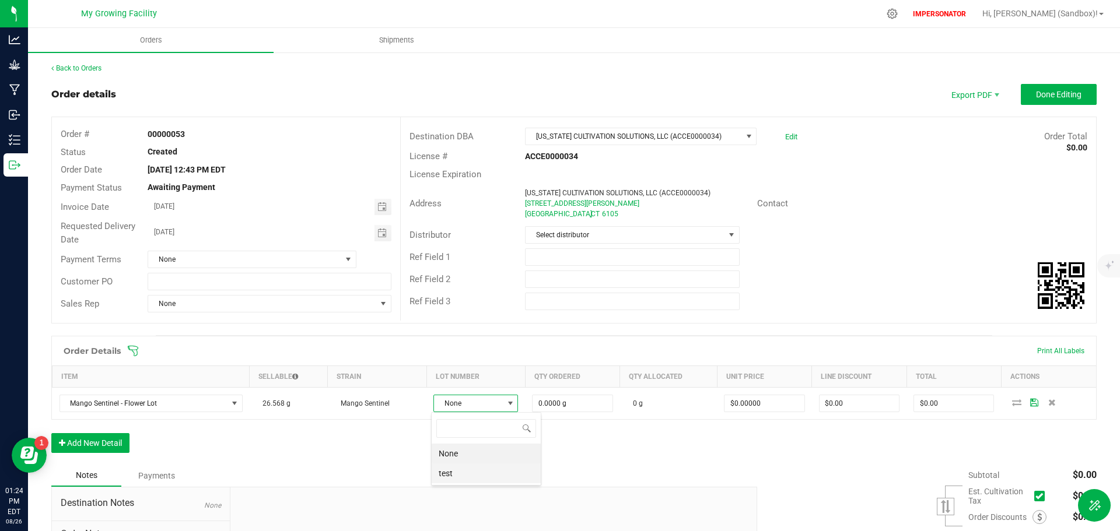
click at [491, 473] on li "test" at bounding box center [486, 474] width 109 height 20
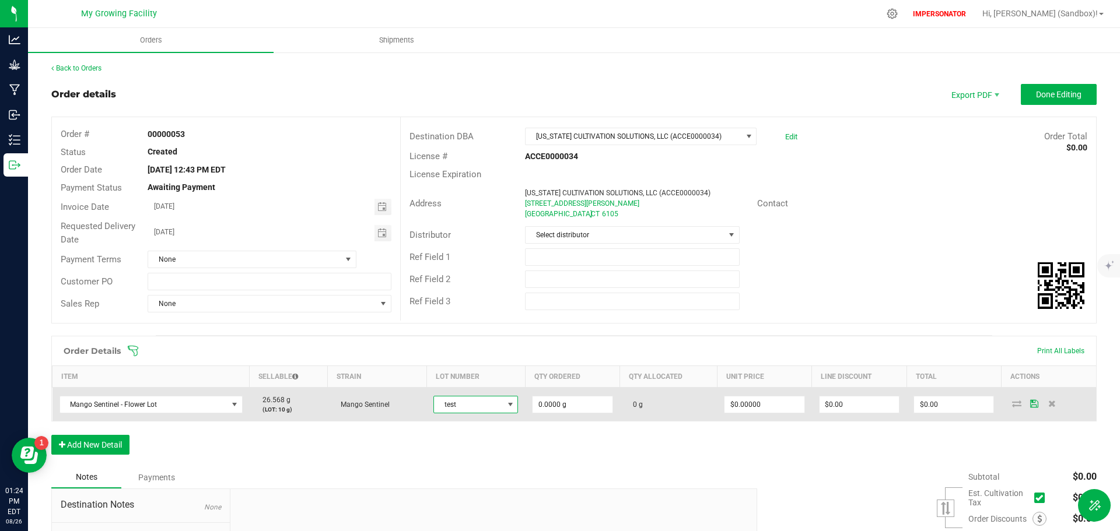
click at [506, 404] on span at bounding box center [510, 404] width 9 height 9
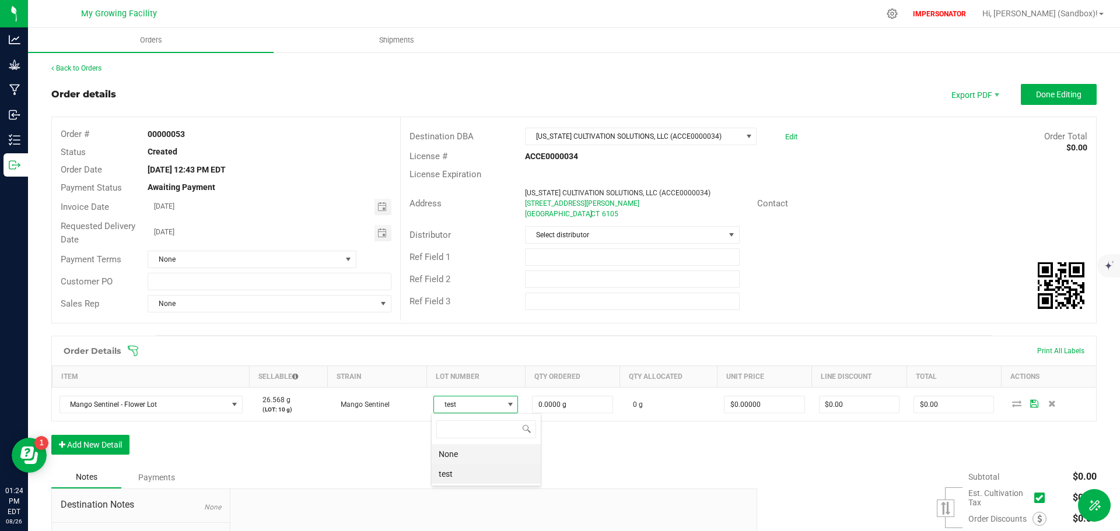
click at [456, 456] on li "None" at bounding box center [486, 455] width 109 height 20
click at [341, 456] on div "Order Details Print All Labels Item Sellable Strain Lot Number Qty Ordered Qty …" at bounding box center [573, 400] width 1045 height 129
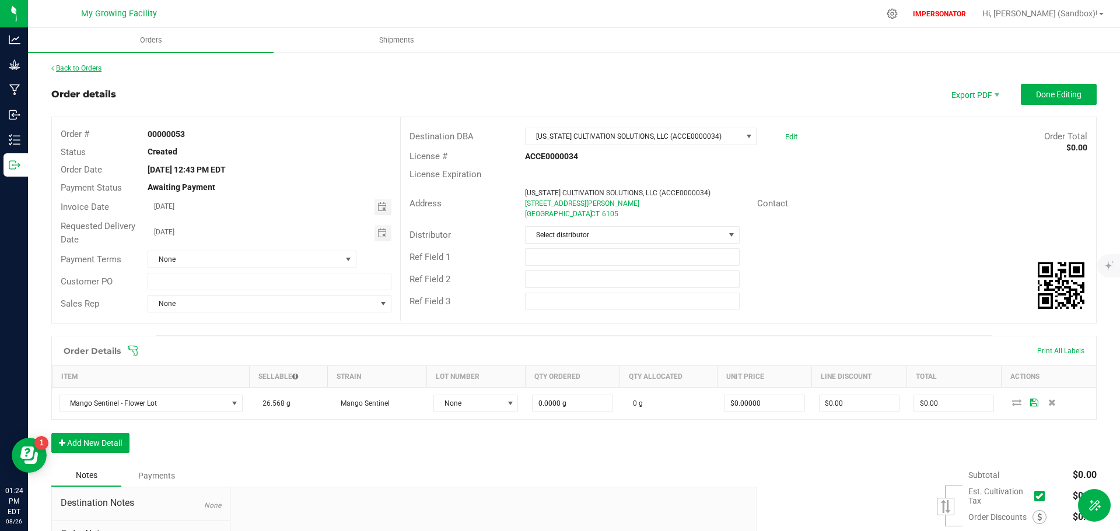
click at [72, 70] on link "Back to Orders" at bounding box center [76, 68] width 50 height 8
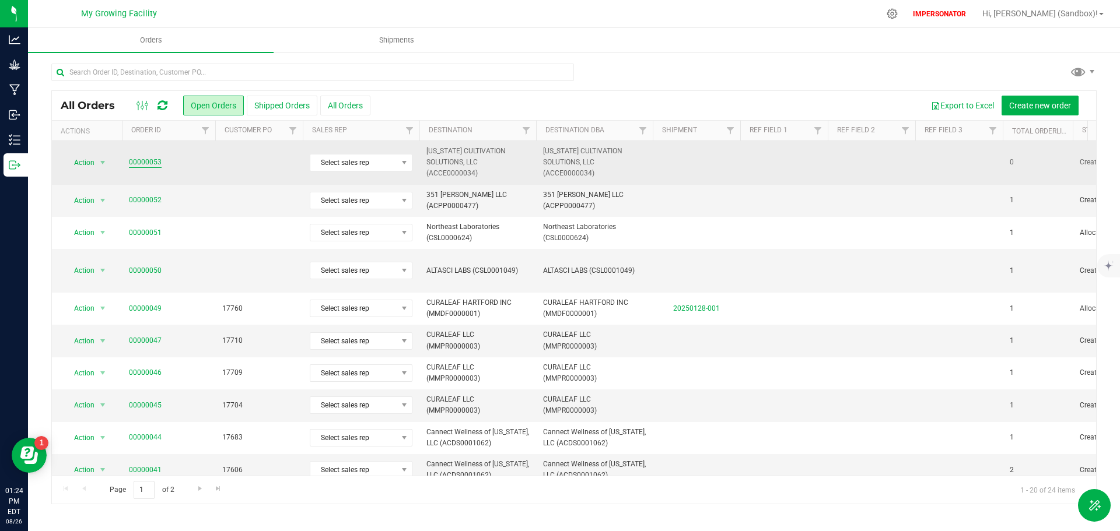
click at [137, 161] on link "00000053" at bounding box center [145, 162] width 33 height 11
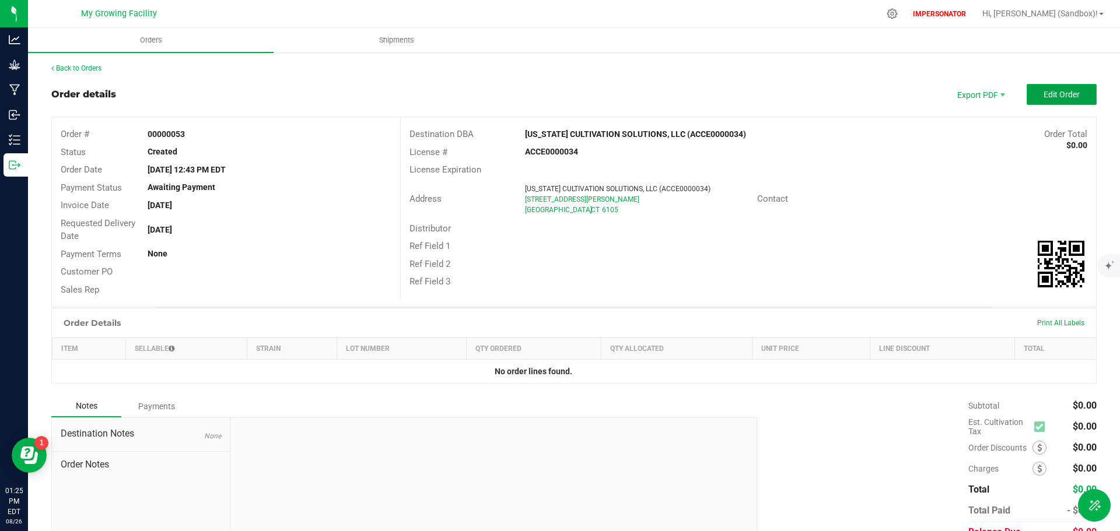
click at [1058, 91] on span "Edit Order" at bounding box center [1062, 94] width 36 height 9
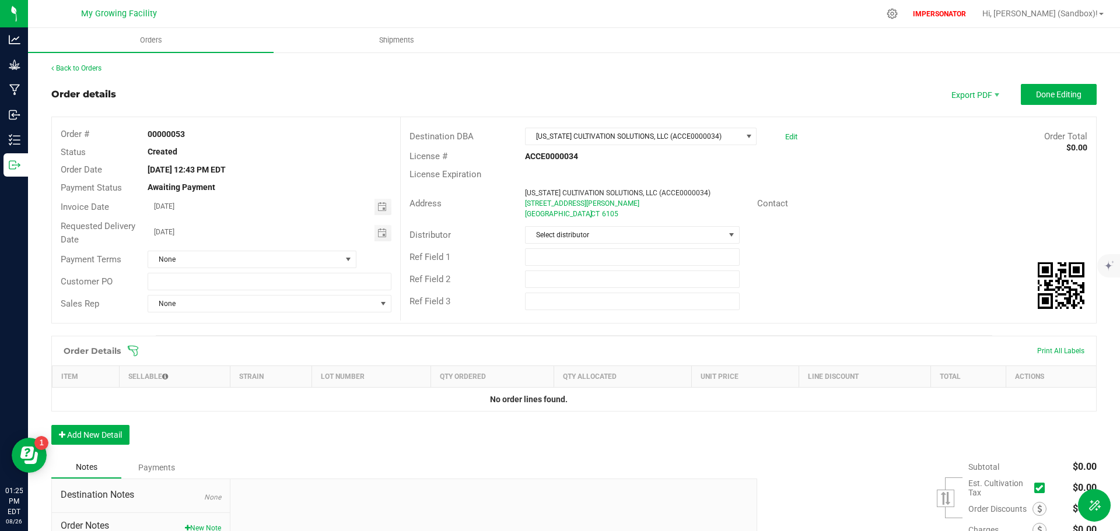
click at [119, 445] on div "Order Details Print All Labels Item Sellable Strain Lot Number Qty Ordered Qty …" at bounding box center [573, 396] width 1045 height 121
click at [117, 438] on button "Add New Detail" at bounding box center [90, 435] width 78 height 20
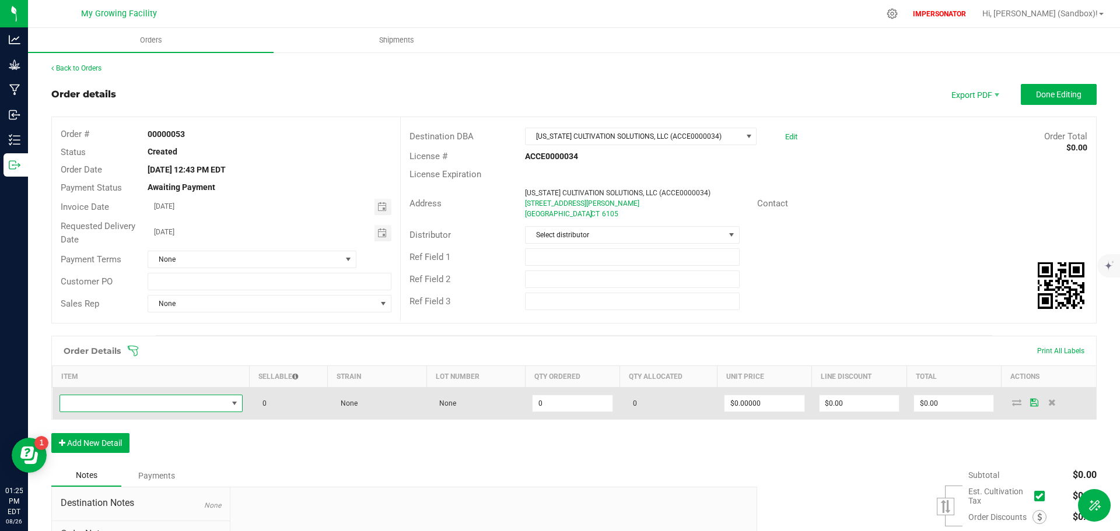
click at [120, 397] on span "NO DATA FOUND" at bounding box center [143, 404] width 167 height 16
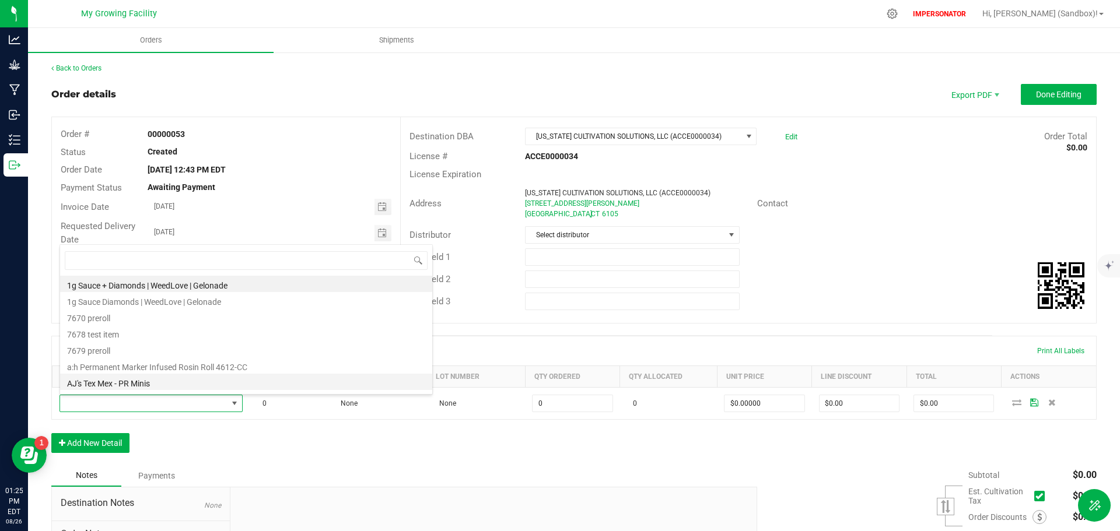
scroll to position [18, 180]
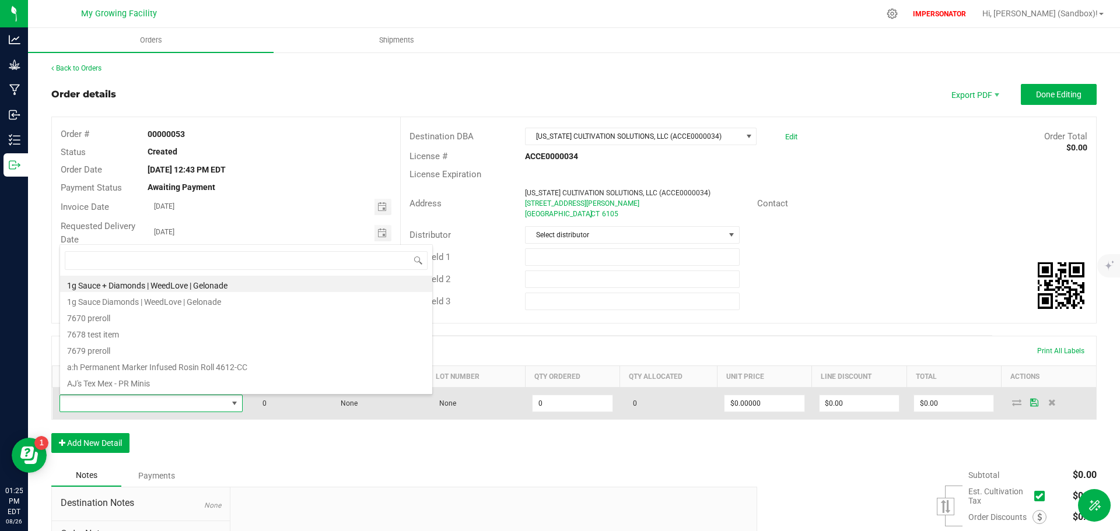
click at [89, 403] on span at bounding box center [143, 404] width 167 height 16
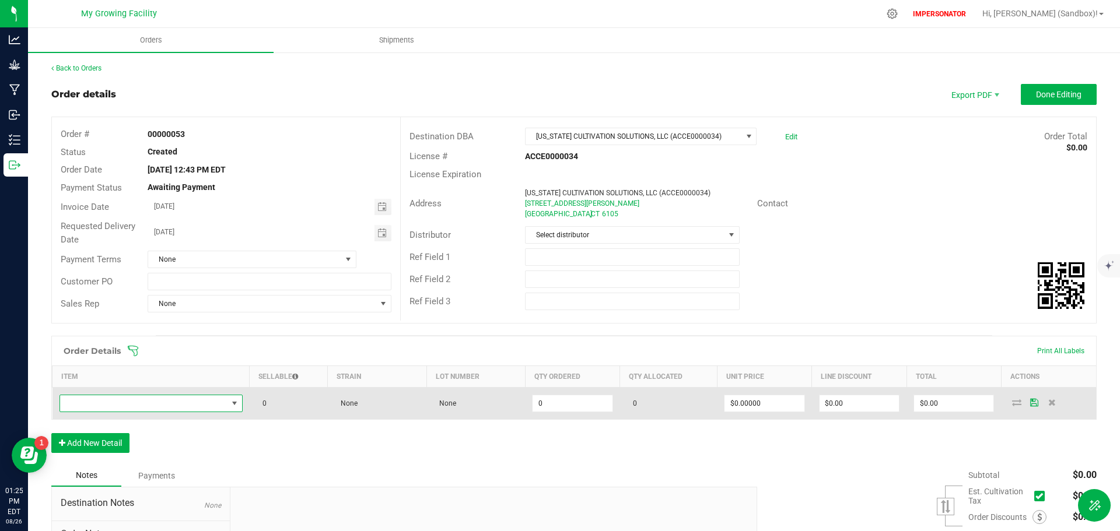
click at [88, 404] on span "NO DATA FOUND" at bounding box center [143, 404] width 167 height 16
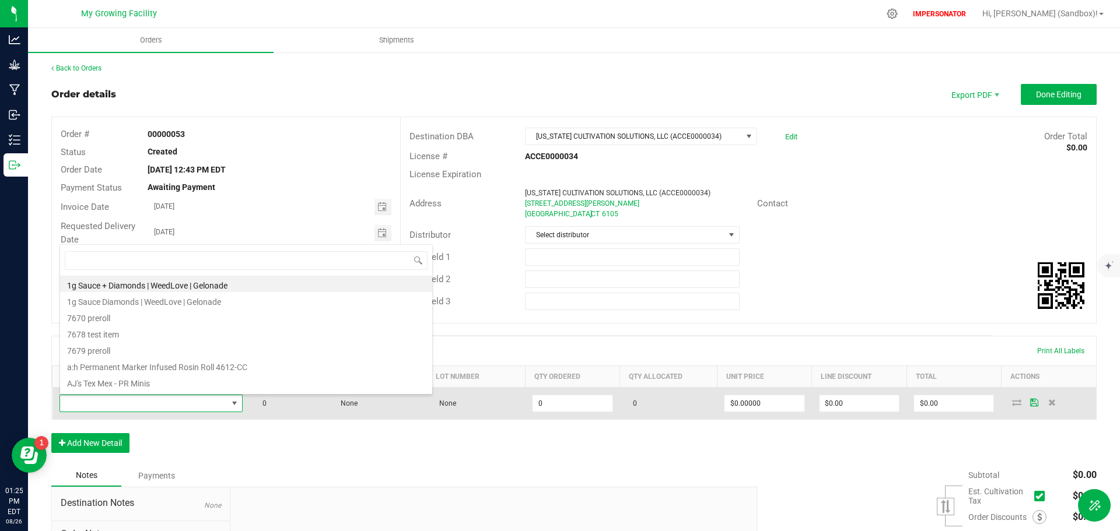
click at [88, 406] on span at bounding box center [143, 404] width 167 height 16
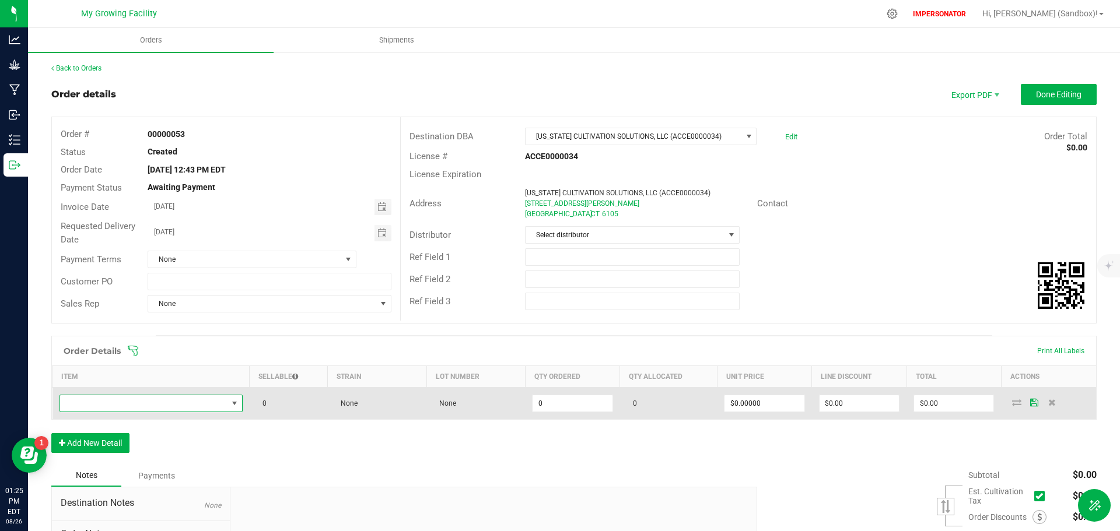
click at [88, 406] on span "NO DATA FOUND" at bounding box center [143, 404] width 167 height 16
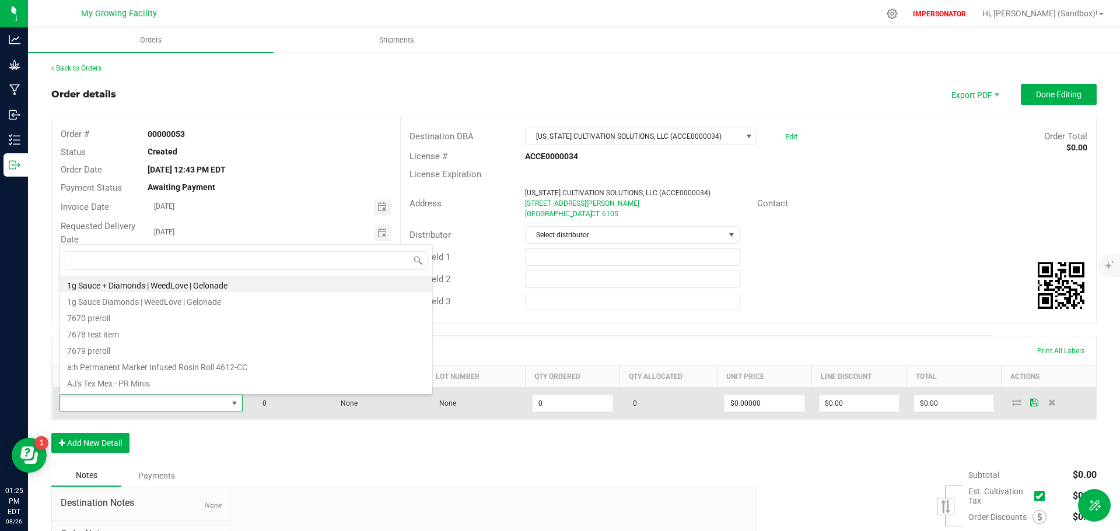
type input "Mango Sentinel - Flower Lot"
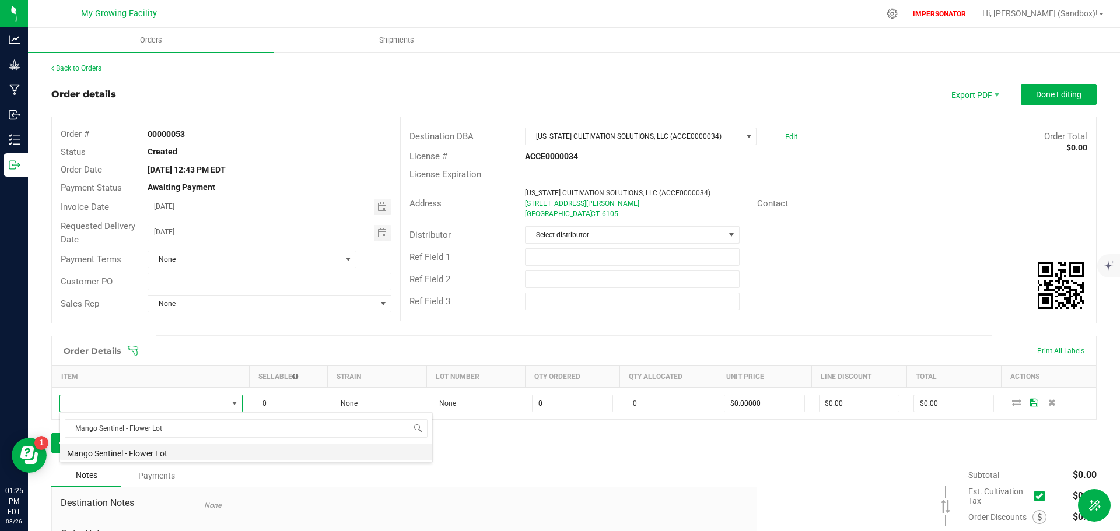
click at [109, 450] on li "Mango Sentinel - Flower Lot" at bounding box center [246, 452] width 372 height 16
type input "0.0000 g"
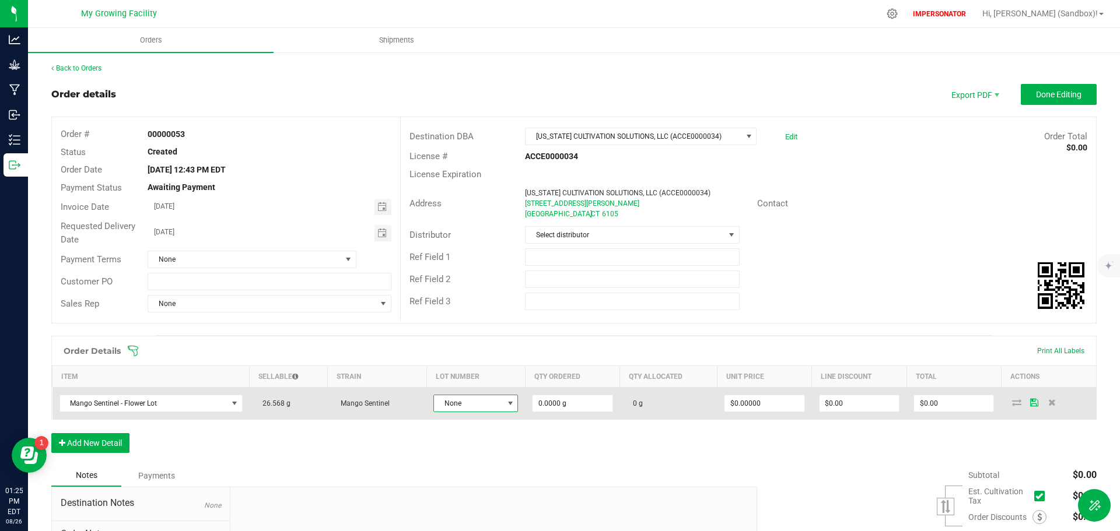
click at [473, 402] on span "None" at bounding box center [468, 404] width 69 height 16
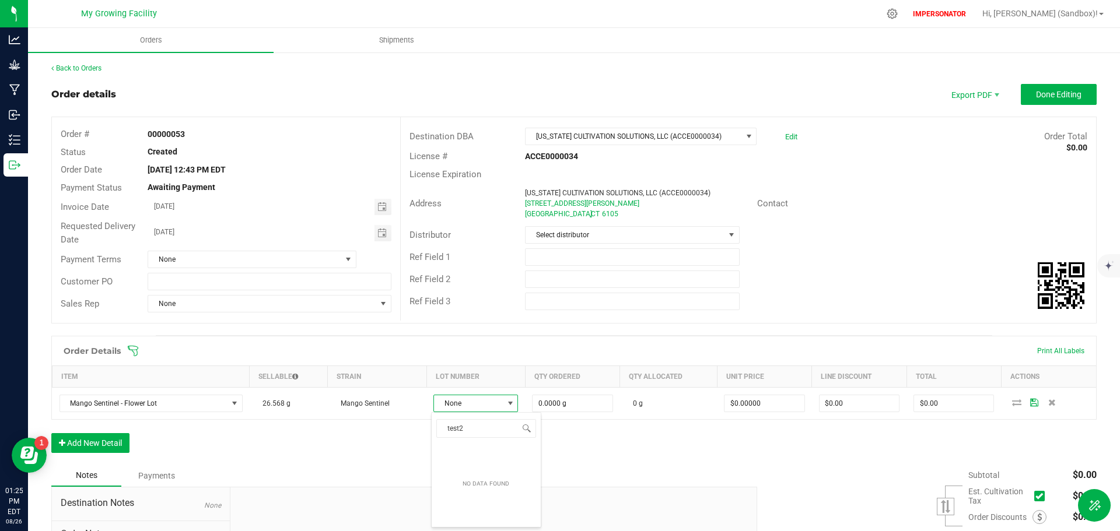
type input "test2"
click at [597, 442] on div "Order Details Print All Labels Item Sellable Strain Lot Number Qty Ordered Qty …" at bounding box center [573, 400] width 1045 height 129
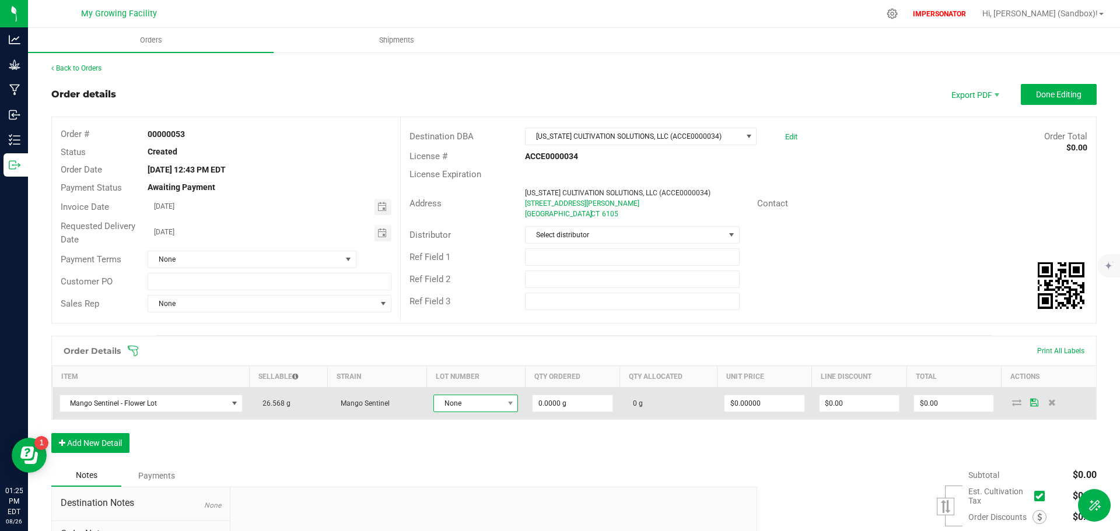
click at [462, 401] on span "None" at bounding box center [468, 404] width 69 height 16
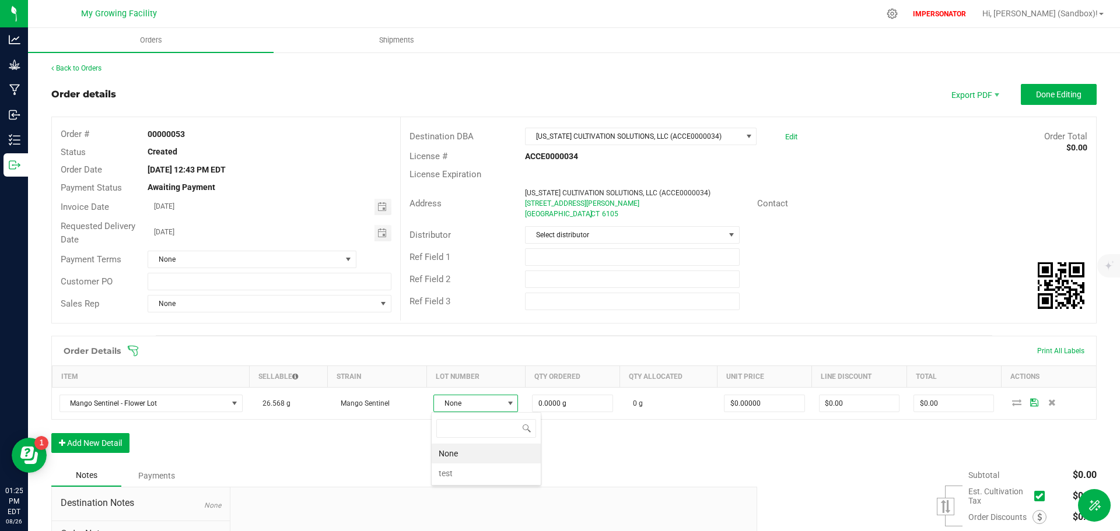
click at [645, 459] on div "Order Details Print All Labels Item Sellable Strain Lot Number Qty Ordered Qty …" at bounding box center [573, 400] width 1045 height 129
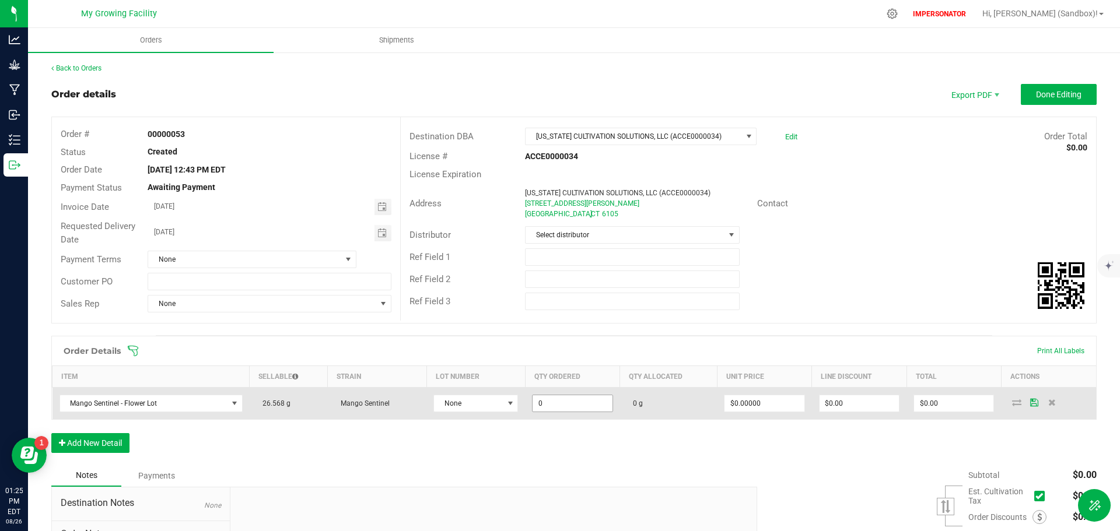
click at [551, 403] on input "0" at bounding box center [572, 404] width 79 height 16
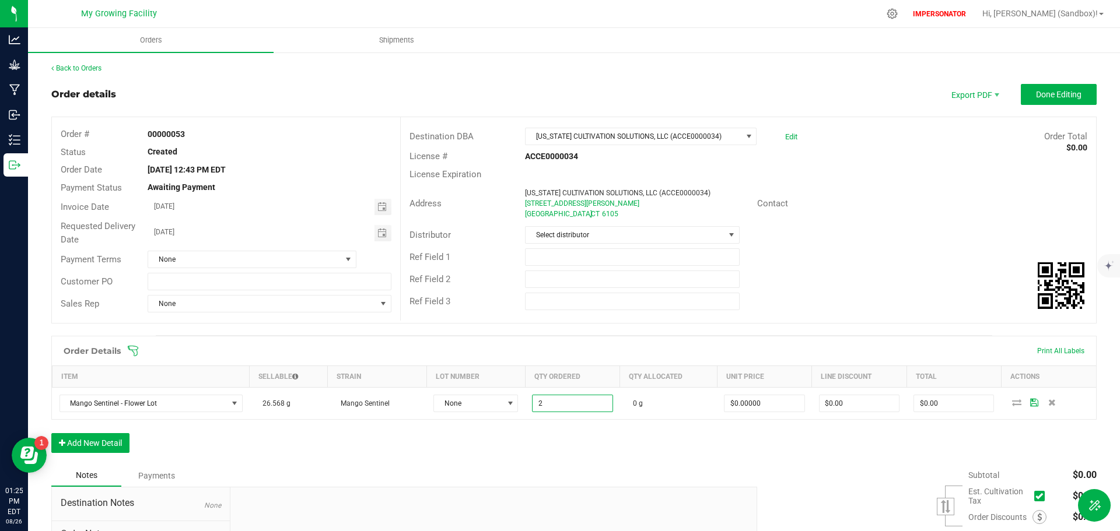
type input "2.0000 g"
click at [651, 469] on div "Notes Payments" at bounding box center [399, 476] width 697 height 22
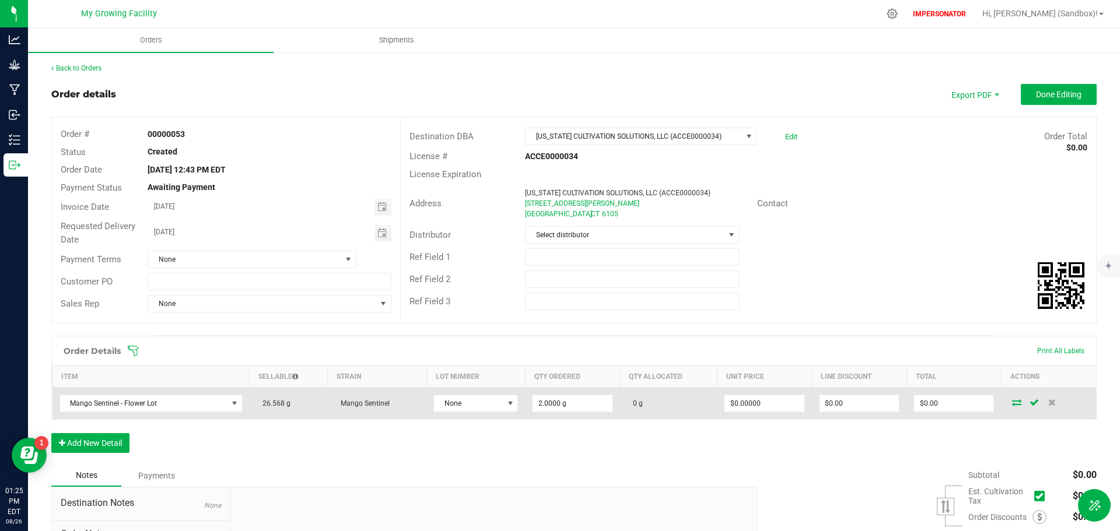
click at [1012, 401] on icon at bounding box center [1016, 402] width 9 height 7
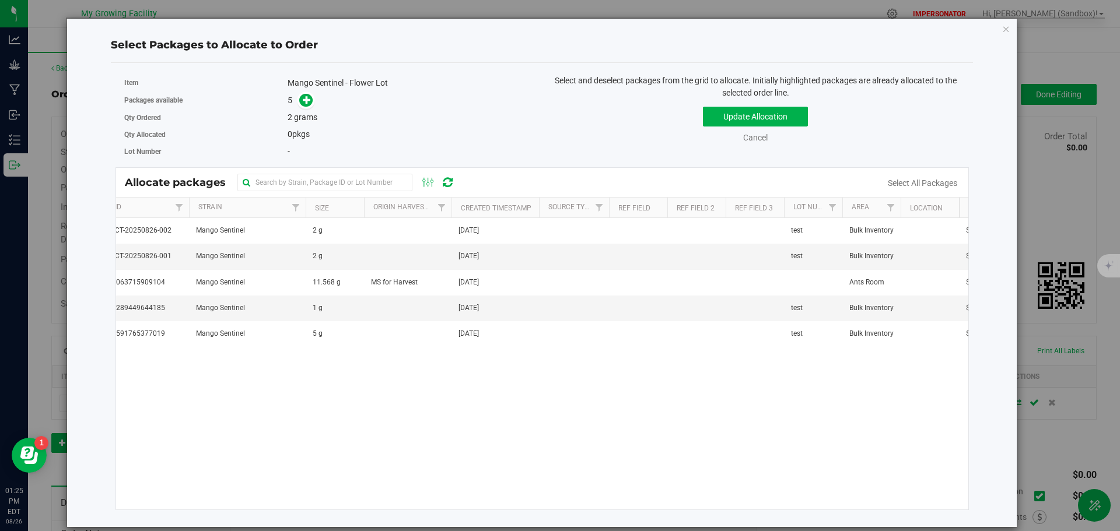
scroll to position [0, 0]
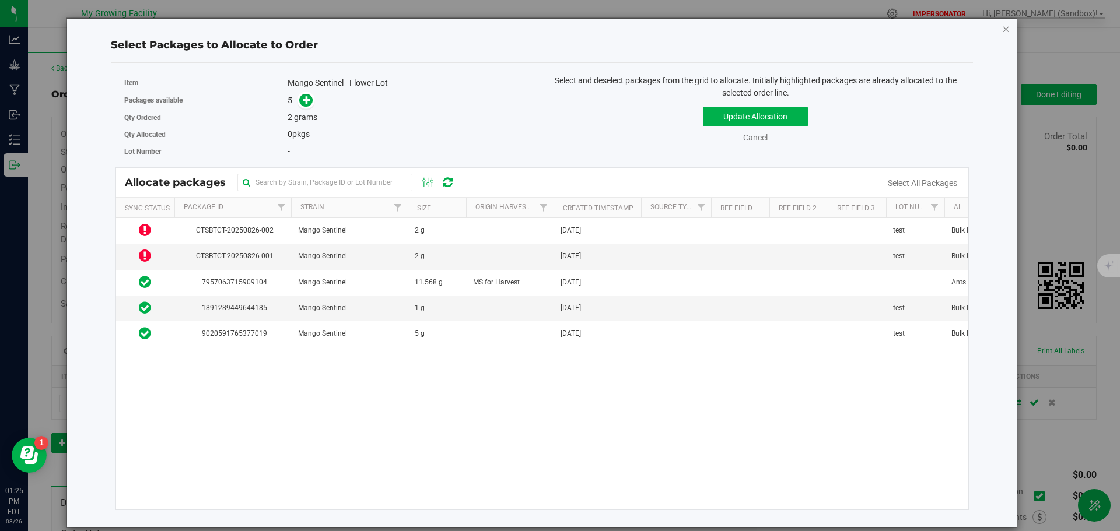
click at [1009, 29] on icon "button" at bounding box center [1006, 29] width 8 height 14
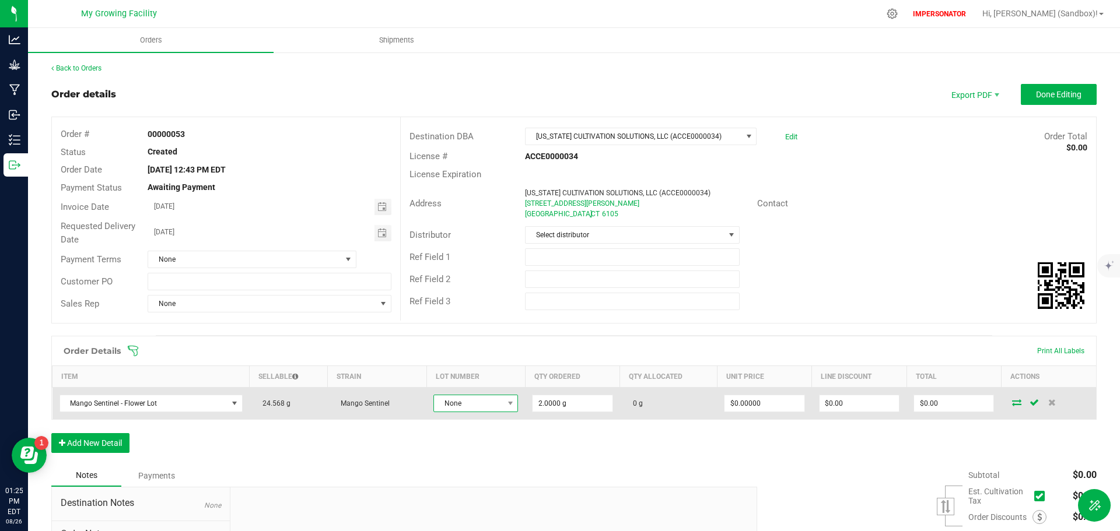
click at [499, 400] on span "None" at bounding box center [468, 404] width 69 height 16
click at [496, 400] on span "None" at bounding box center [468, 404] width 69 height 16
click at [1048, 406] on icon at bounding box center [1052, 402] width 8 height 7
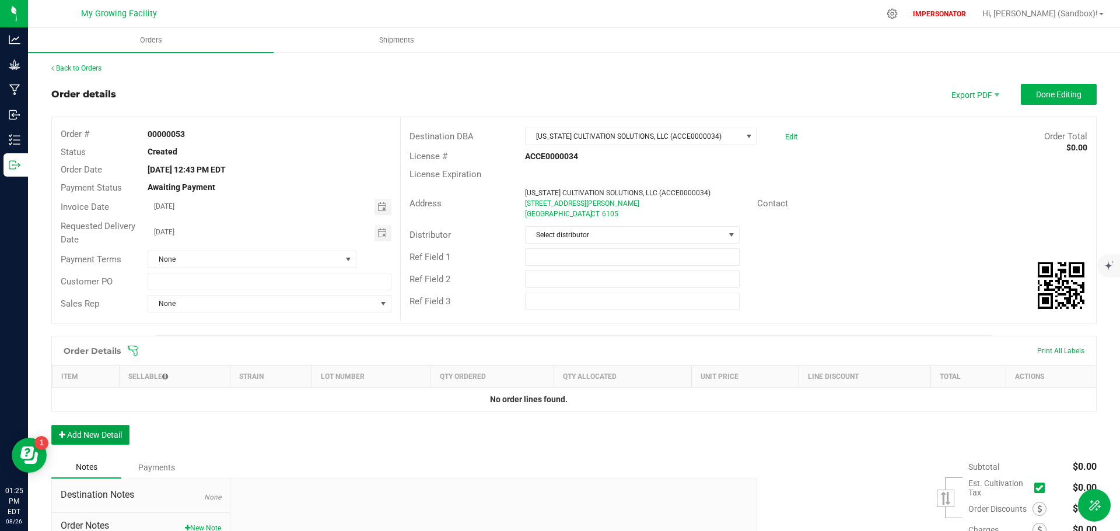
click at [83, 445] on button "Add New Detail" at bounding box center [90, 435] width 78 height 20
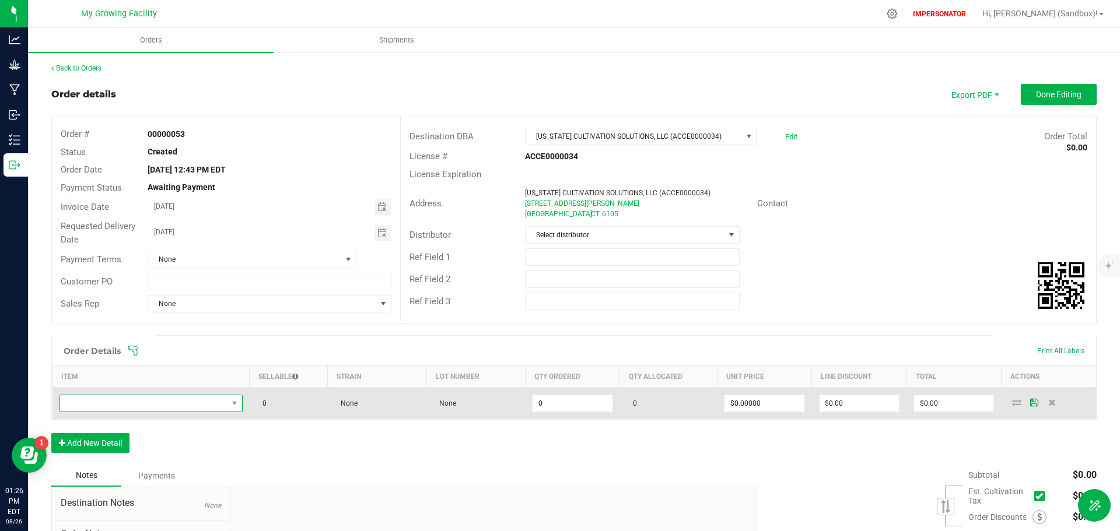
click at [102, 404] on span "NO DATA FOUND" at bounding box center [143, 404] width 167 height 16
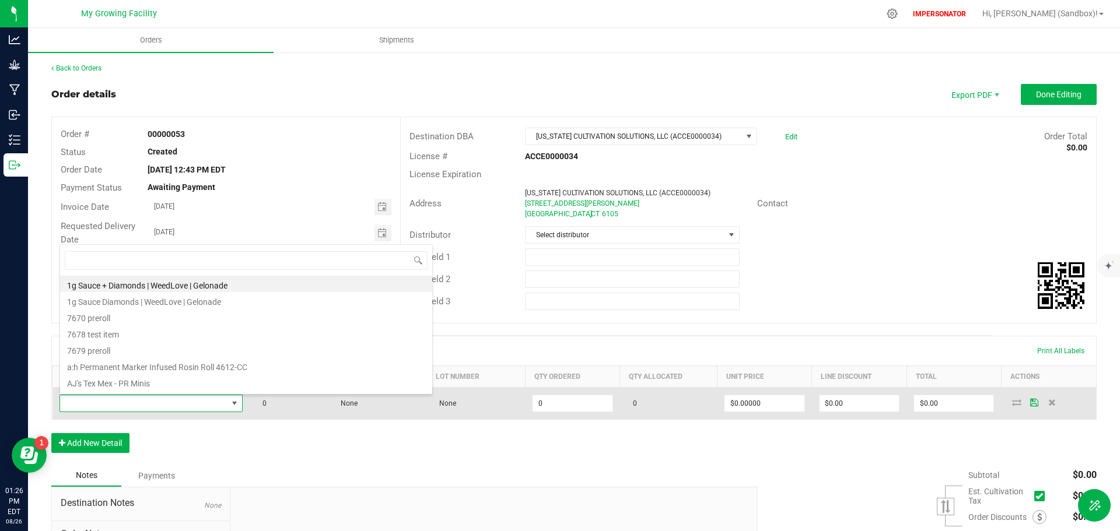
scroll to position [18, 180]
type input "6022750883182951"
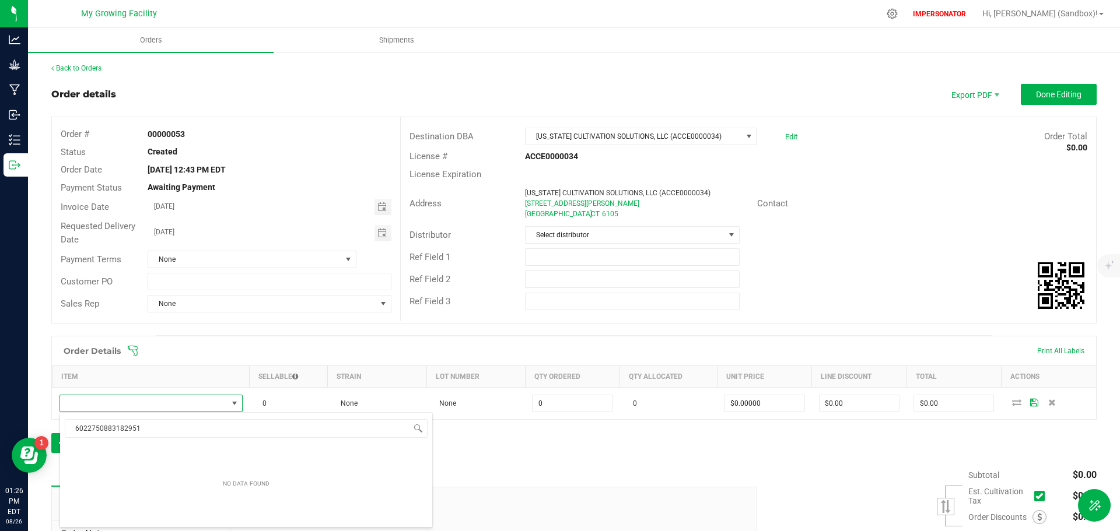
drag, startPoint x: 150, startPoint y: 432, endPoint x: 47, endPoint y: 436, distance: 102.7
click at [47, 436] on body "Analytics Grow Manufacturing Inbound Inventory Outbound 01:26 PM EDT 08/26/2025…" at bounding box center [560, 265] width 1120 height 531
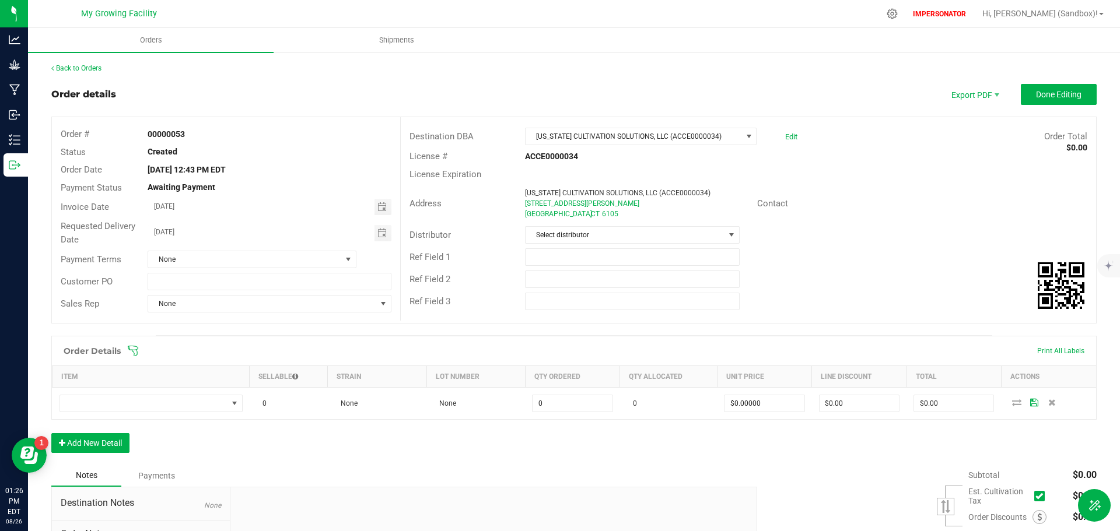
click at [51, 433] on div "Back to Orders Order details Export PDF Done Editing Order # 00000053 Status Cr…" at bounding box center [574, 353] width 1092 height 605
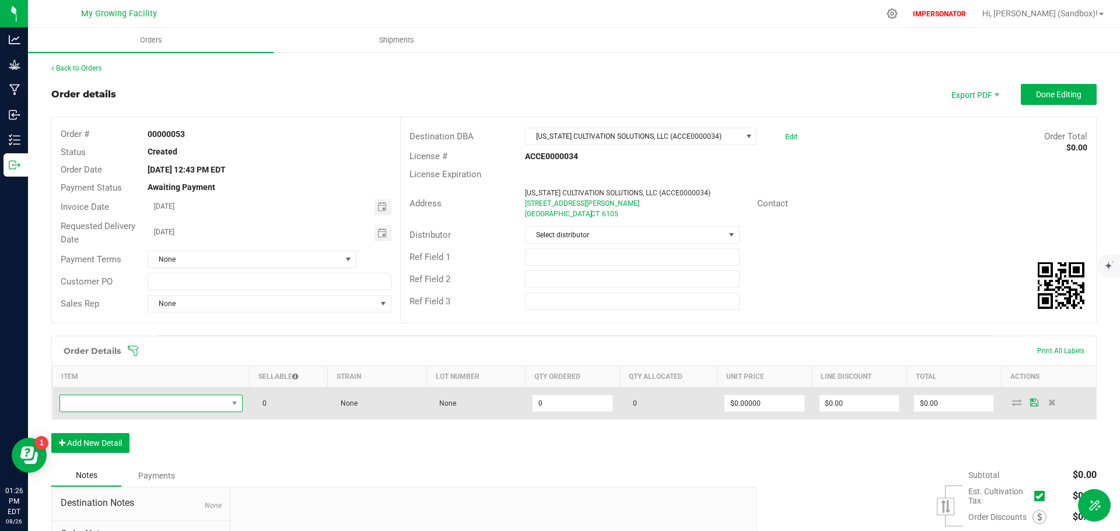
click at [121, 404] on span "NO DATA FOUND" at bounding box center [143, 404] width 167 height 16
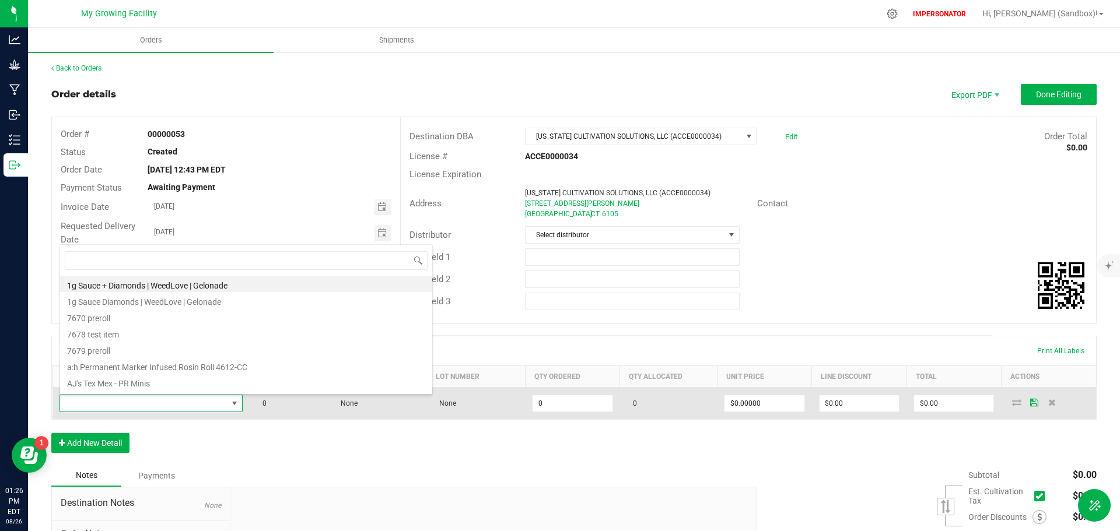
type input "Mango Sentinel - Flower Lot"
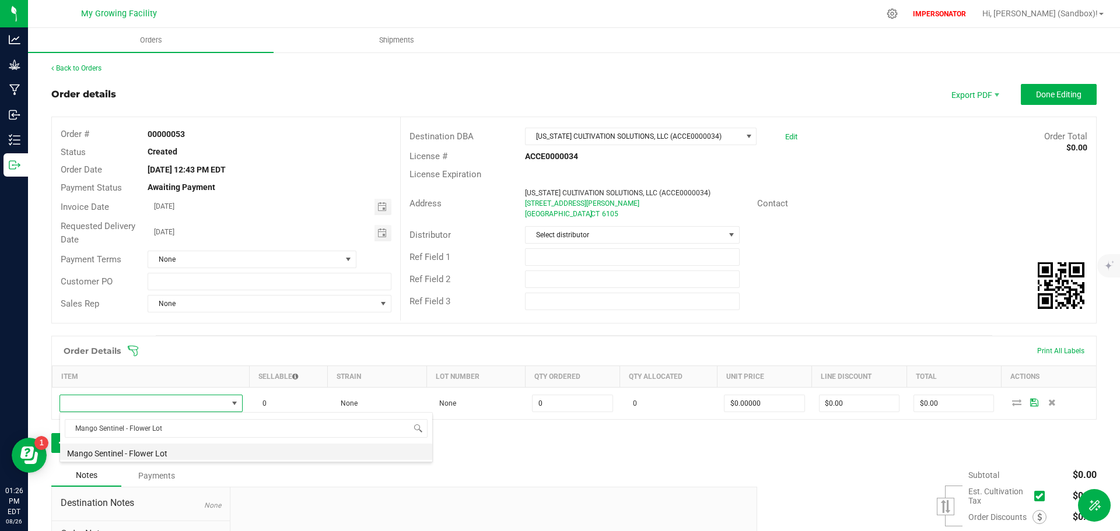
click at [151, 454] on li "Mango Sentinel - Flower Lot" at bounding box center [246, 452] width 372 height 16
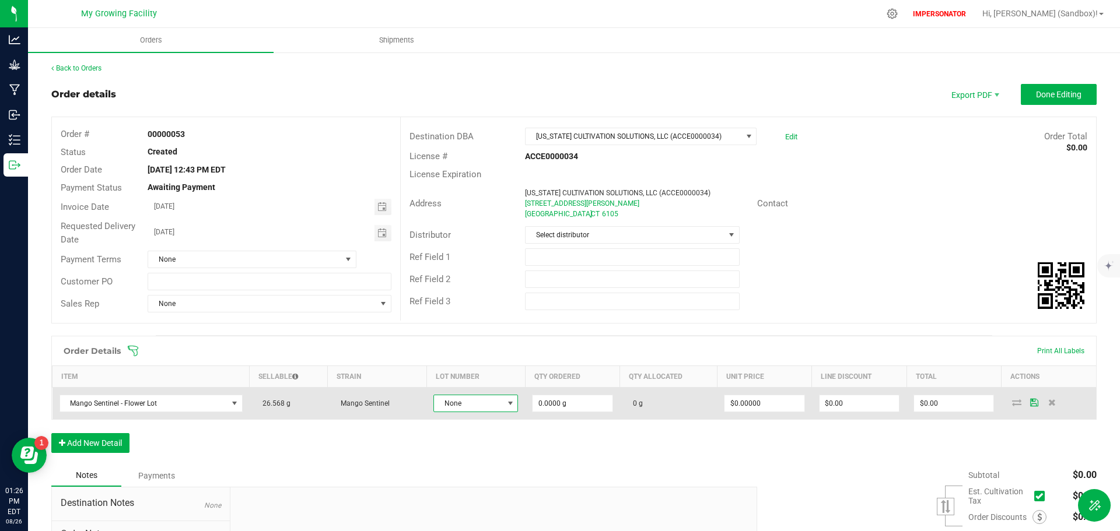
click at [473, 407] on span "None" at bounding box center [468, 404] width 69 height 16
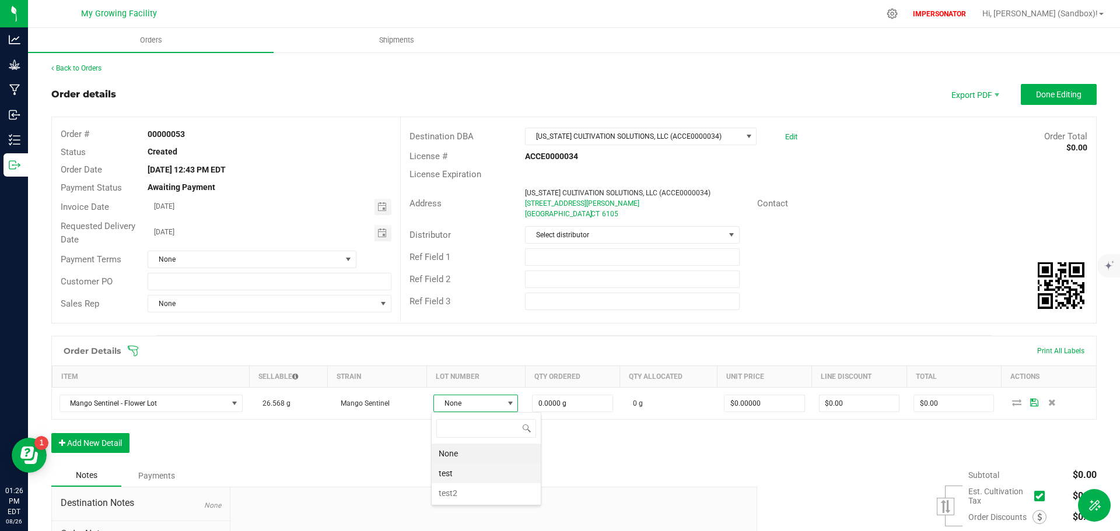
scroll to position [18, 83]
click at [467, 496] on li "test2" at bounding box center [486, 494] width 109 height 20
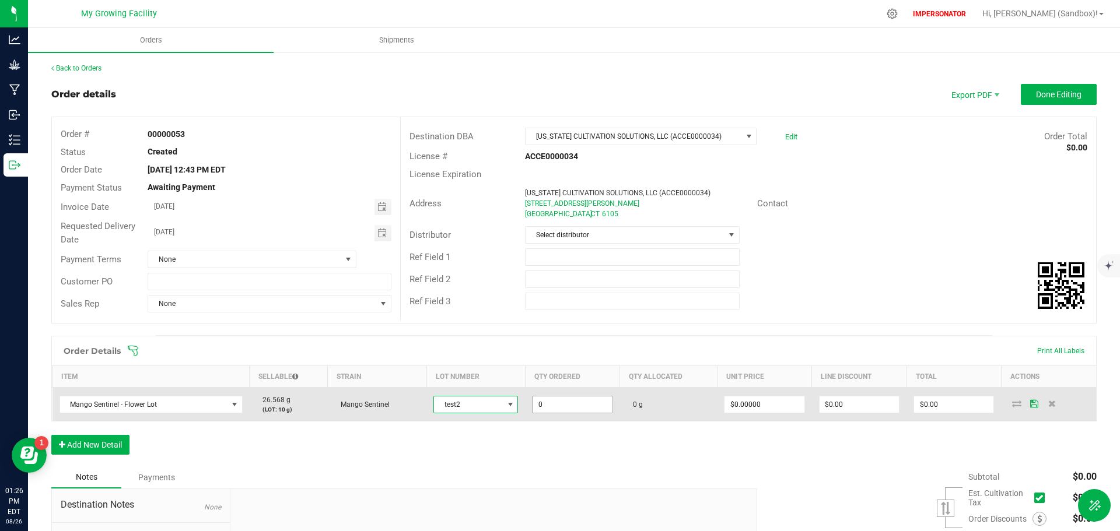
click at [568, 407] on input "0" at bounding box center [572, 405] width 79 height 16
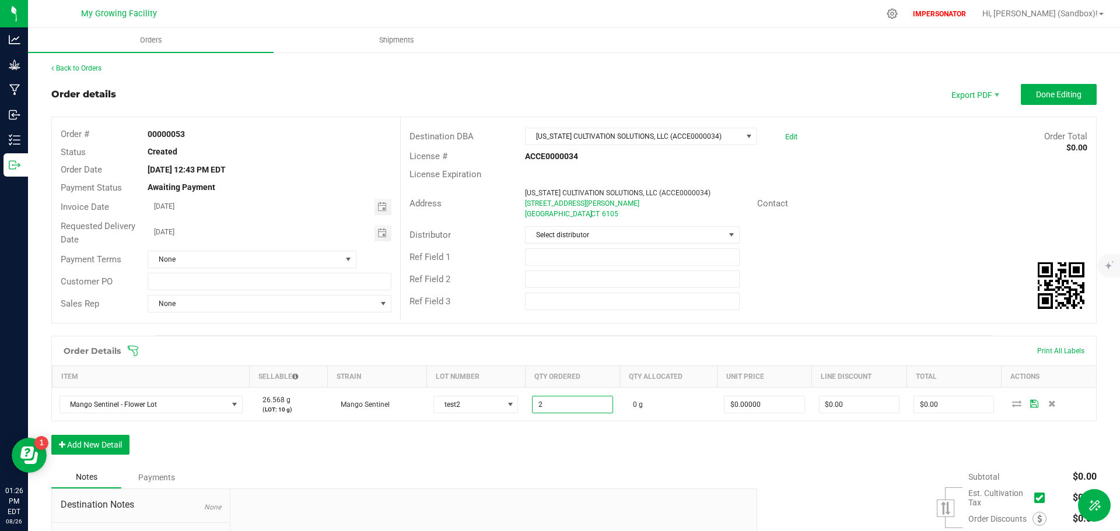
type input "2.0000 g"
click at [684, 454] on div "Order Details Print All Labels Item Sellable Strain Lot Number Qty Ordered Qty …" at bounding box center [573, 401] width 1045 height 131
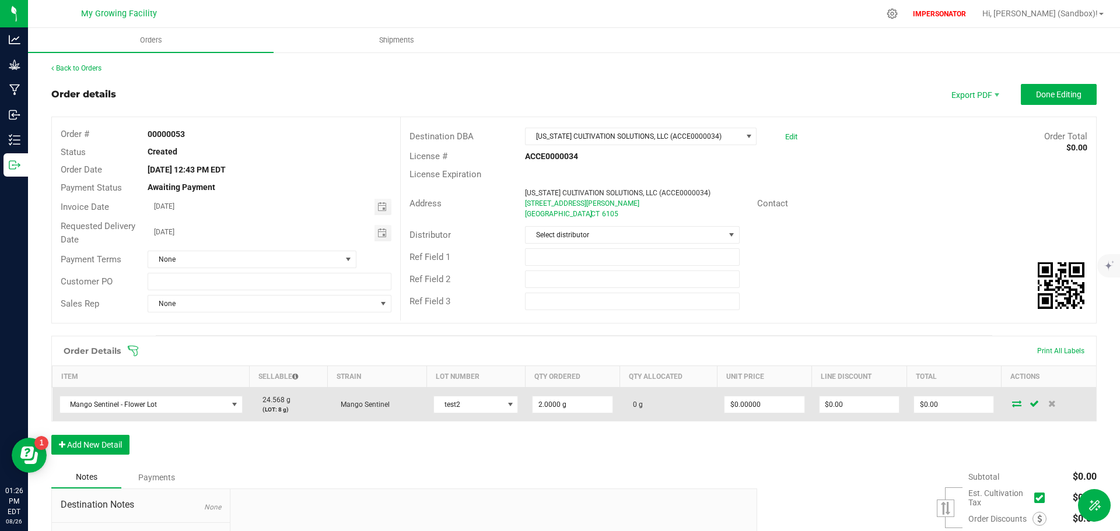
click at [1012, 404] on icon at bounding box center [1016, 403] width 9 height 7
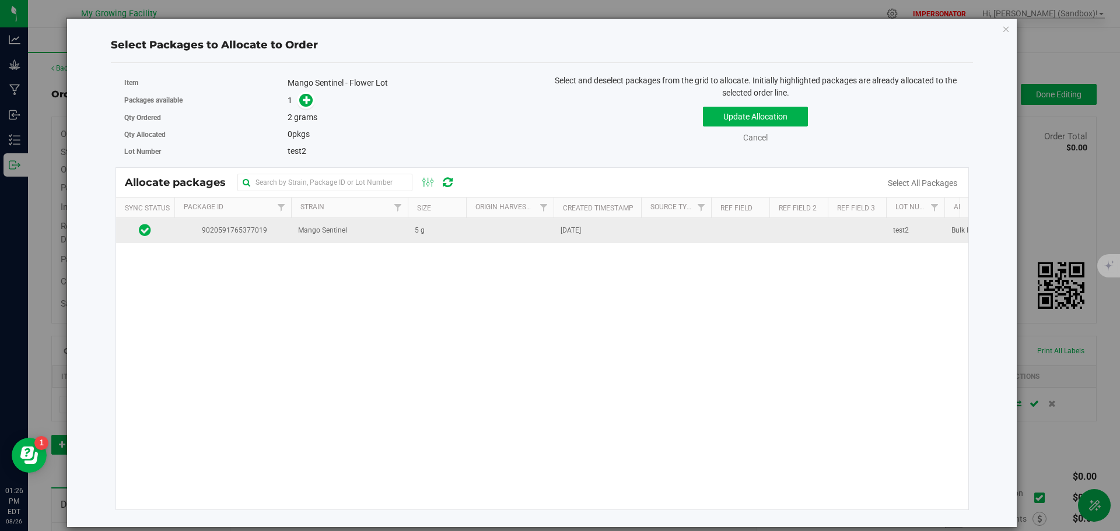
click at [306, 225] on td "Mango Sentinel" at bounding box center [349, 230] width 117 height 25
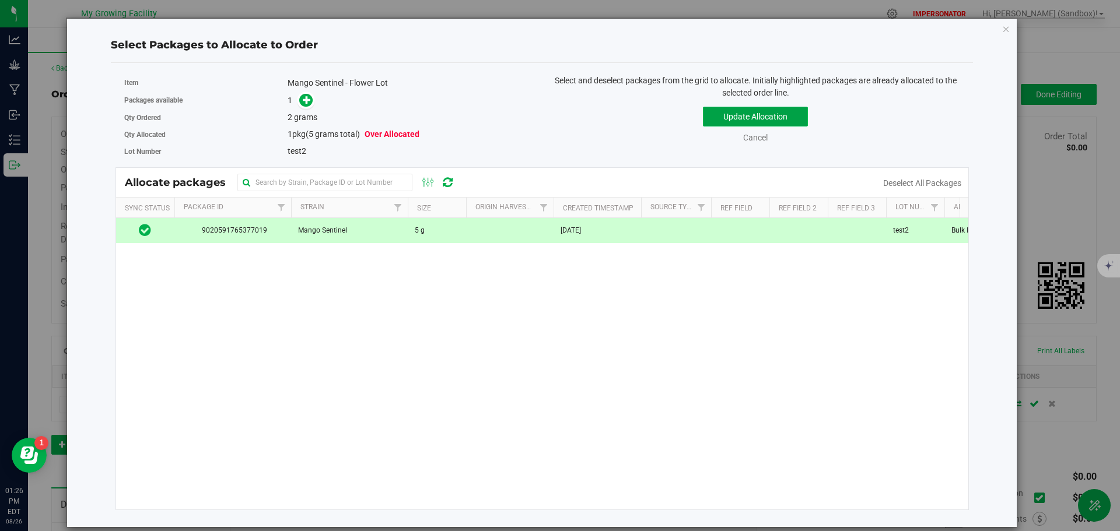
click at [754, 117] on button "Update Allocation" at bounding box center [755, 117] width 105 height 20
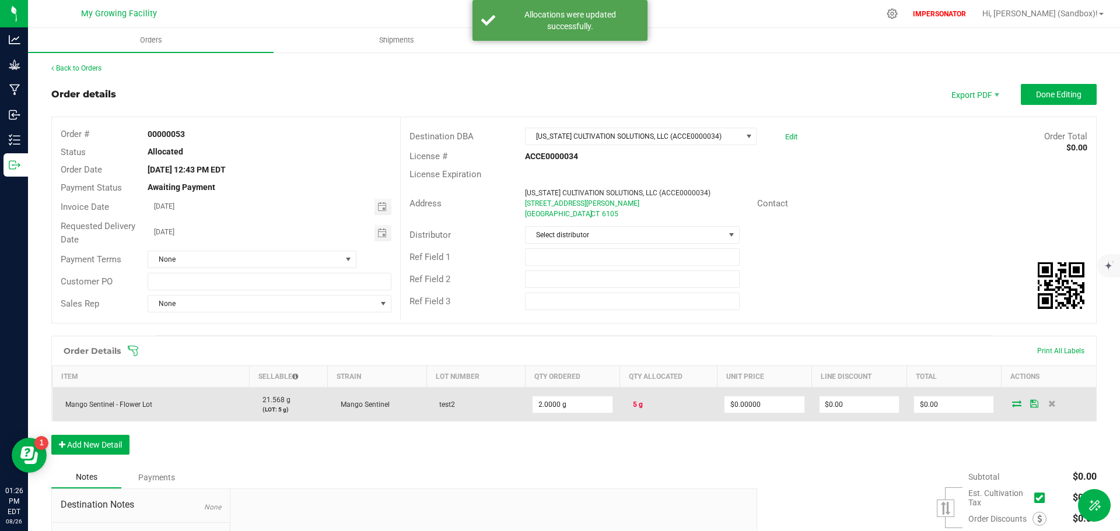
click at [1012, 401] on icon at bounding box center [1016, 403] width 9 height 7
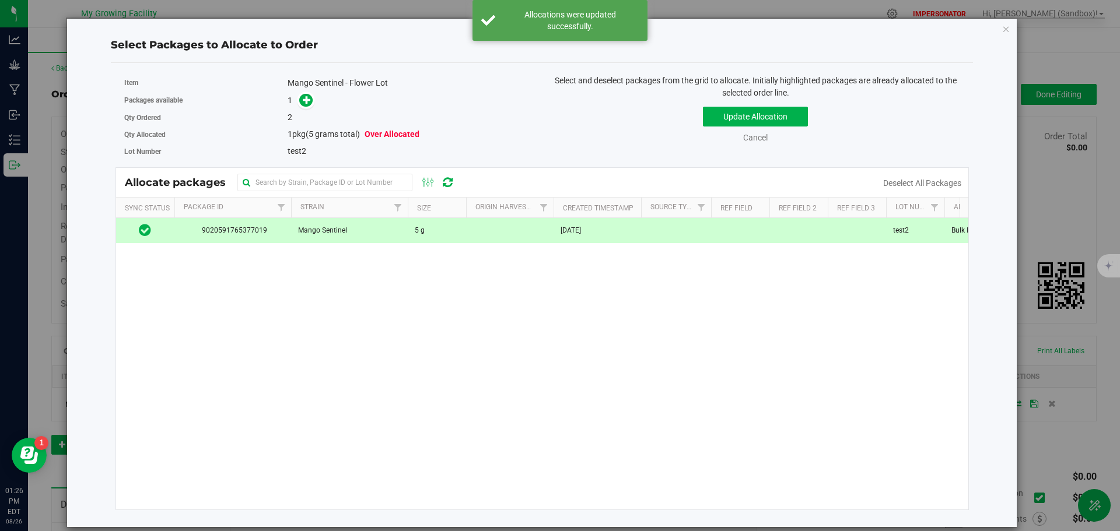
click at [347, 235] on td "Mango Sentinel" at bounding box center [349, 230] width 117 height 25
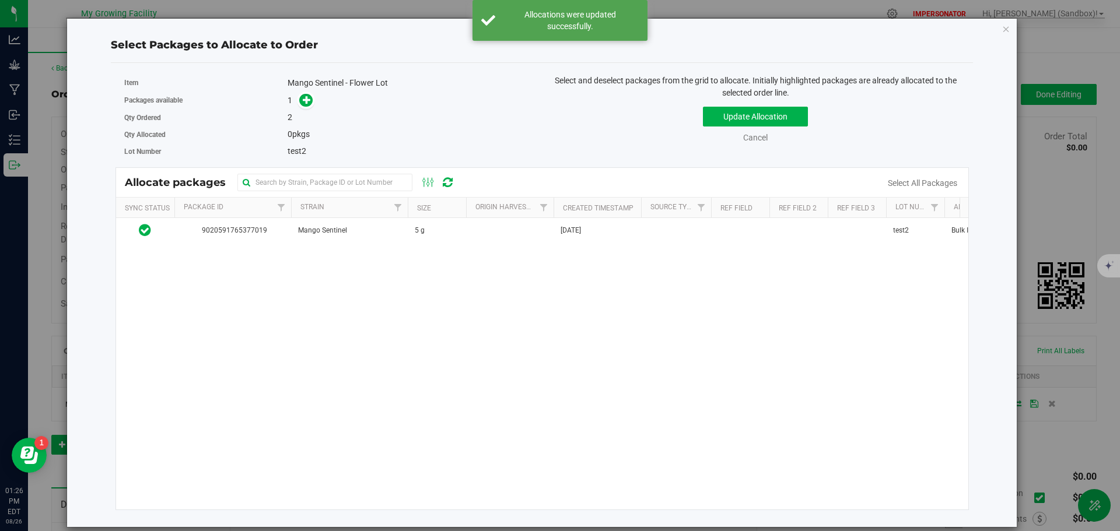
click at [709, 130] on div "Update Allocation Cancel Select All Packages" at bounding box center [756, 123] width 410 height 43
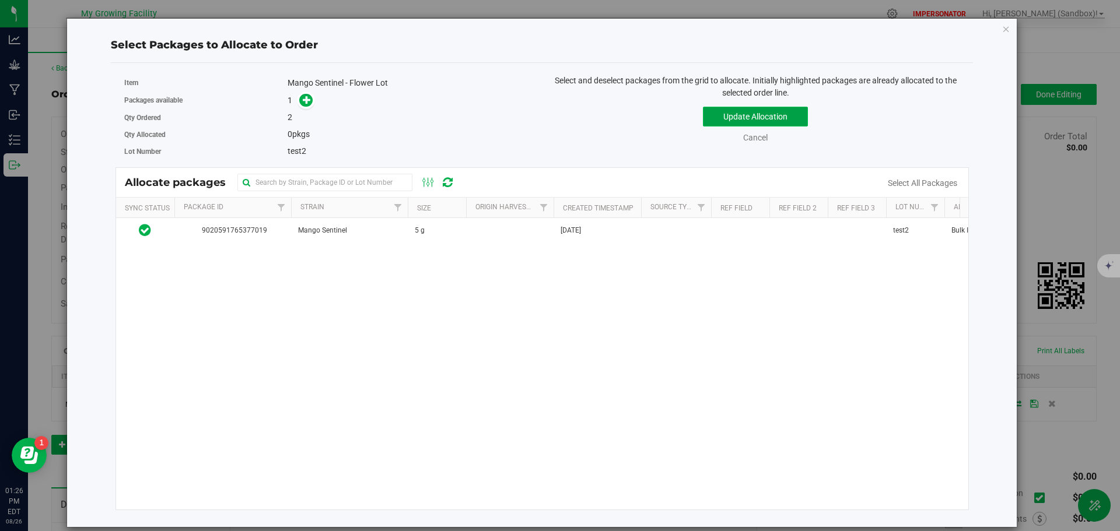
click at [711, 124] on button "Update Allocation" at bounding box center [755, 117] width 105 height 20
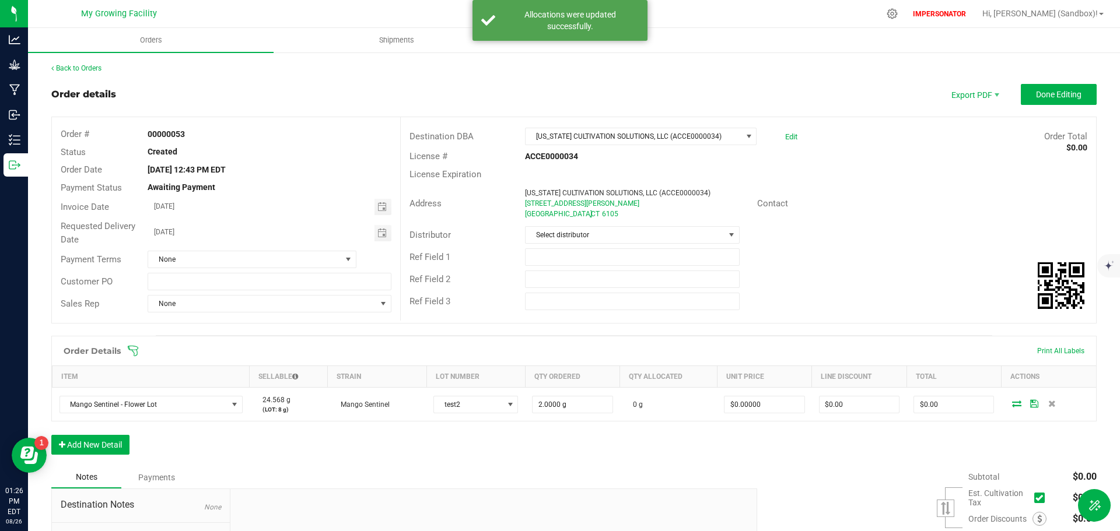
click at [1012, 404] on icon at bounding box center [1016, 403] width 9 height 7
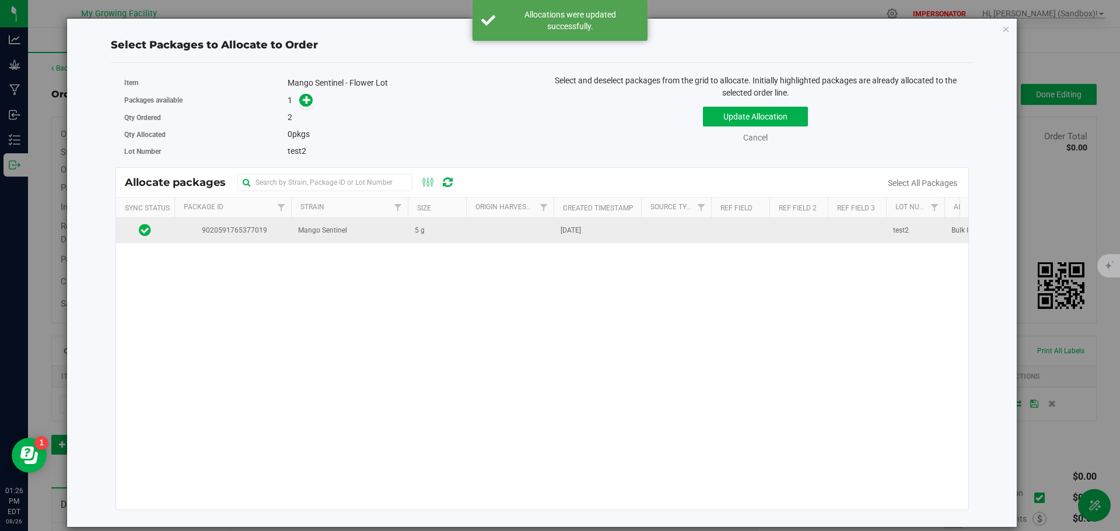
click at [307, 230] on span "Mango Sentinel" at bounding box center [322, 230] width 49 height 11
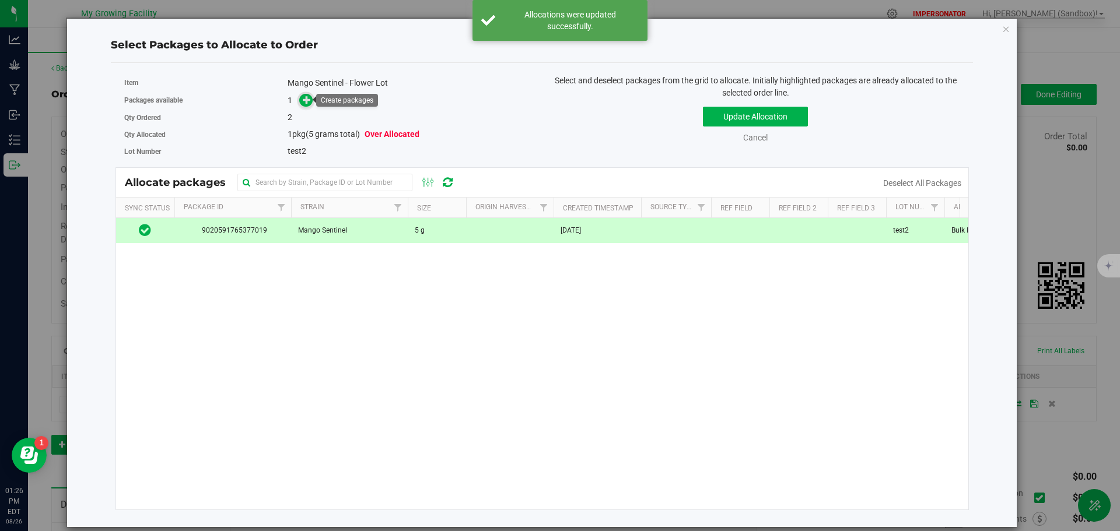
click at [309, 102] on icon at bounding box center [307, 100] width 8 height 8
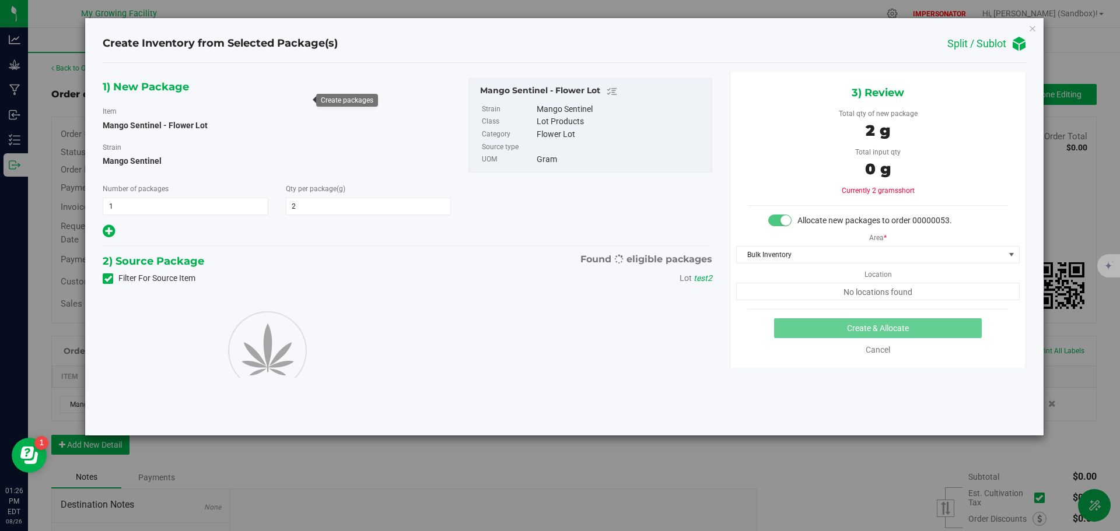
type input "2.0000"
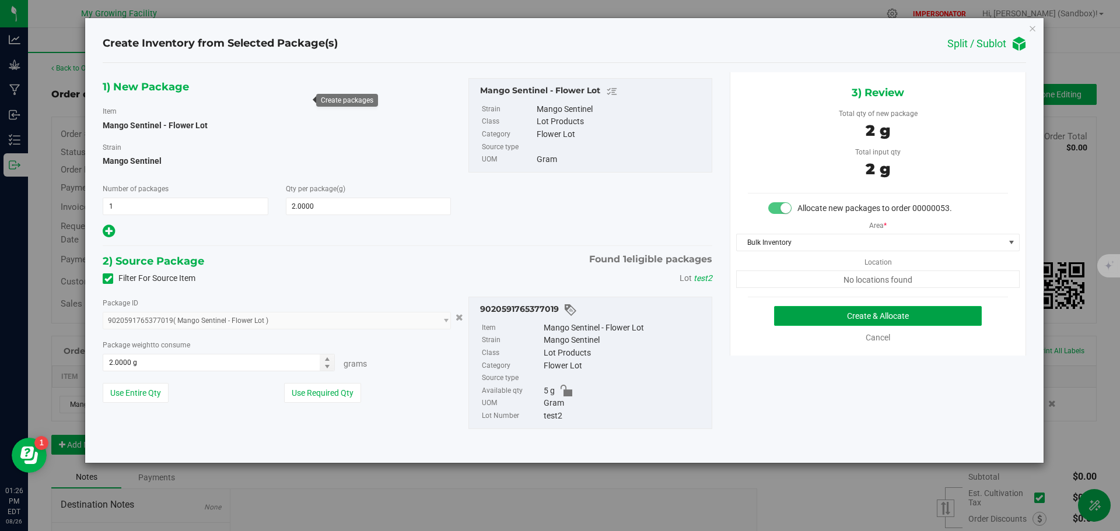
click at [856, 322] on button "Create & Allocate" at bounding box center [878, 316] width 208 height 20
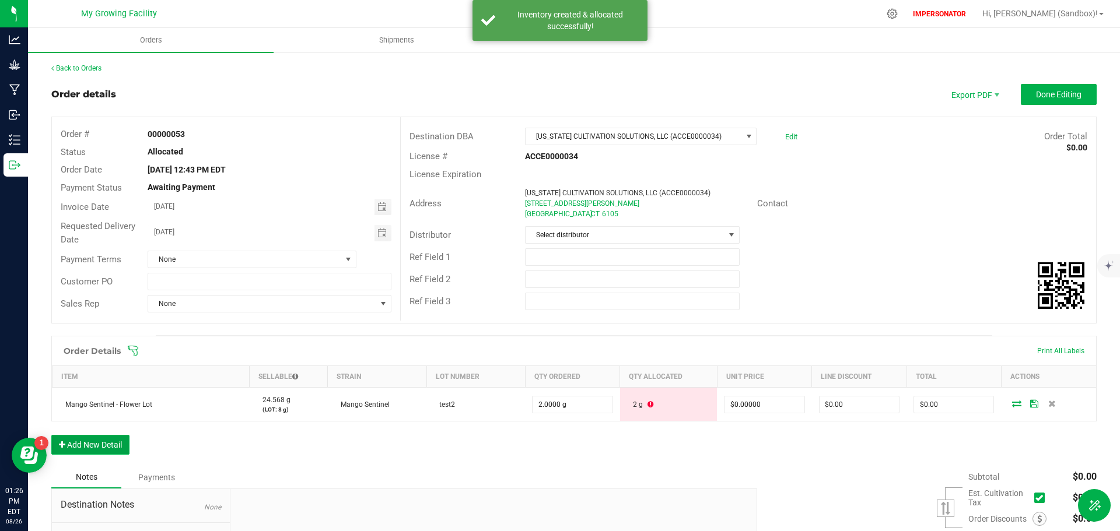
click at [97, 446] on button "Add New Detail" at bounding box center [90, 445] width 78 height 20
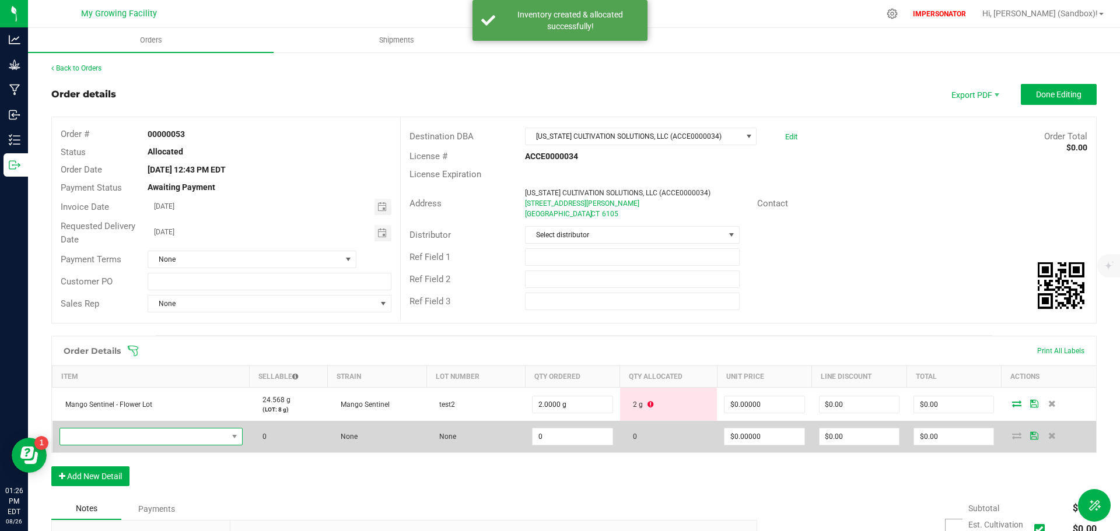
click at [118, 439] on span "NO DATA FOUND" at bounding box center [143, 437] width 167 height 16
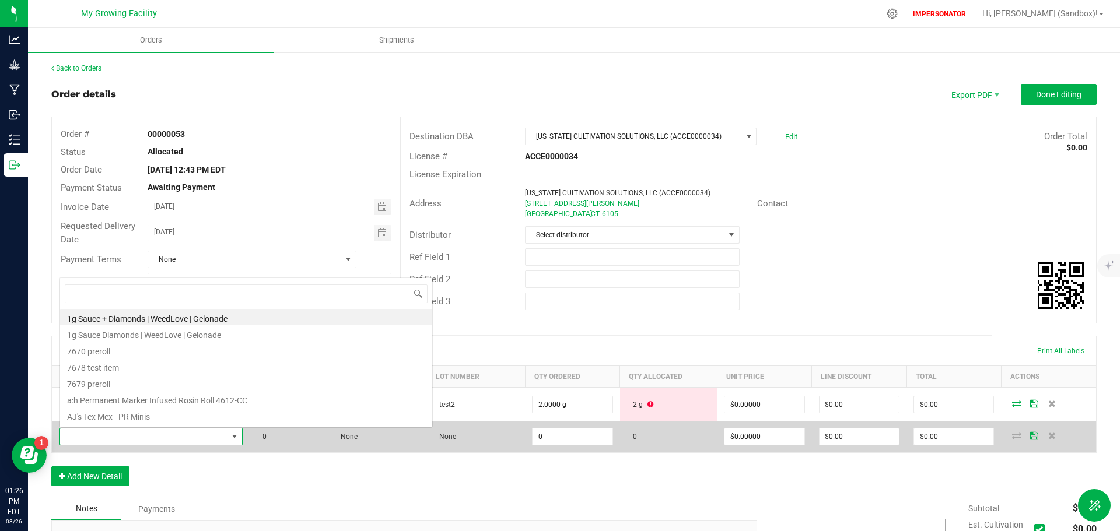
scroll to position [18, 180]
type input "Mango Sentinel - Flower Lot"
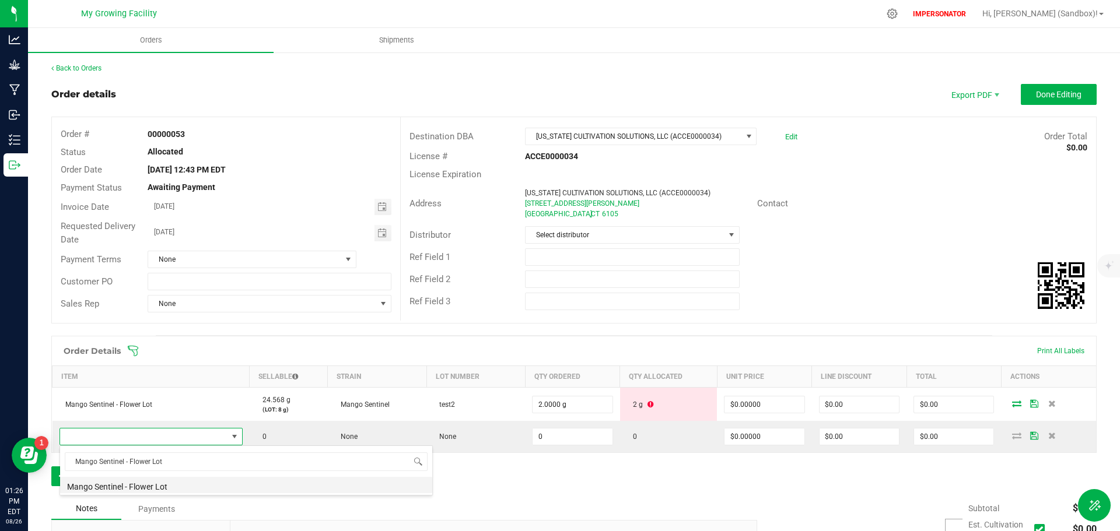
click at [155, 485] on li "Mango Sentinel - Flower Lot" at bounding box center [246, 485] width 372 height 16
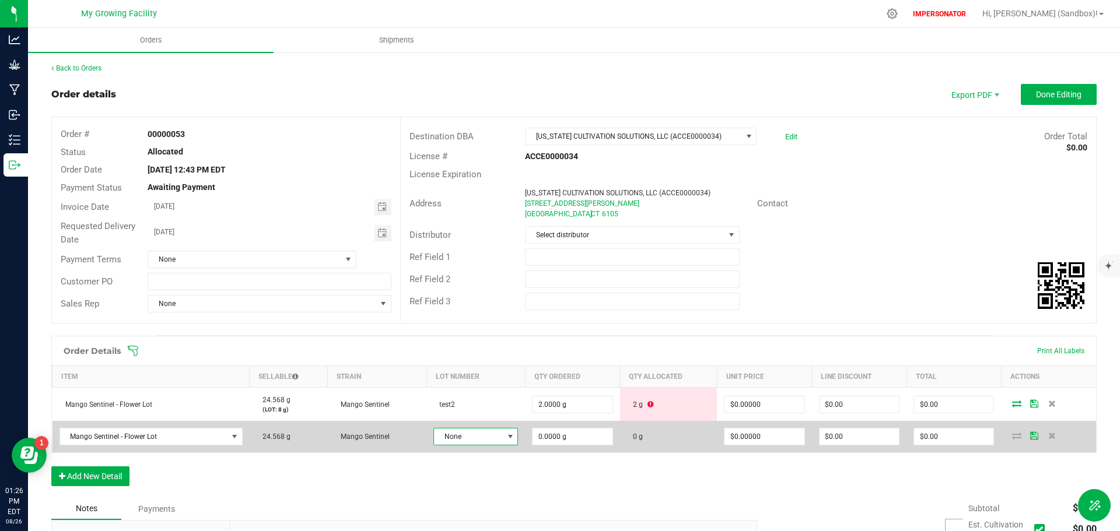
click at [479, 436] on span "None" at bounding box center [468, 437] width 69 height 16
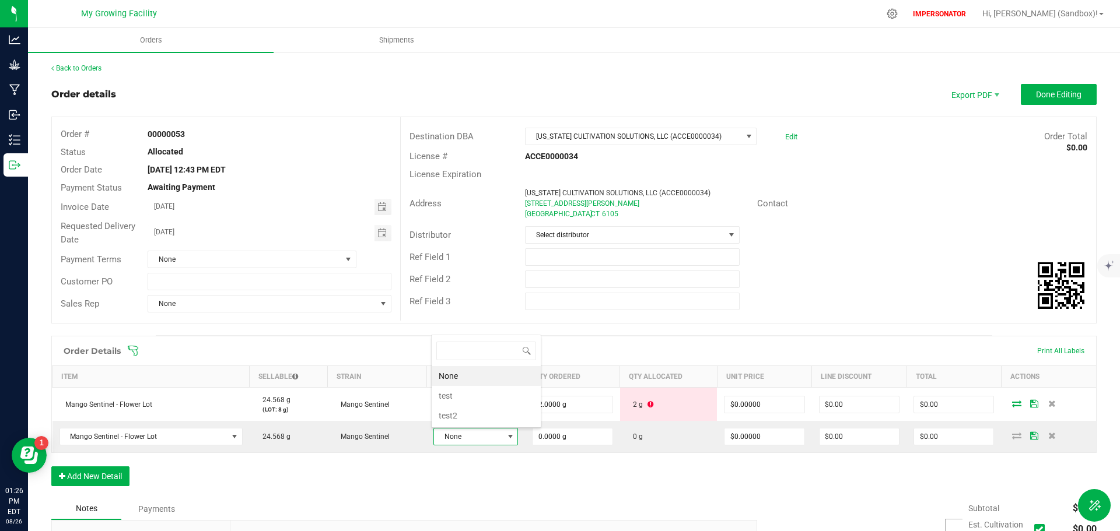
scroll to position [18, 83]
click at [463, 417] on li "test2" at bounding box center [486, 416] width 109 height 20
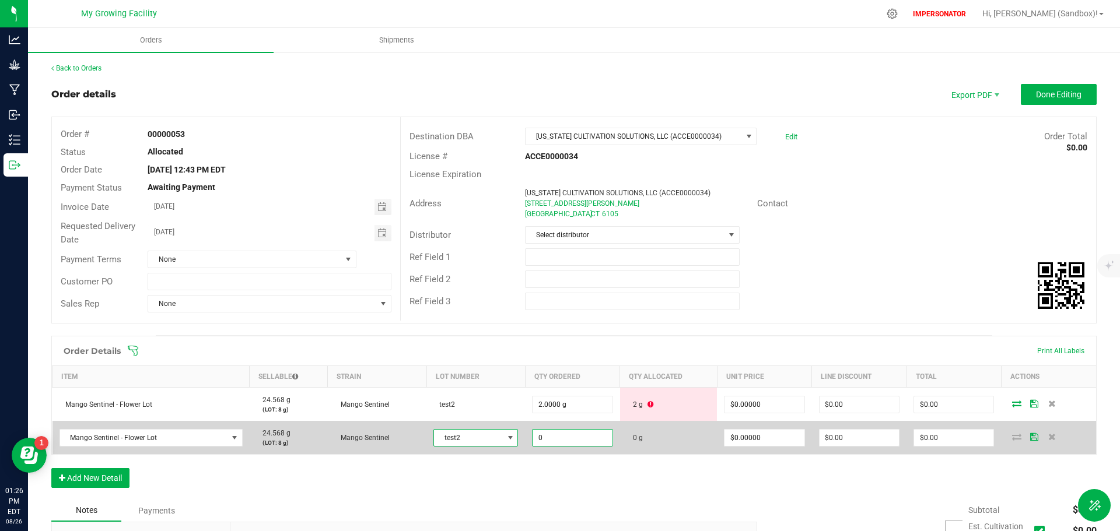
click at [549, 435] on input "0" at bounding box center [572, 438] width 79 height 16
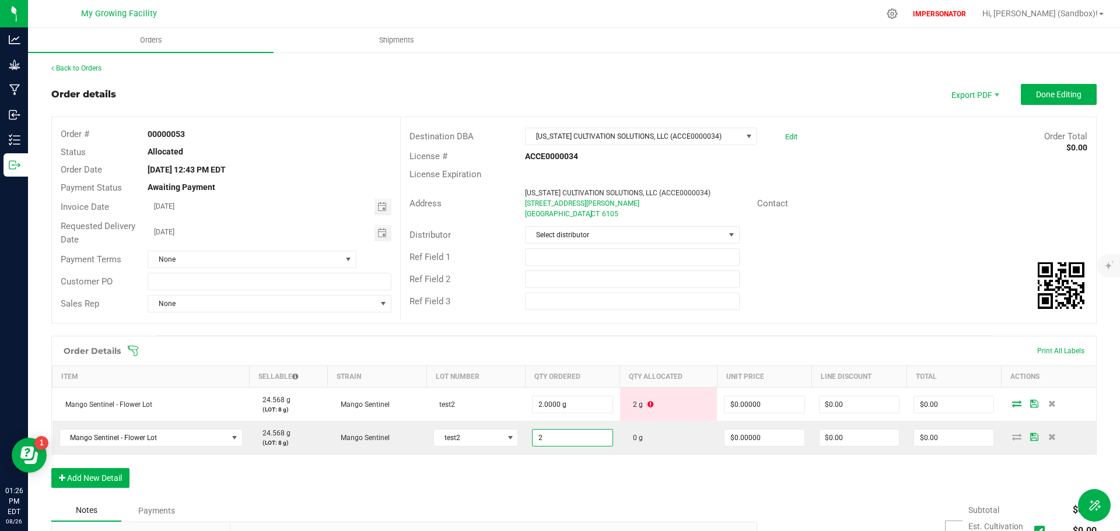
type input "2.0000 g"
click at [673, 478] on div "Order Details Print All Labels Item Sellable Strain Lot Number Qty Ordered Qty …" at bounding box center [573, 418] width 1045 height 164
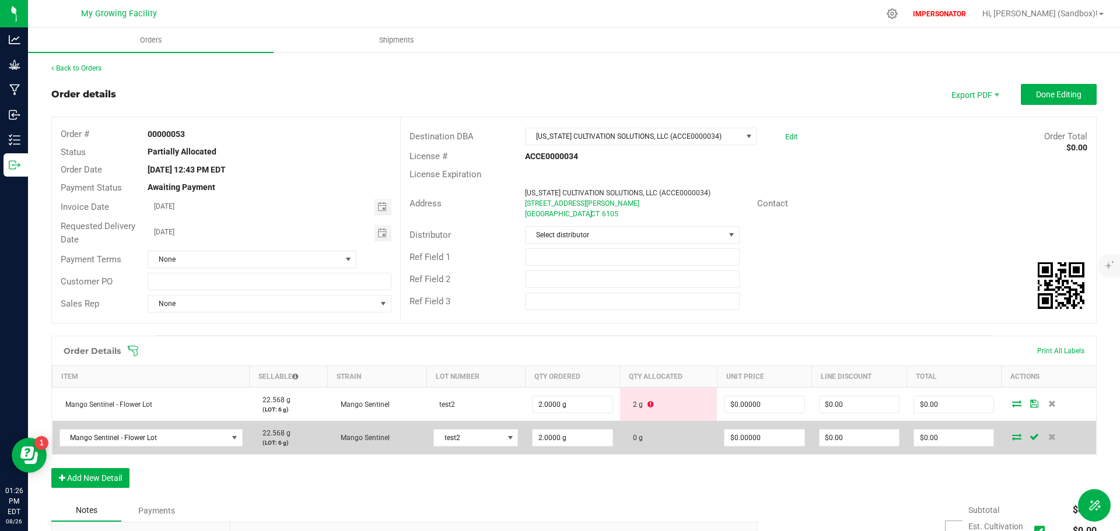
click at [1012, 440] on icon at bounding box center [1016, 436] width 9 height 7
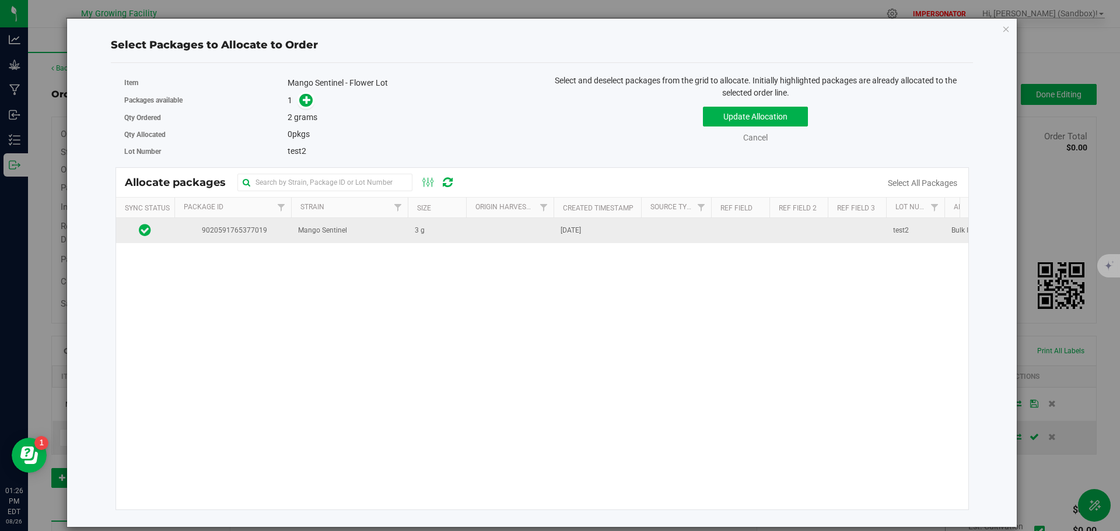
click at [365, 222] on td "Mango Sentinel" at bounding box center [349, 230] width 117 height 25
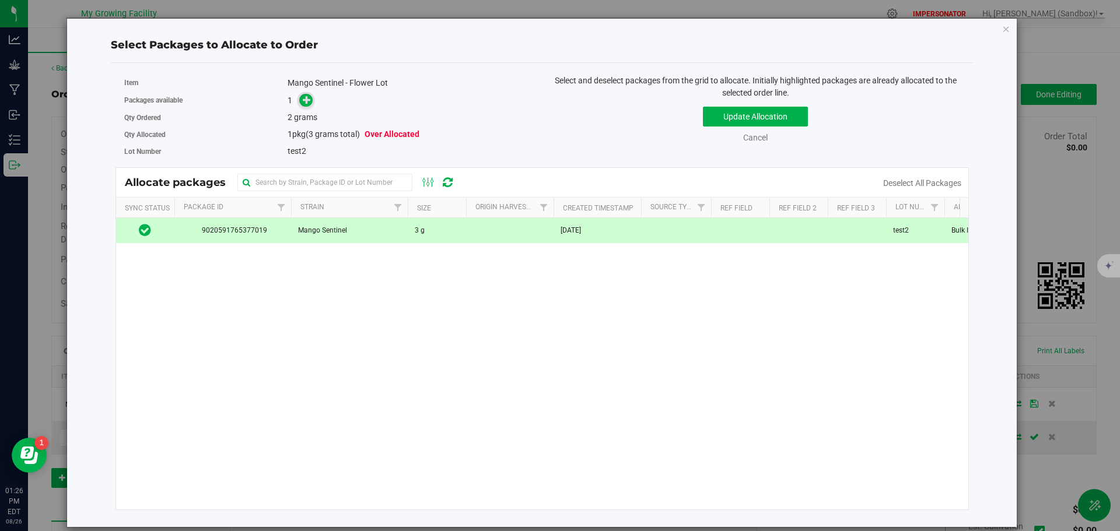
click at [306, 104] on icon at bounding box center [307, 100] width 8 height 8
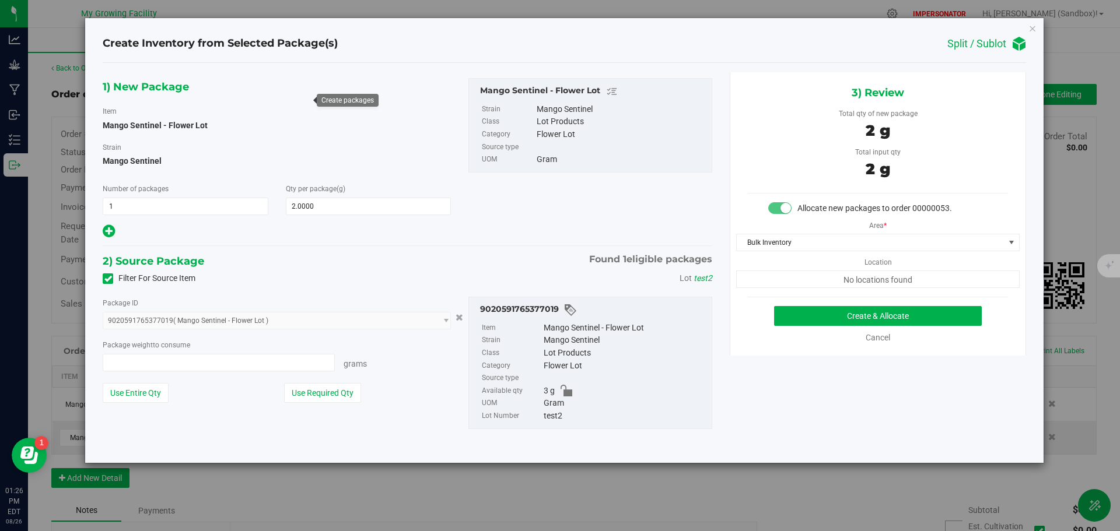
type input "2.0000 g"
click at [904, 318] on button "Create & Allocate" at bounding box center [878, 316] width 208 height 20
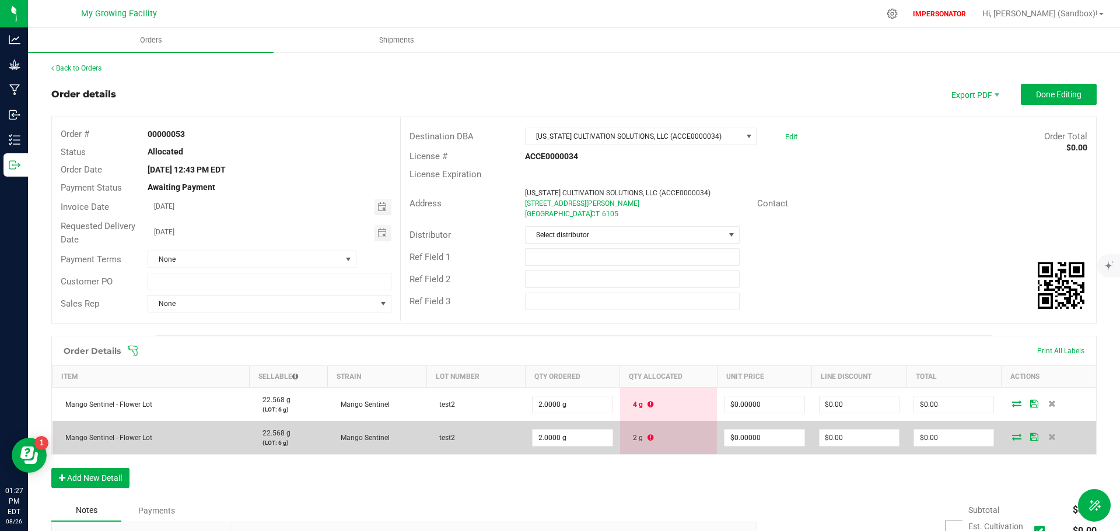
click at [1008, 439] on span at bounding box center [1017, 436] width 18 height 7
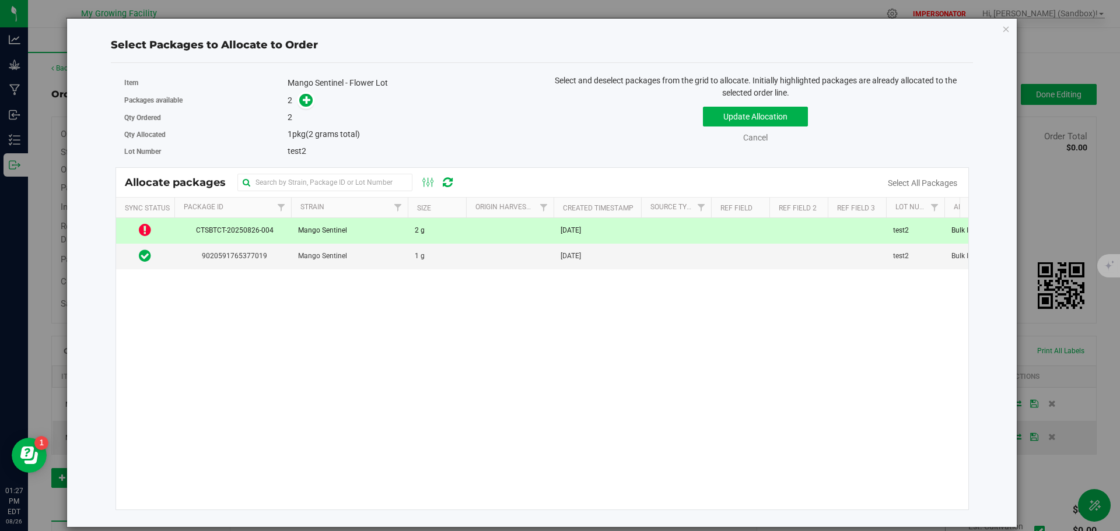
click at [1069, 224] on div "Select Packages to Allocate to Order Item Mango Sentinel - Flower Lot Packages …" at bounding box center [564, 265] width 1129 height 531
click at [1005, 26] on icon "button" at bounding box center [1006, 29] width 8 height 14
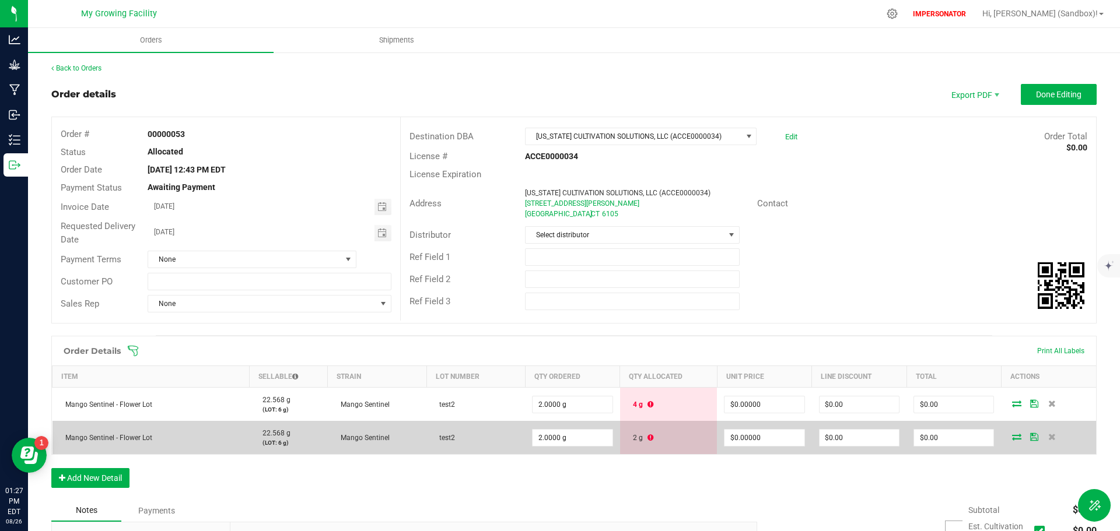
click at [1012, 436] on icon at bounding box center [1016, 436] width 9 height 7
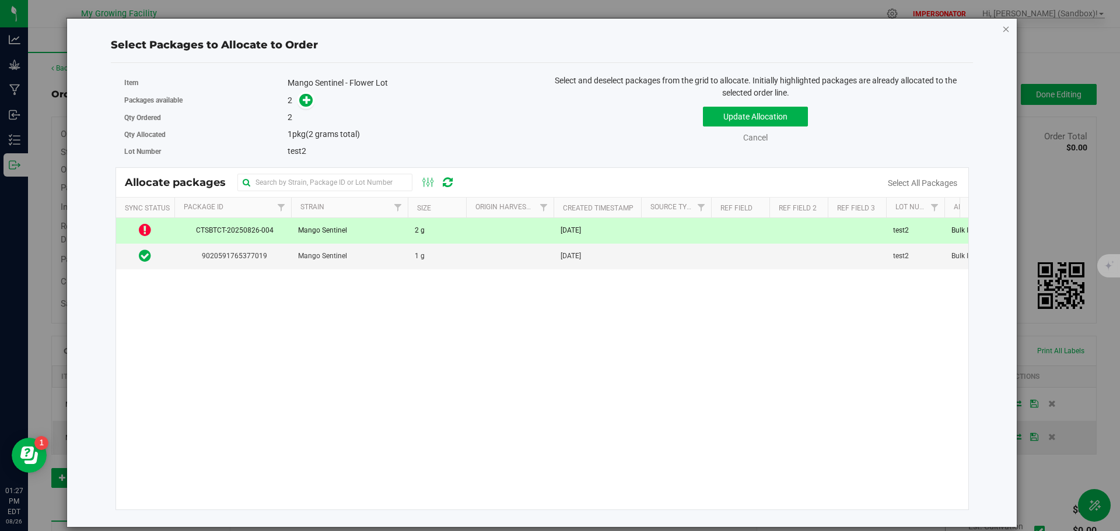
click at [1008, 29] on icon "button" at bounding box center [1006, 29] width 8 height 14
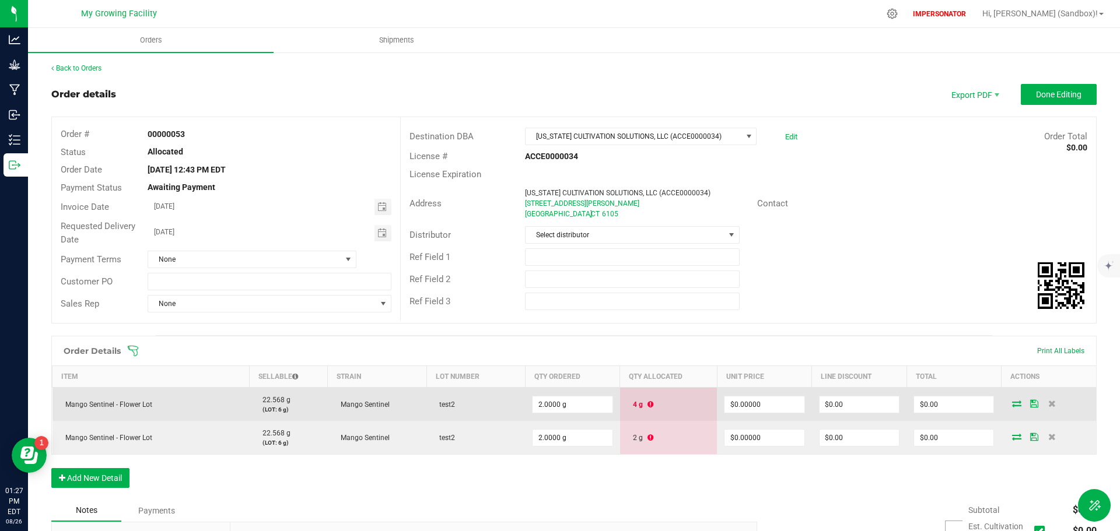
click at [1012, 401] on icon at bounding box center [1016, 403] width 9 height 7
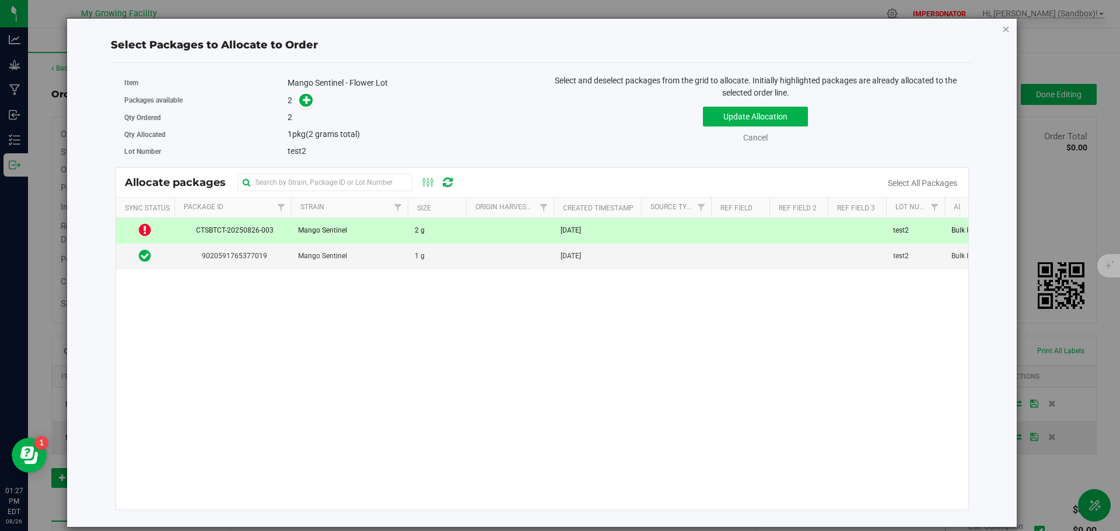
click at [1005, 30] on icon "button" at bounding box center [1006, 29] width 8 height 14
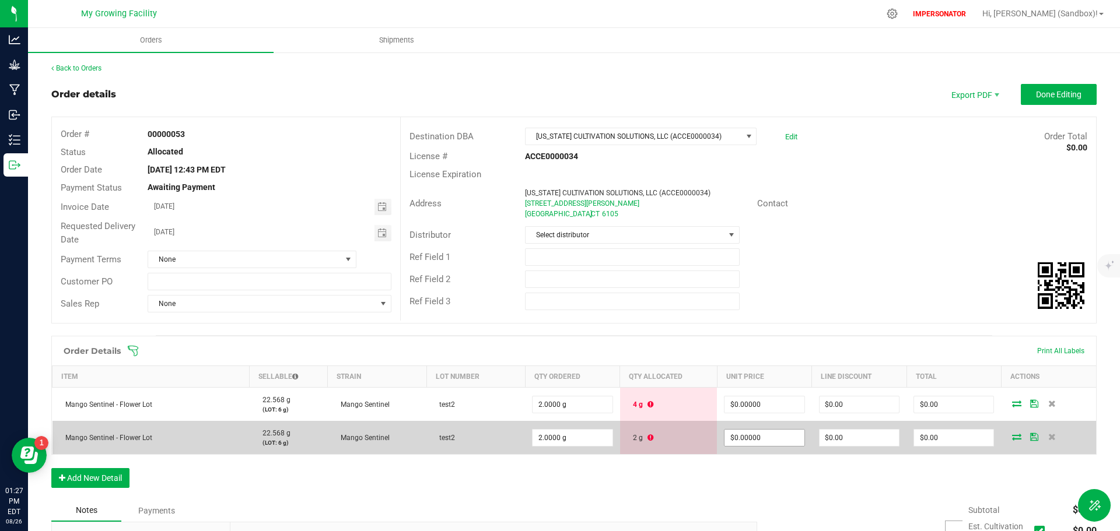
type input "0"
click at [767, 439] on input "0" at bounding box center [764, 438] width 79 height 16
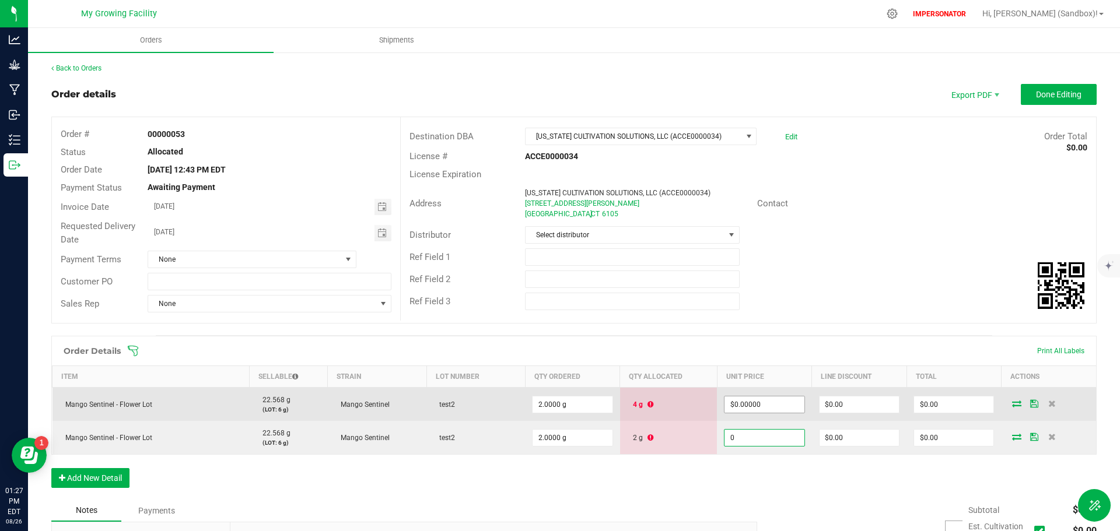
type input "0"
type input "$0.00000"
click at [772, 403] on input "0" at bounding box center [764, 405] width 79 height 16
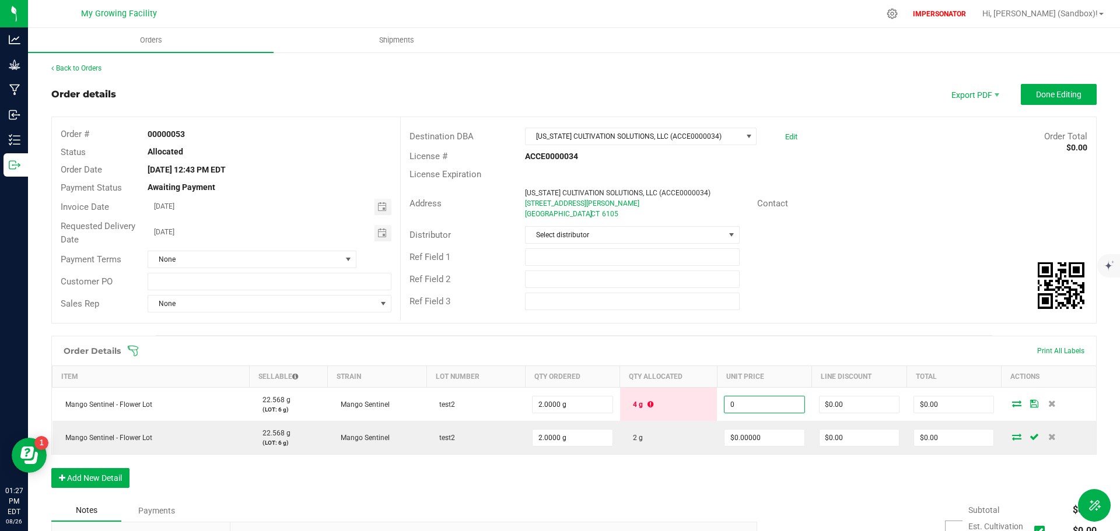
type input "$0.00000"
click at [788, 480] on div "Order Details Print All Labels Item Sellable Strain Lot Number Qty Ordered Qty …" at bounding box center [573, 418] width 1045 height 164
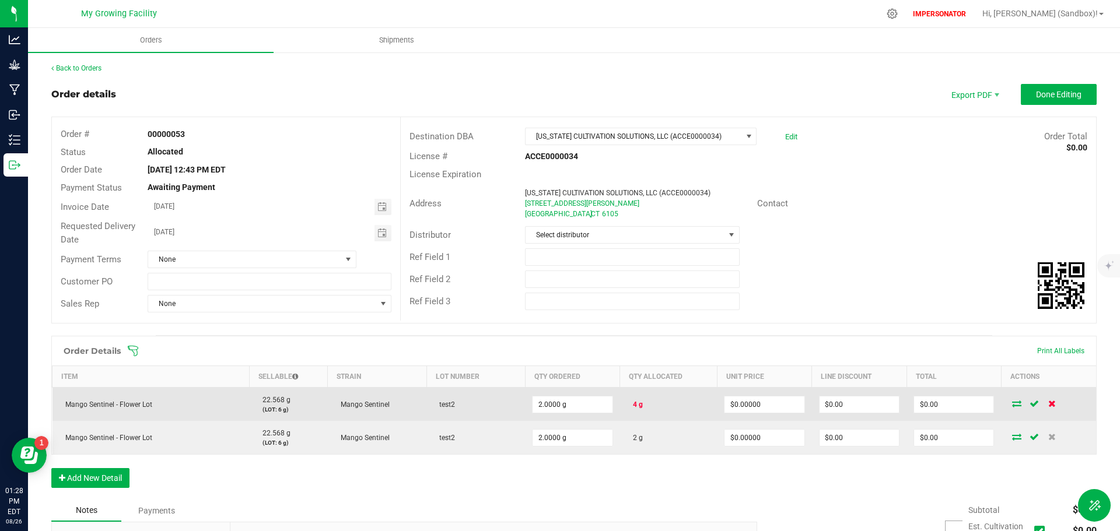
click at [1048, 403] on icon at bounding box center [1052, 403] width 8 height 7
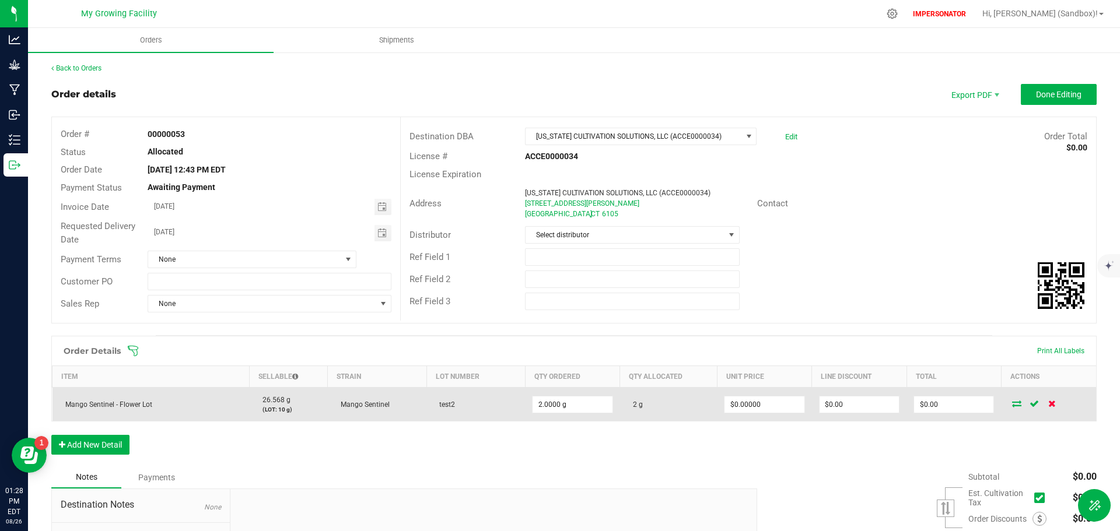
click at [1048, 403] on icon at bounding box center [1052, 403] width 8 height 7
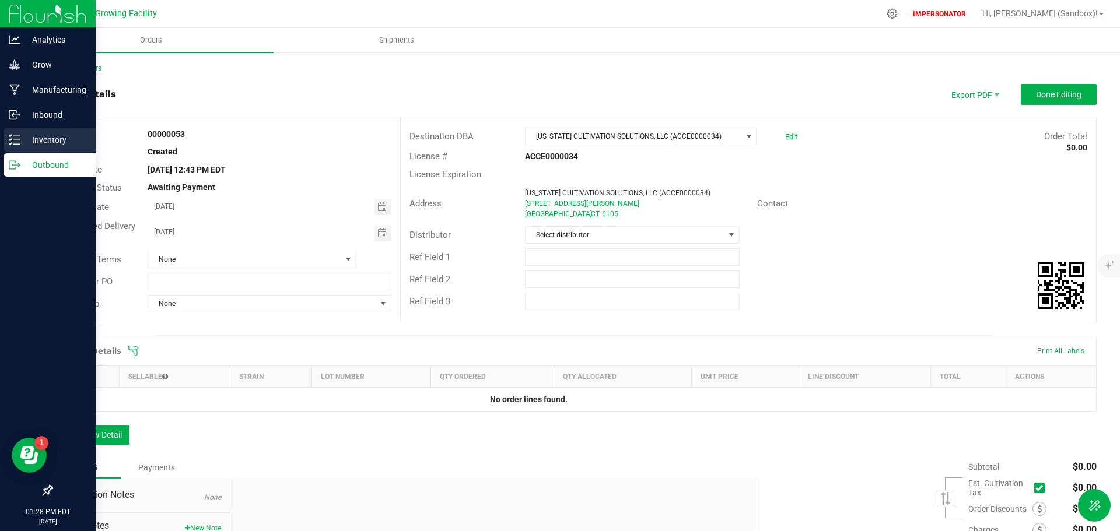
click at [10, 145] on icon at bounding box center [10, 144] width 2 height 2
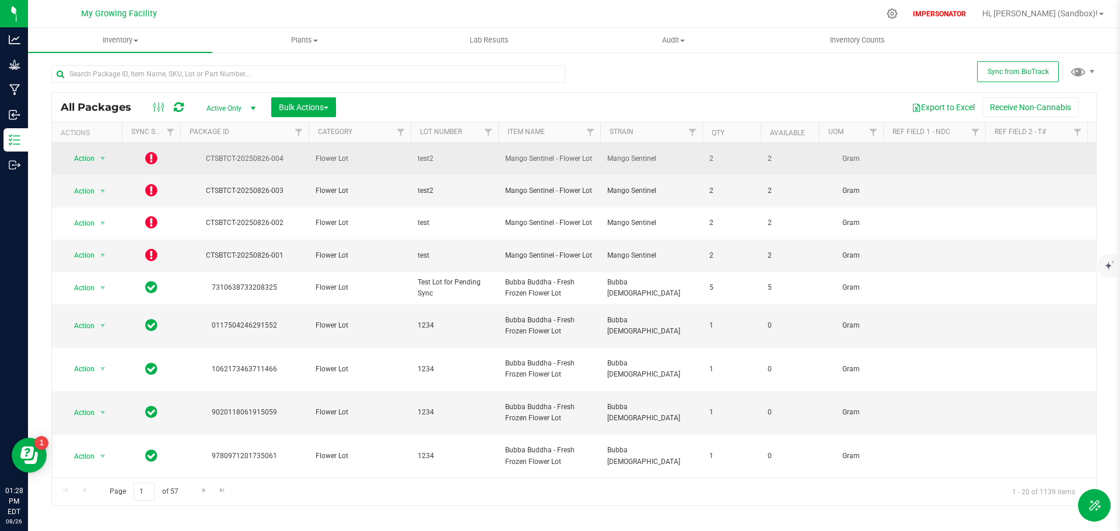
click at [149, 155] on icon at bounding box center [151, 158] width 12 height 14
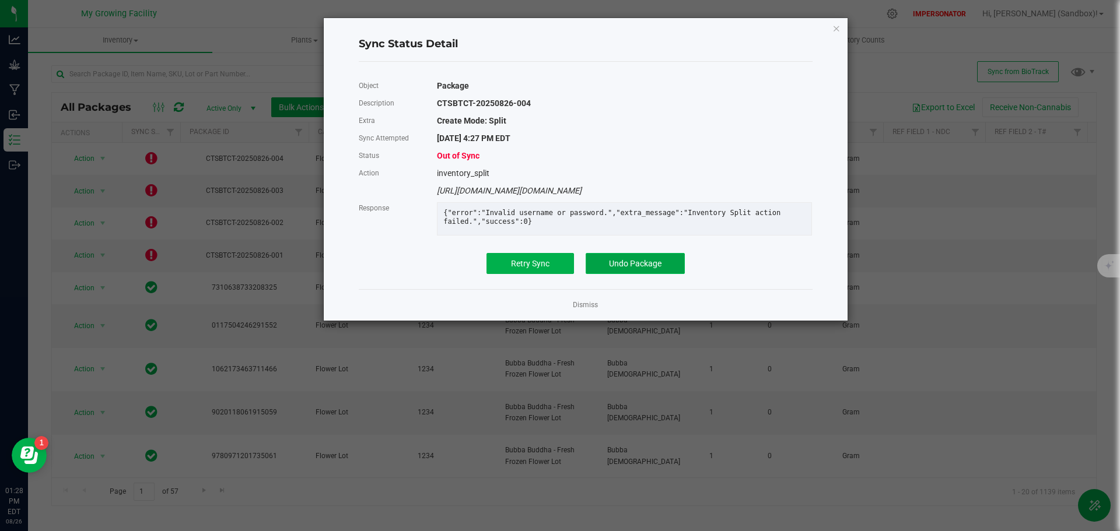
click at [628, 268] on span "Undo Package" at bounding box center [635, 263] width 53 height 9
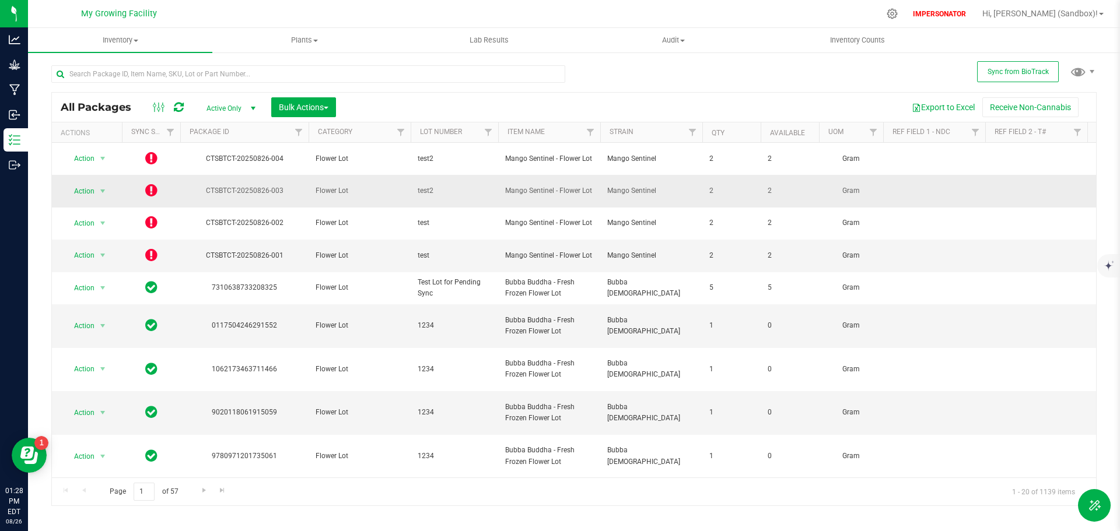
click at [149, 183] on icon at bounding box center [151, 190] width 12 height 14
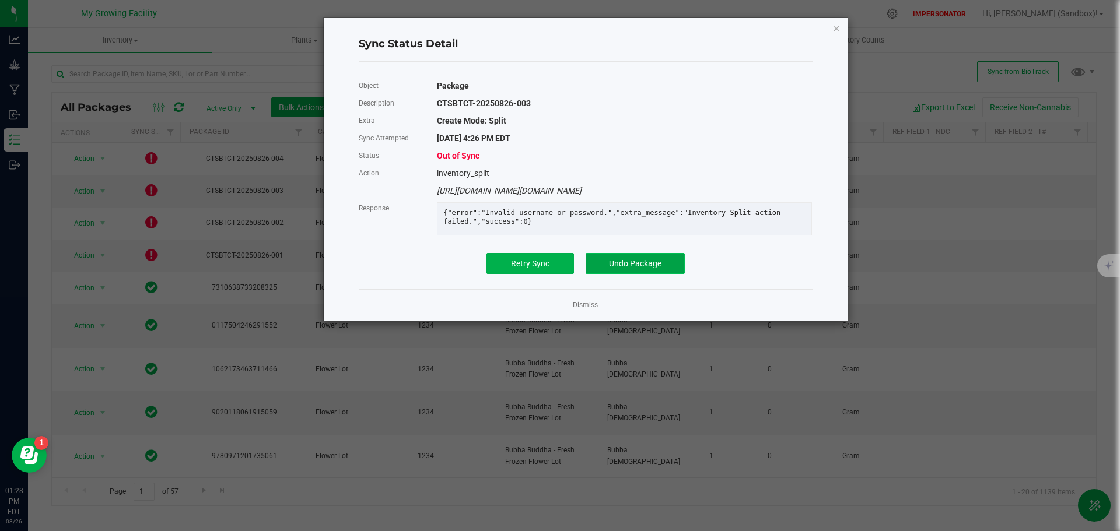
click at [609, 274] on button "Undo Package" at bounding box center [635, 263] width 99 height 21
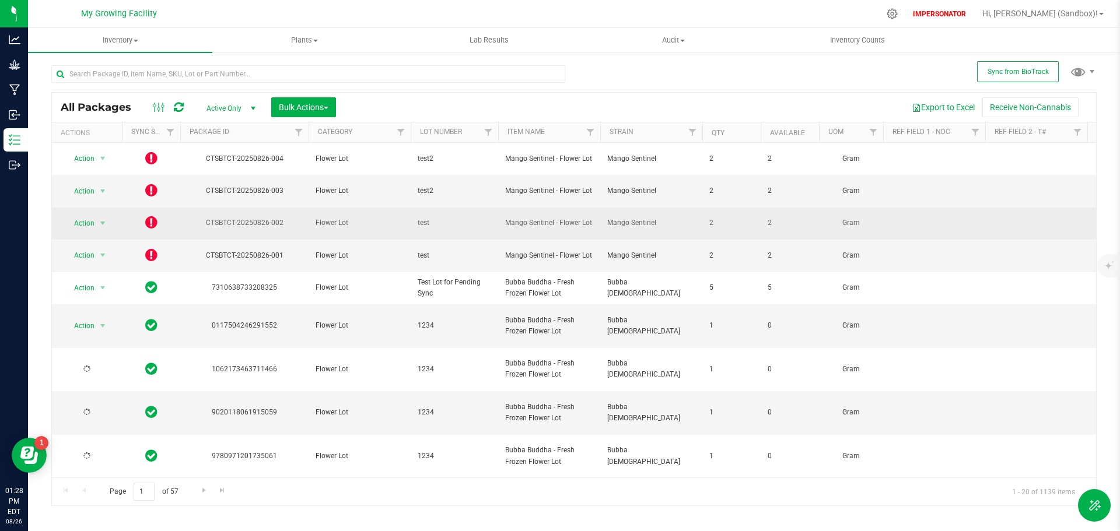
click at [148, 215] on icon at bounding box center [151, 222] width 12 height 14
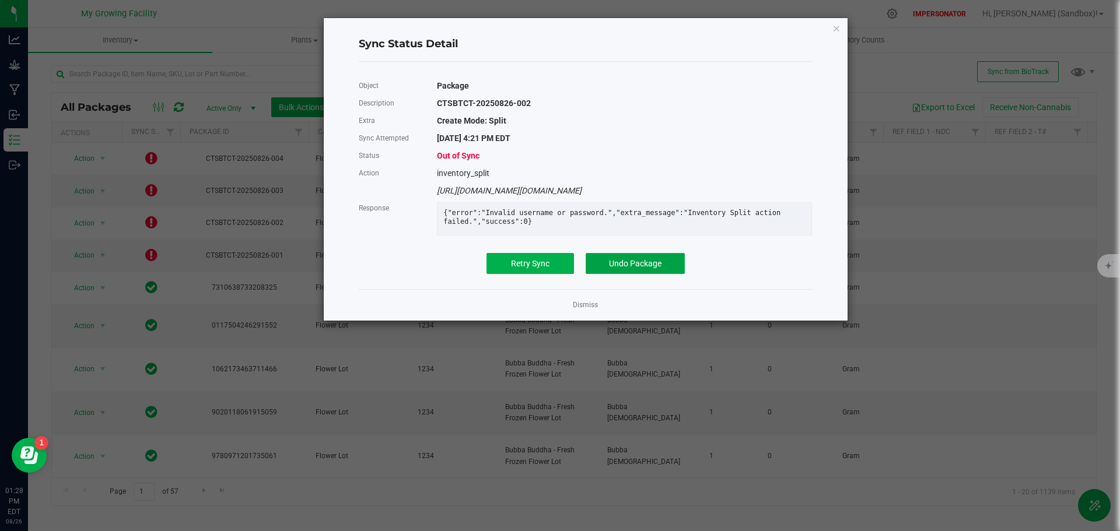
click at [627, 268] on span "Undo Package" at bounding box center [635, 263] width 53 height 9
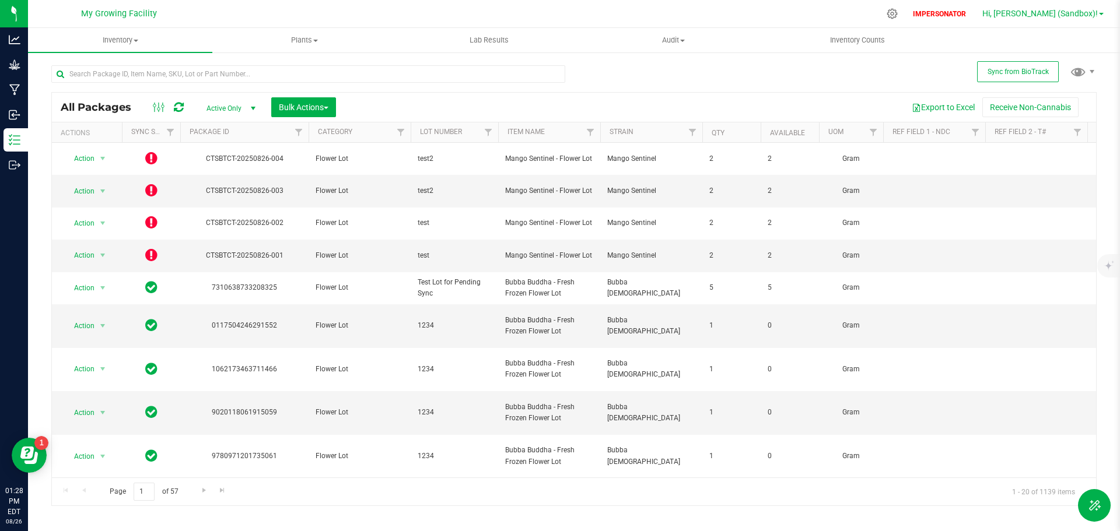
click at [1061, 15] on span "Hi, [PERSON_NAME] (Sandbox)!" at bounding box center [1040, 13] width 116 height 9
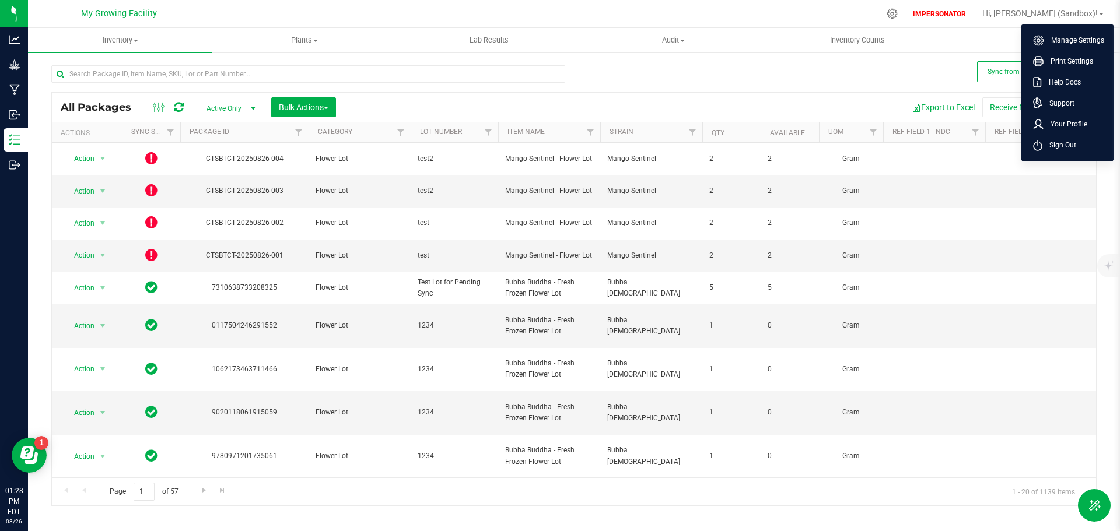
click at [704, 66] on div "All Packages Active Only Active Only Lab Samples Locked All External Internal B…" at bounding box center [573, 280] width 1045 height 452
